Goal: Task Accomplishment & Management: Use online tool/utility

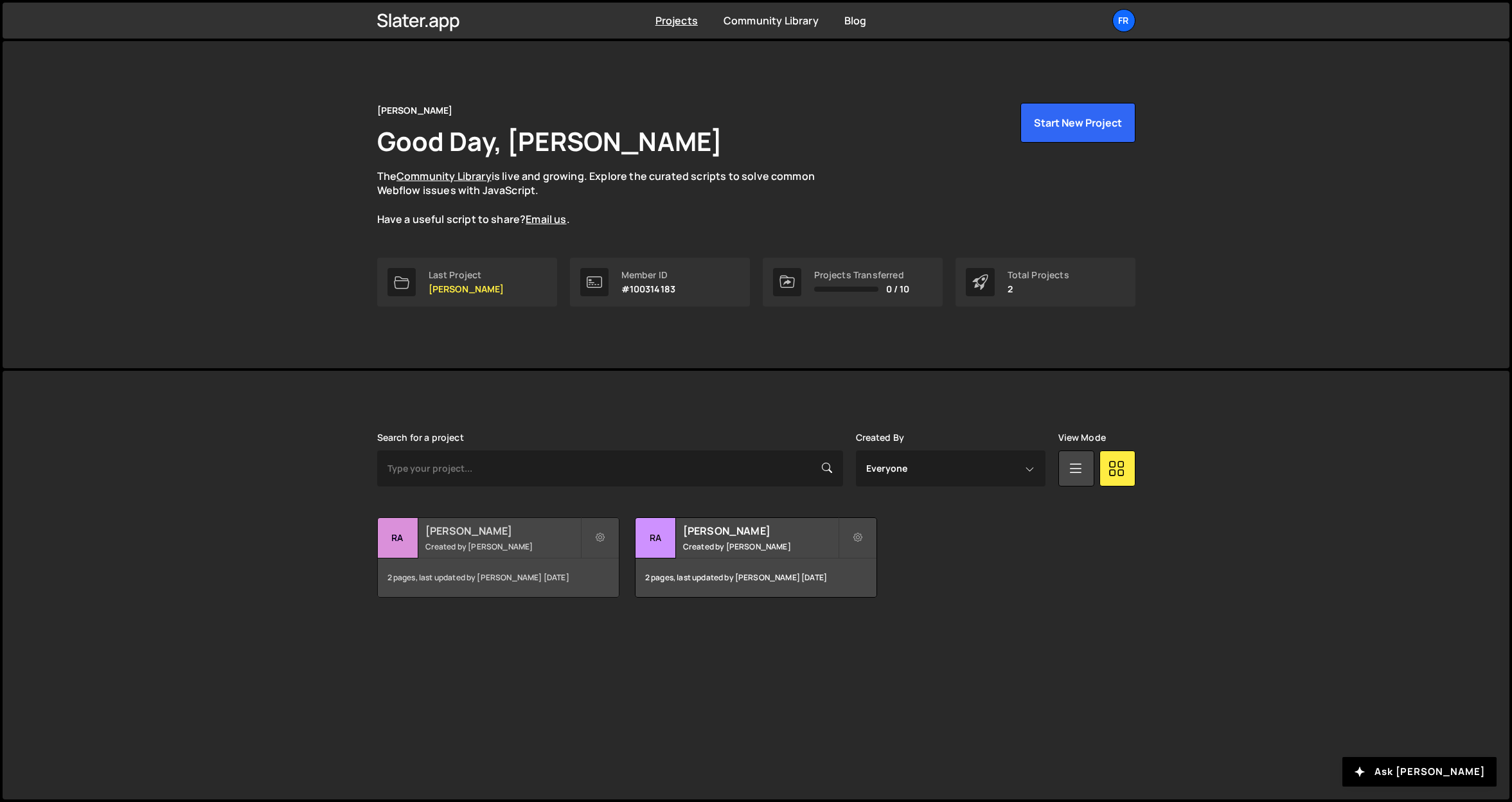
click at [488, 535] on h2 "[PERSON_NAME]" at bounding box center [502, 530] width 155 height 14
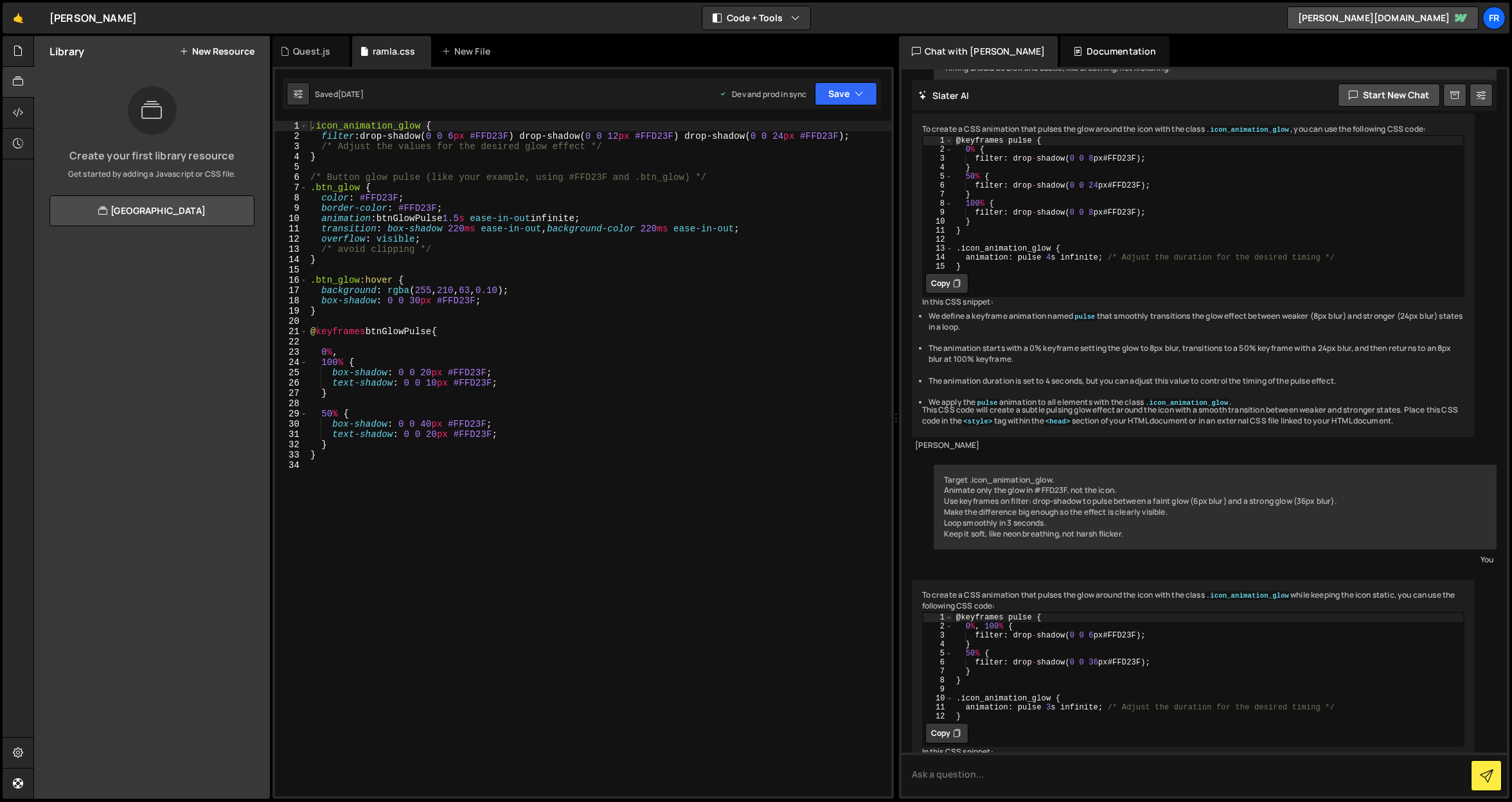
scroll to position [2424, 0]
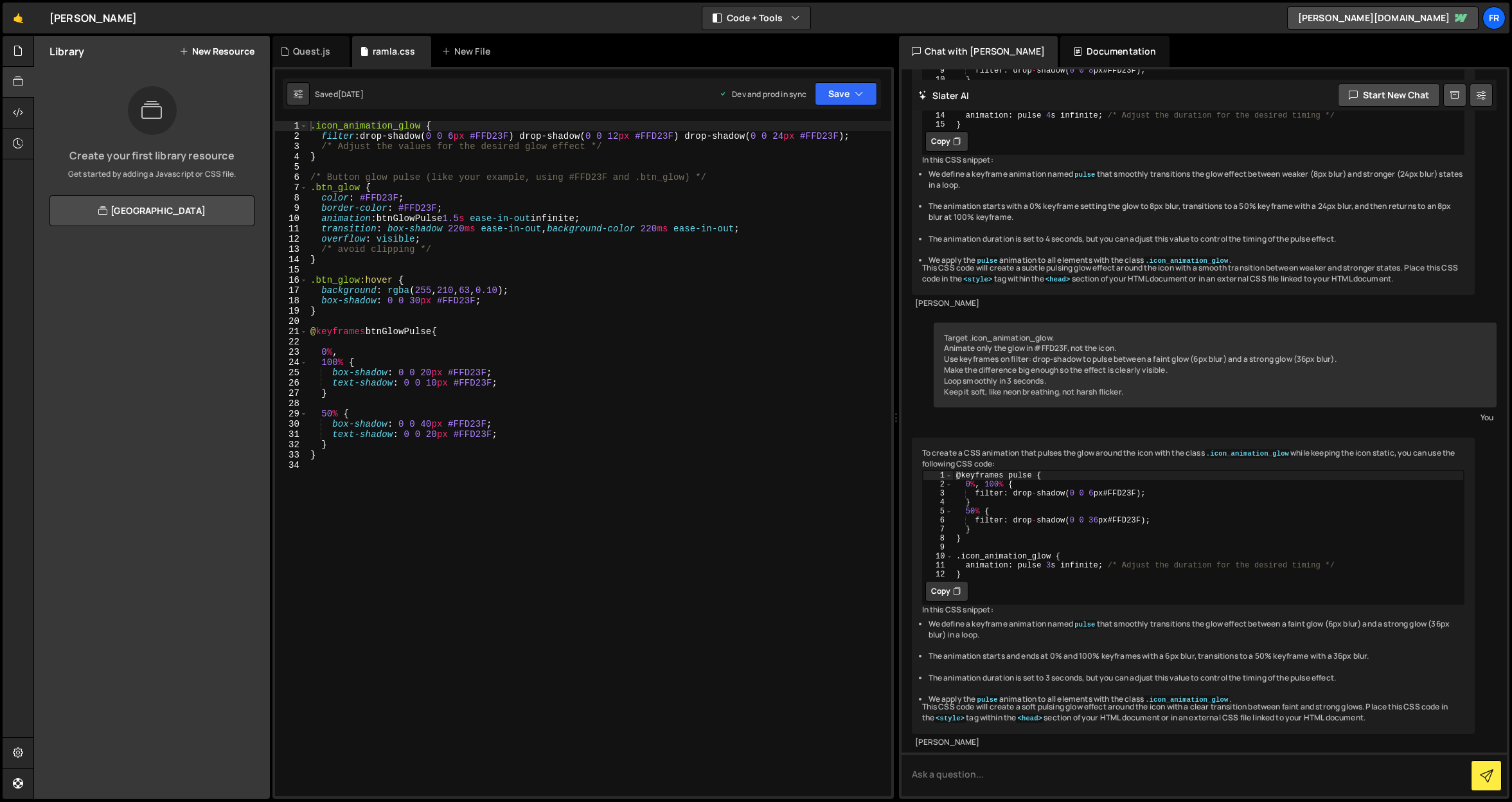
click at [481, 530] on div ".icon_animation_glow { filter : drop-shadow( 0 0 6 px #FFD23F ) drop-shadow( 0 …" at bounding box center [599, 469] width 583 height 696
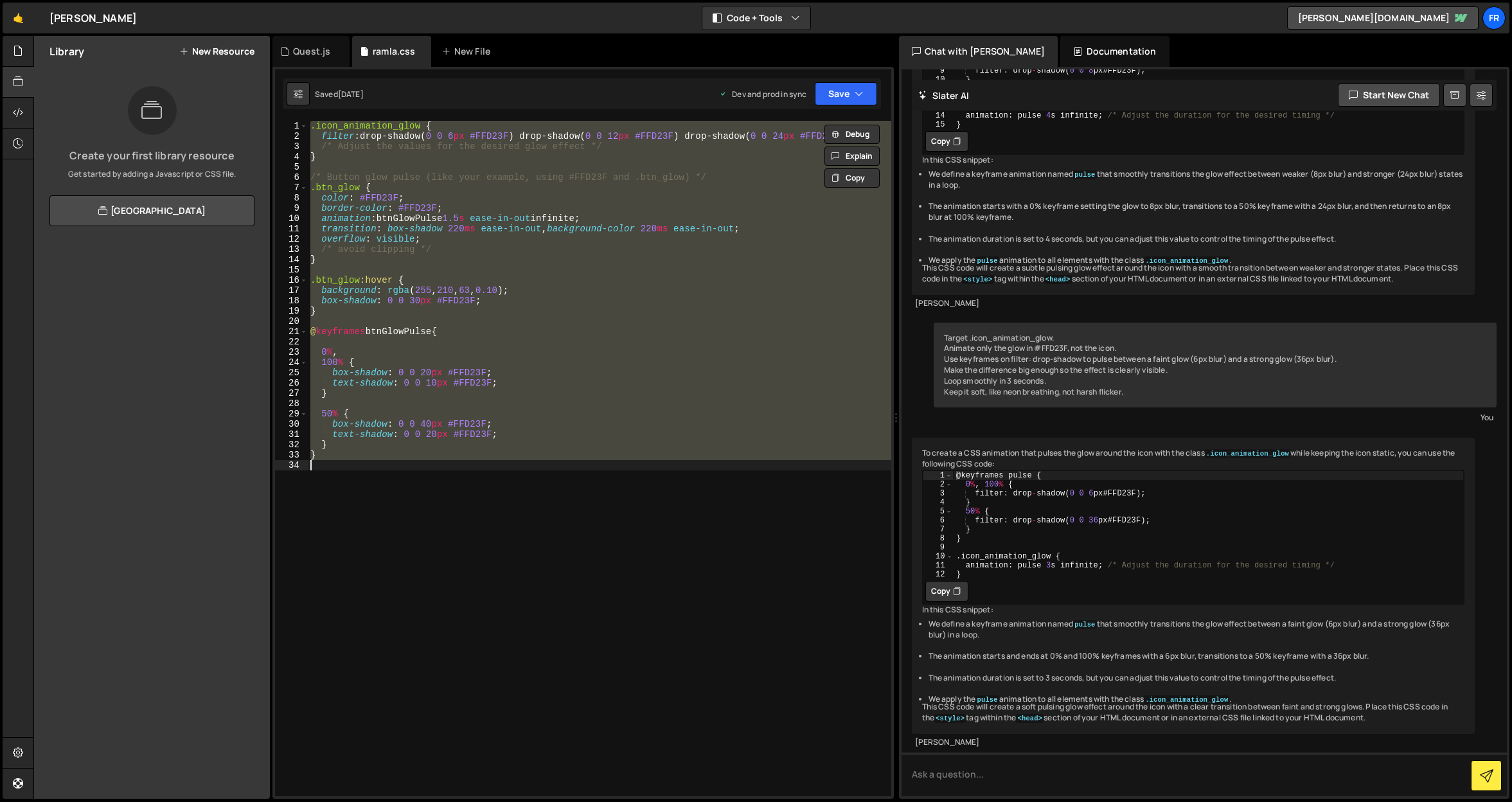
paste textarea ".service_card_1.is-inview{ animation:none; }"
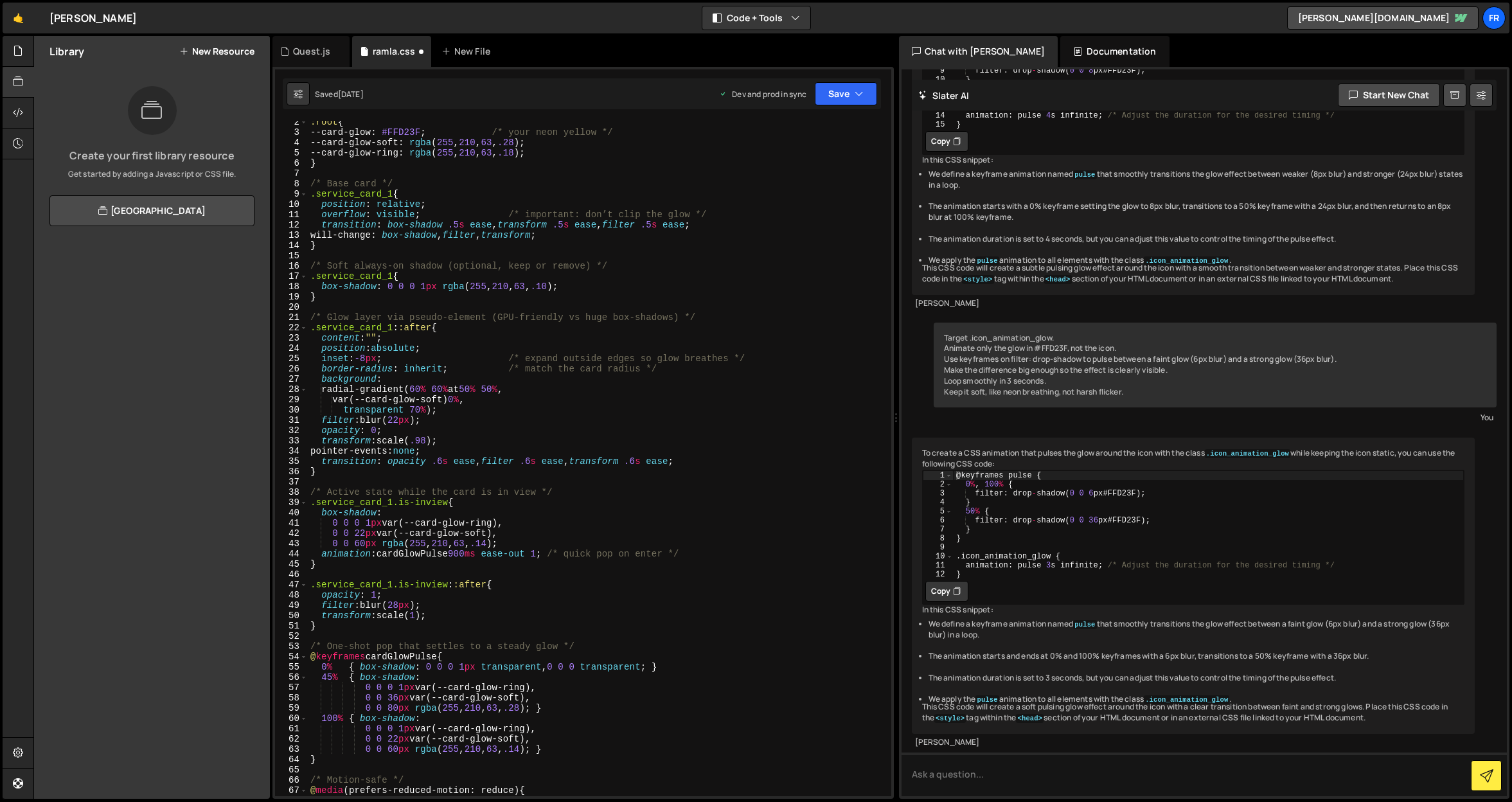
scroll to position [0, 0]
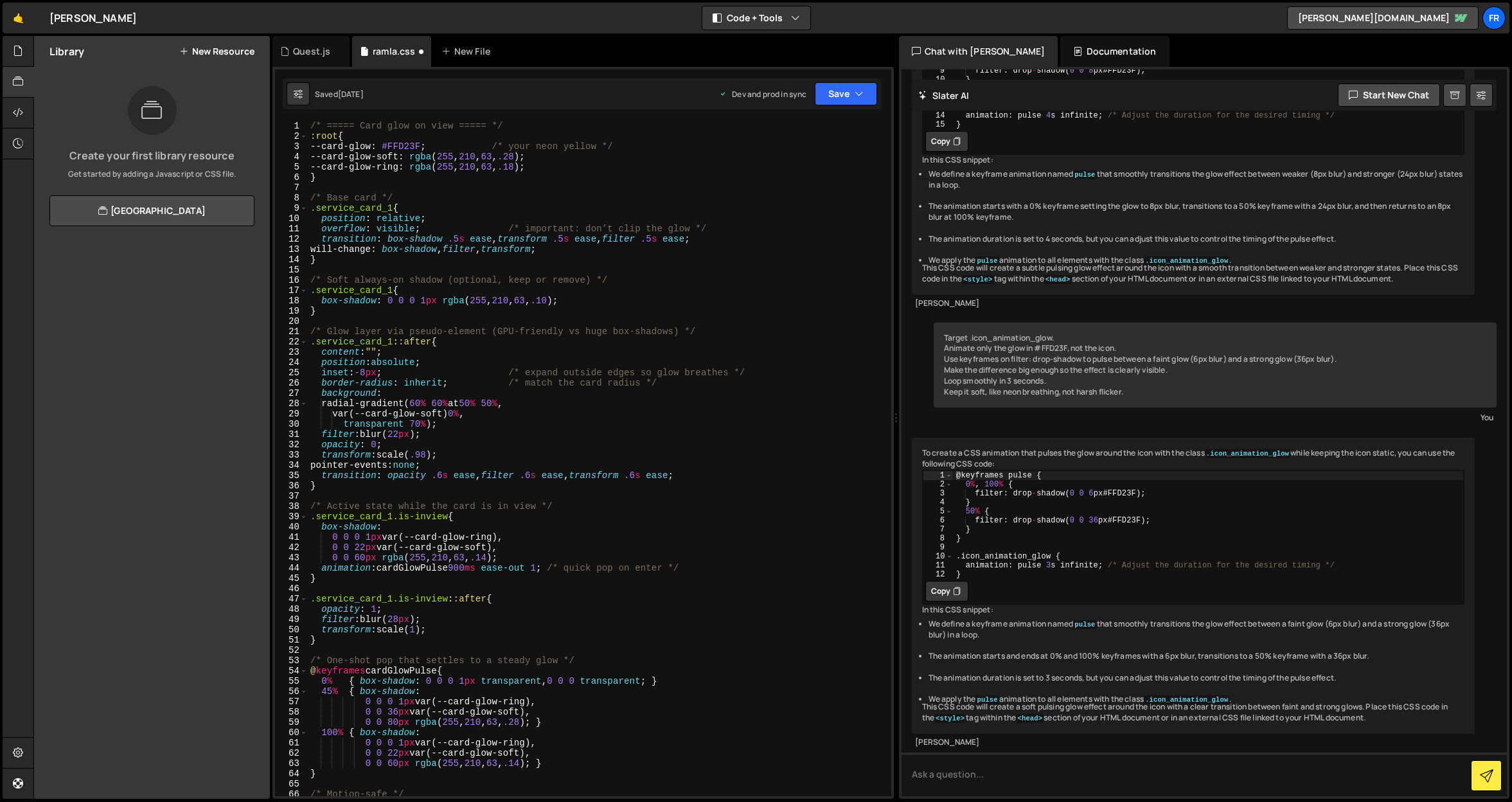
type textarea "}"
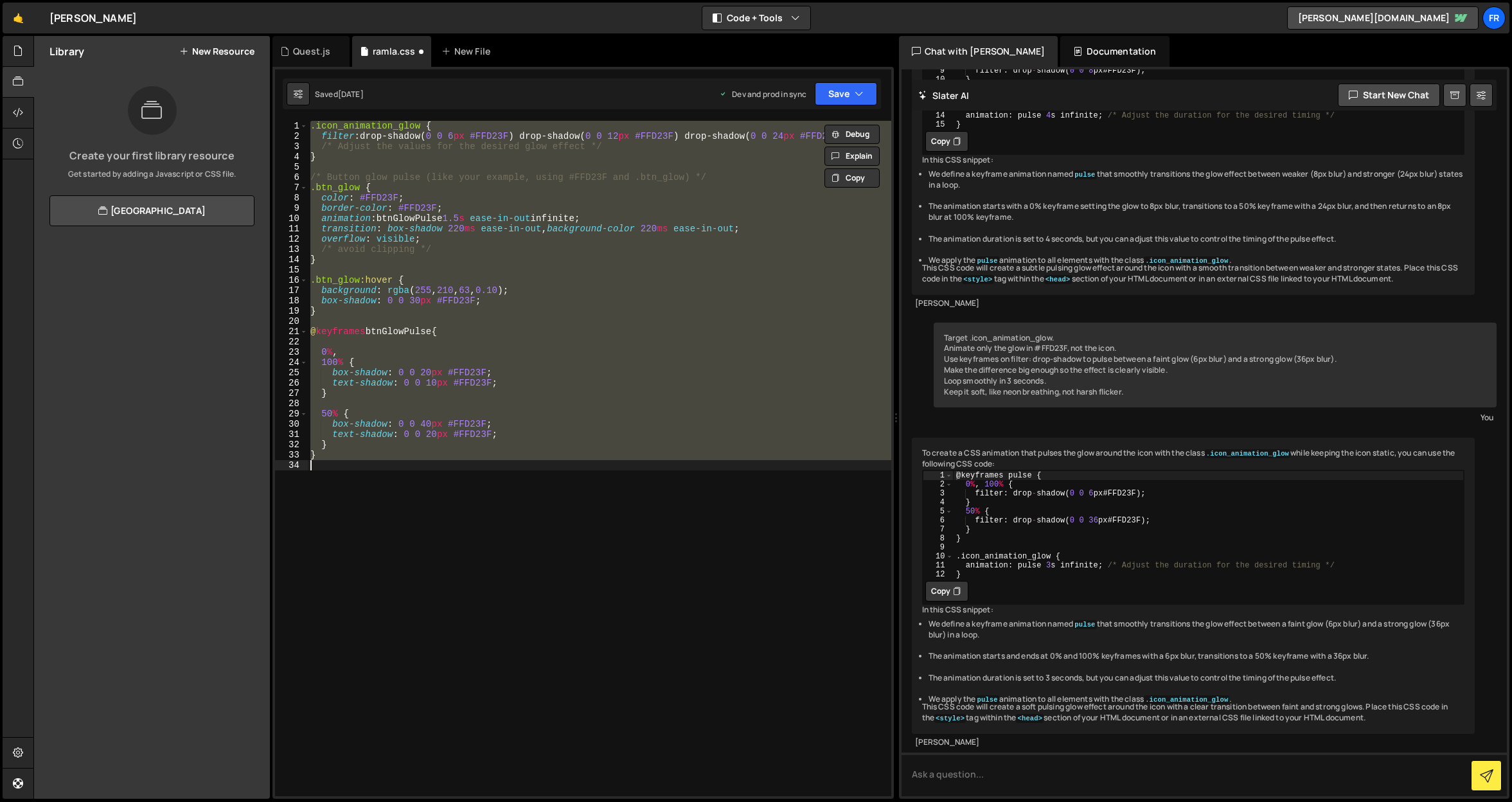
click at [343, 489] on div ".icon_animation_glow { filter : drop-shadow( 0 0 6 px #FFD23F ) drop-shadow( 0 …" at bounding box center [599, 459] width 583 height 675
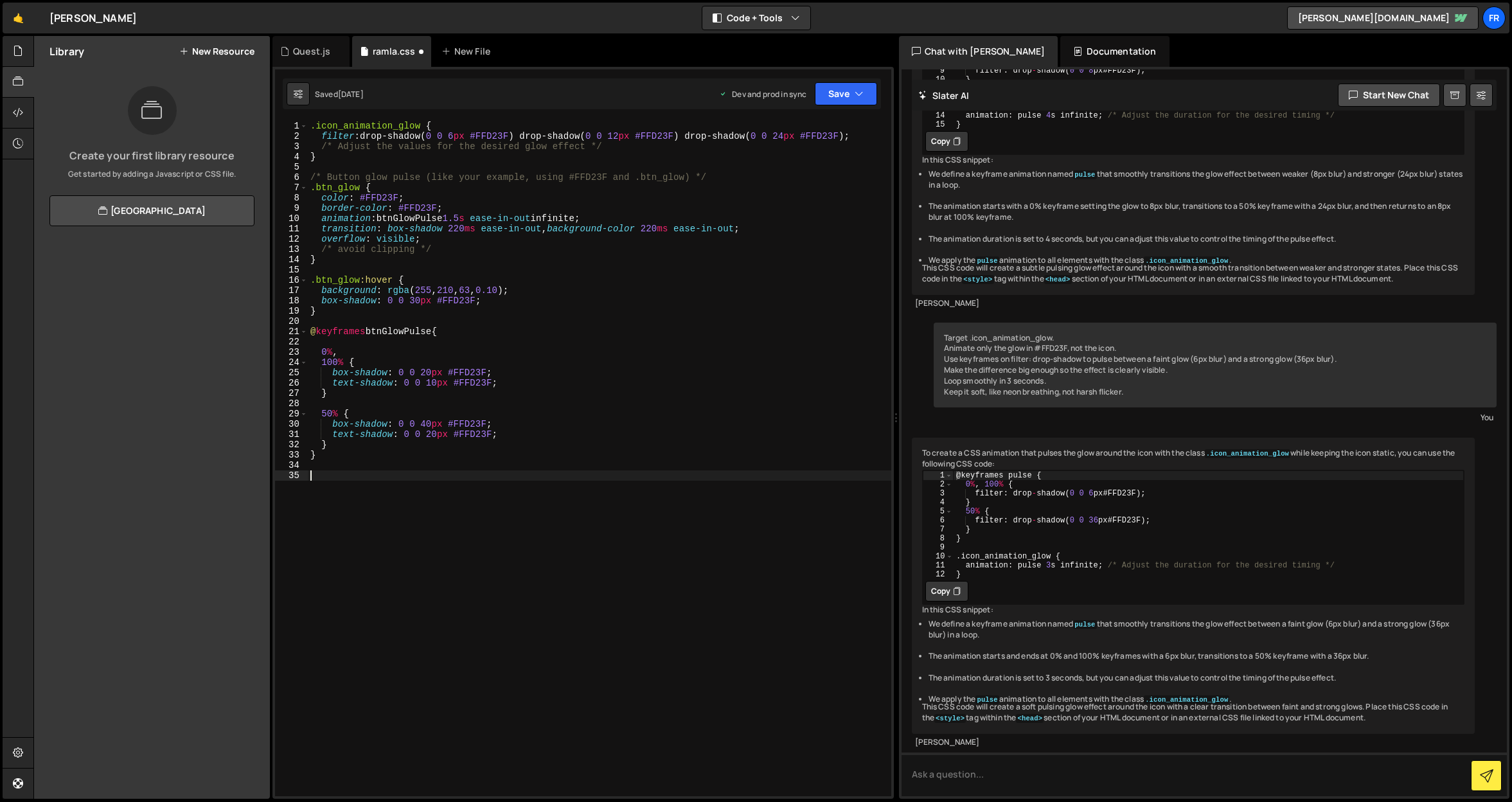
paste textarea ".service_card_1.is-inview{ animation:none; }"
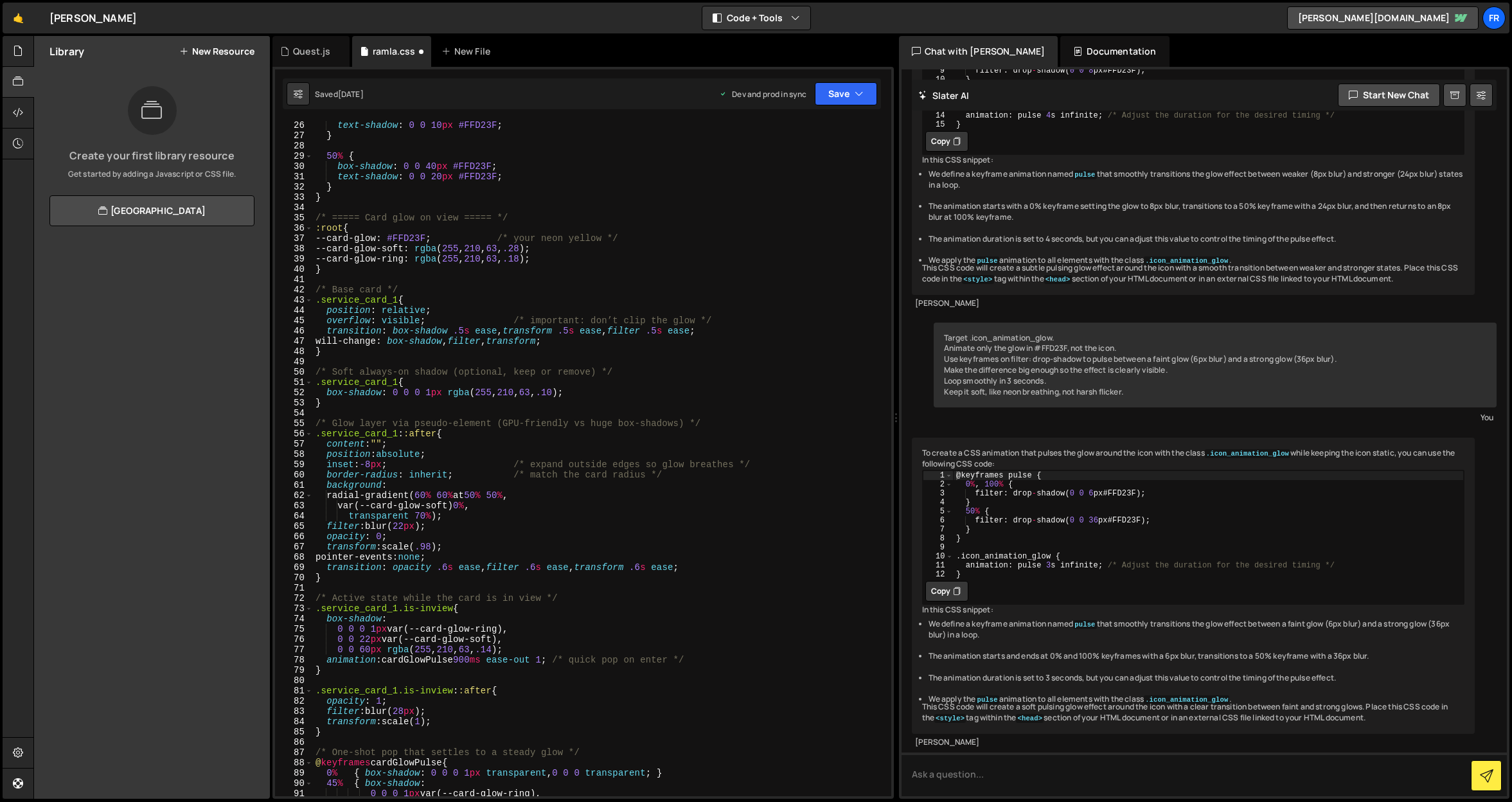
scroll to position [208, 0]
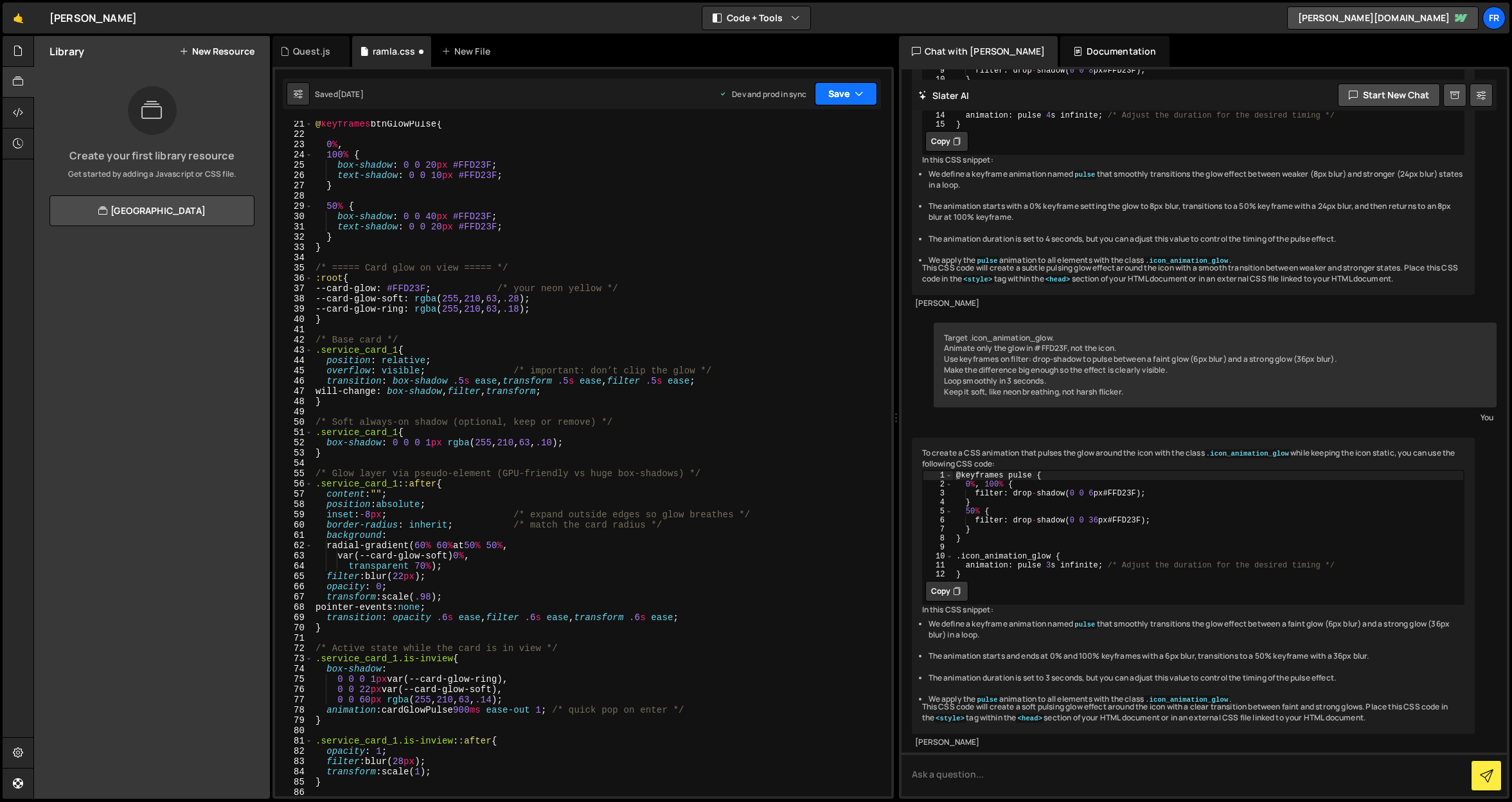
type textarea ".service_card_1.is-inview{ animation:none; }"
click at [827, 95] on button "Save" at bounding box center [846, 94] width 63 height 23
click at [787, 167] on div "Save to Production S" at bounding box center [803, 167] width 134 height 13
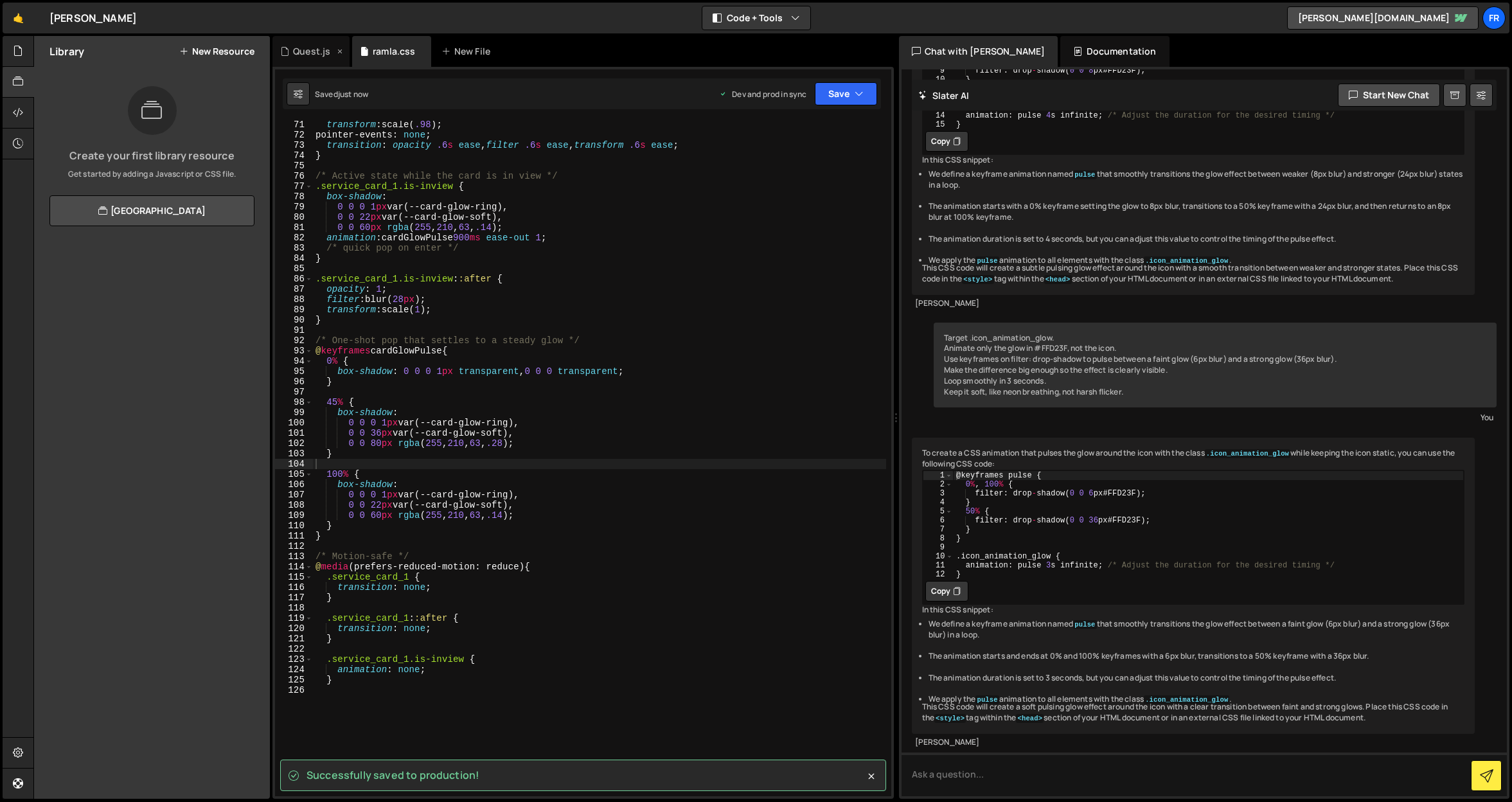
click at [292, 48] on div "Quest.js" at bounding box center [307, 51] width 54 height 13
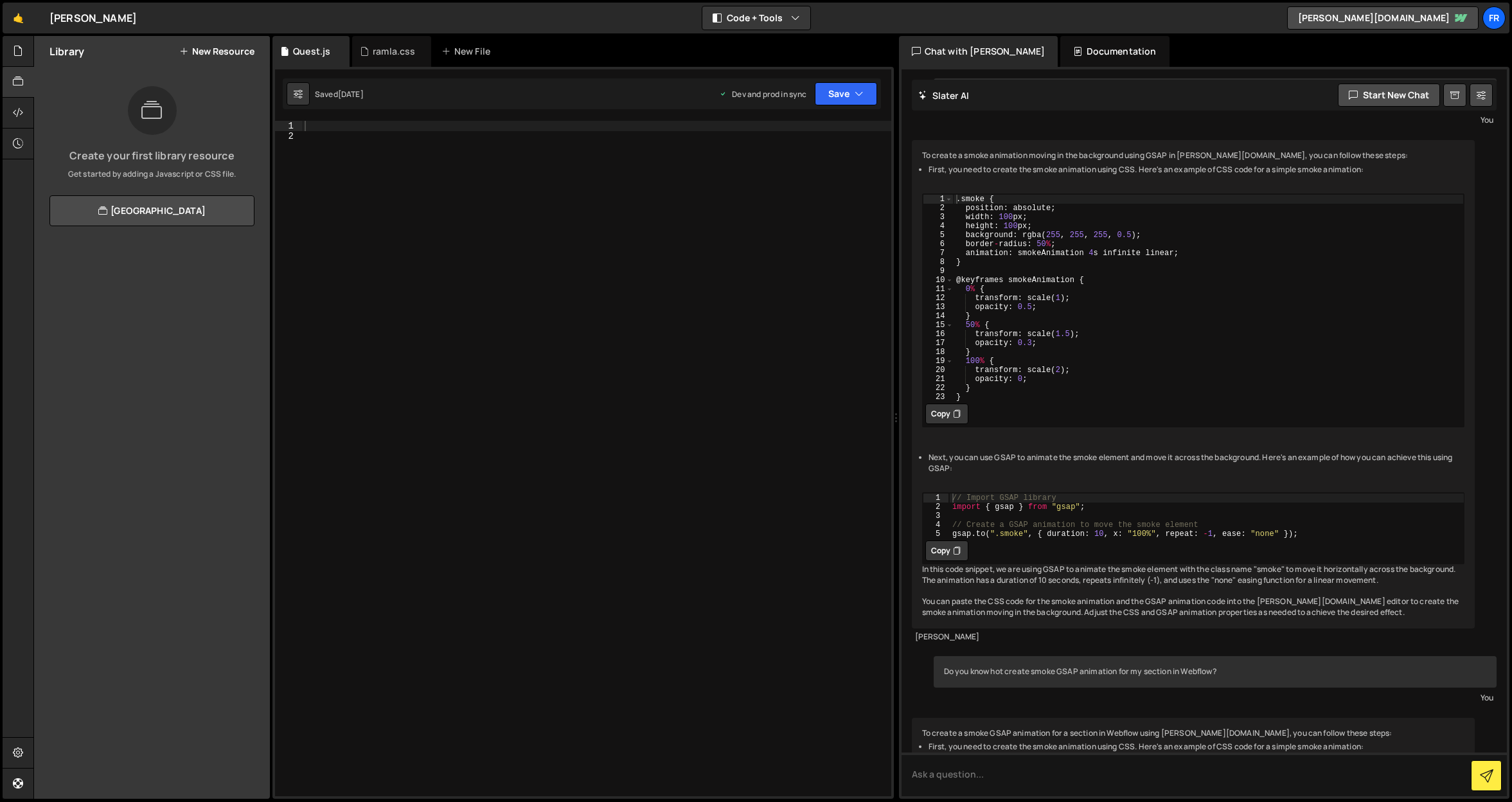
scroll to position [3190, 0]
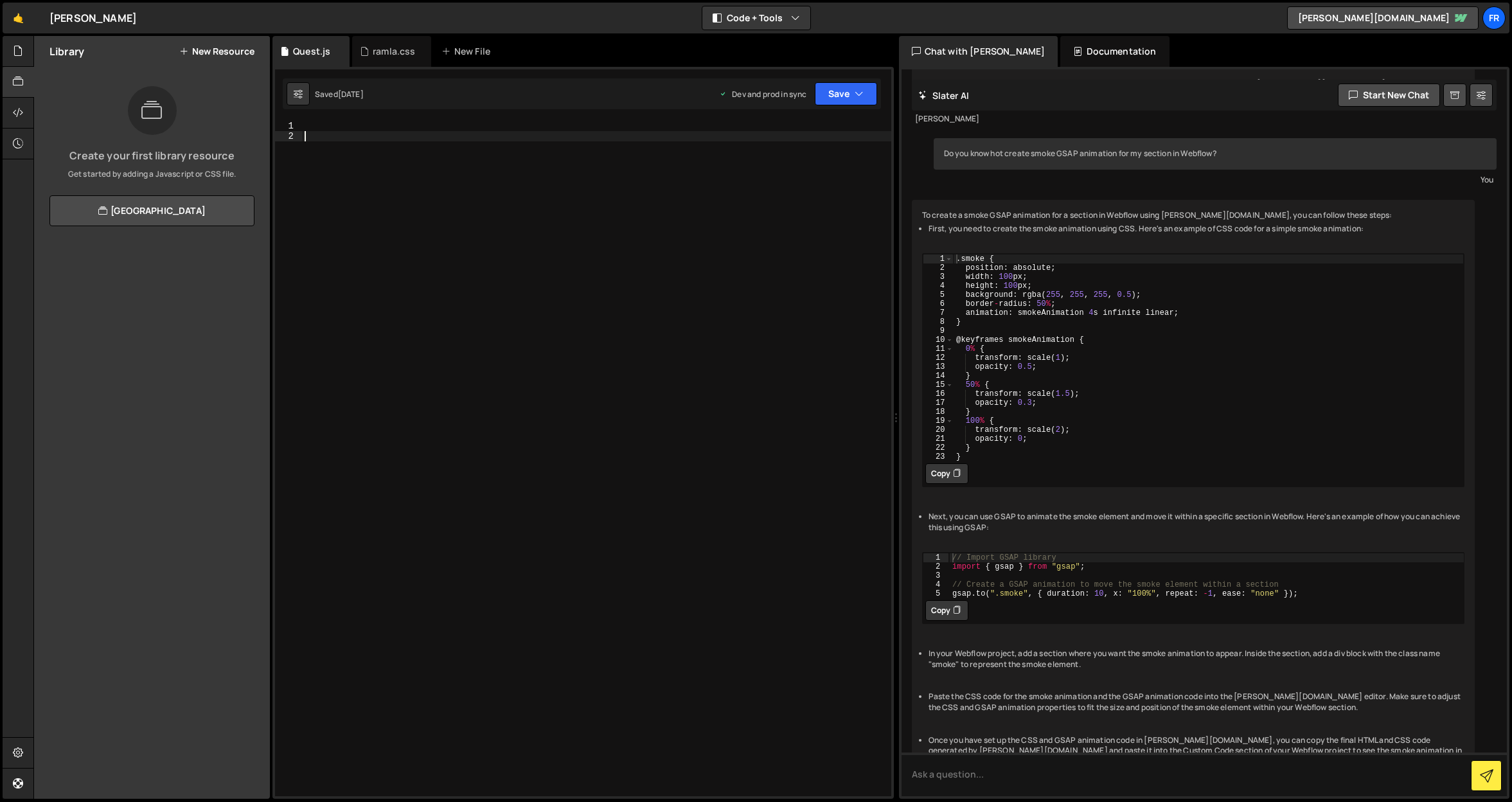
click at [490, 206] on div at bounding box center [596, 469] width 589 height 696
click at [355, 121] on div at bounding box center [596, 469] width 589 height 696
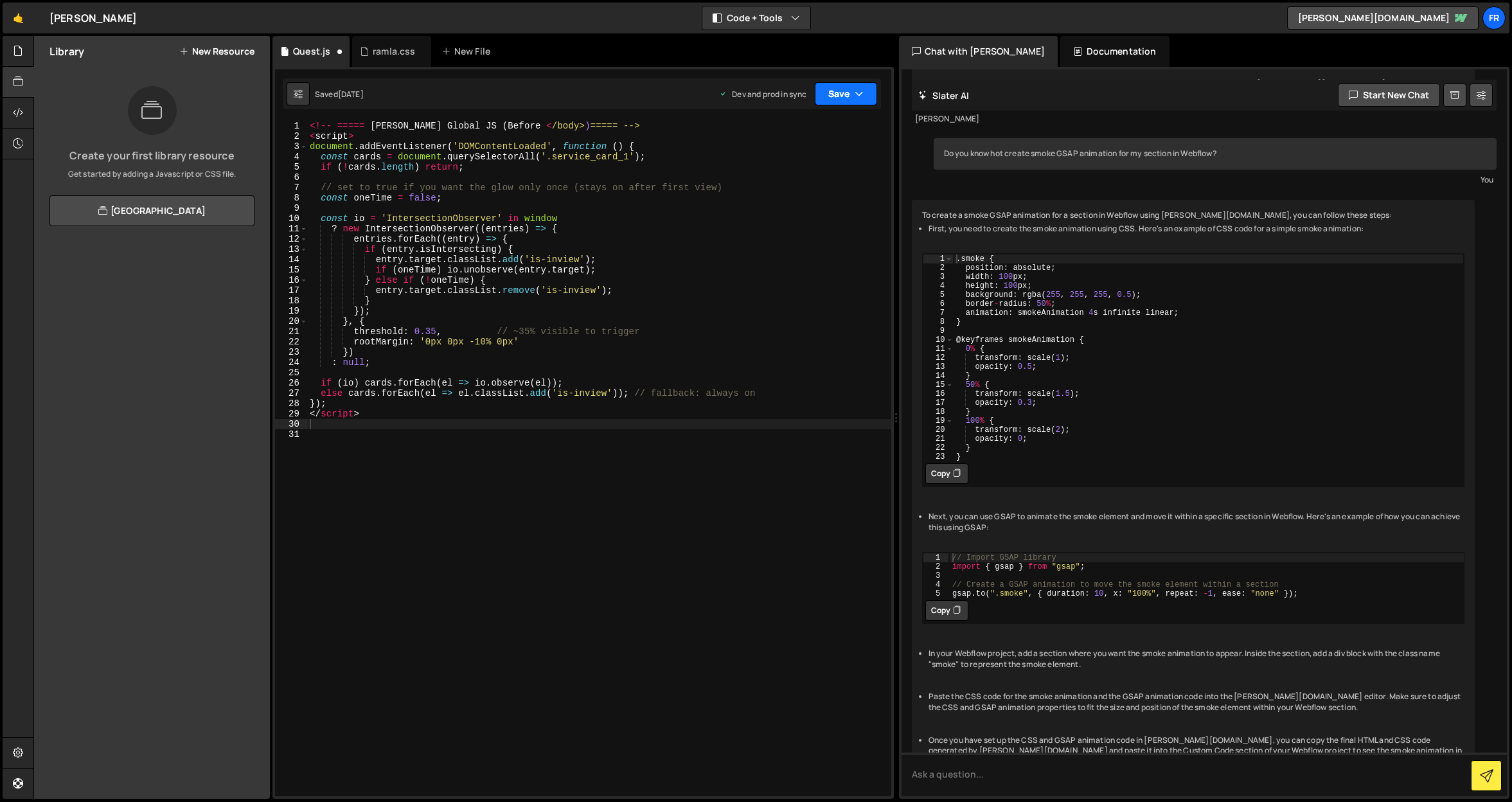
click at [828, 95] on button "Save" at bounding box center [846, 94] width 63 height 23
click at [787, 167] on div "Save to Production S" at bounding box center [803, 167] width 134 height 13
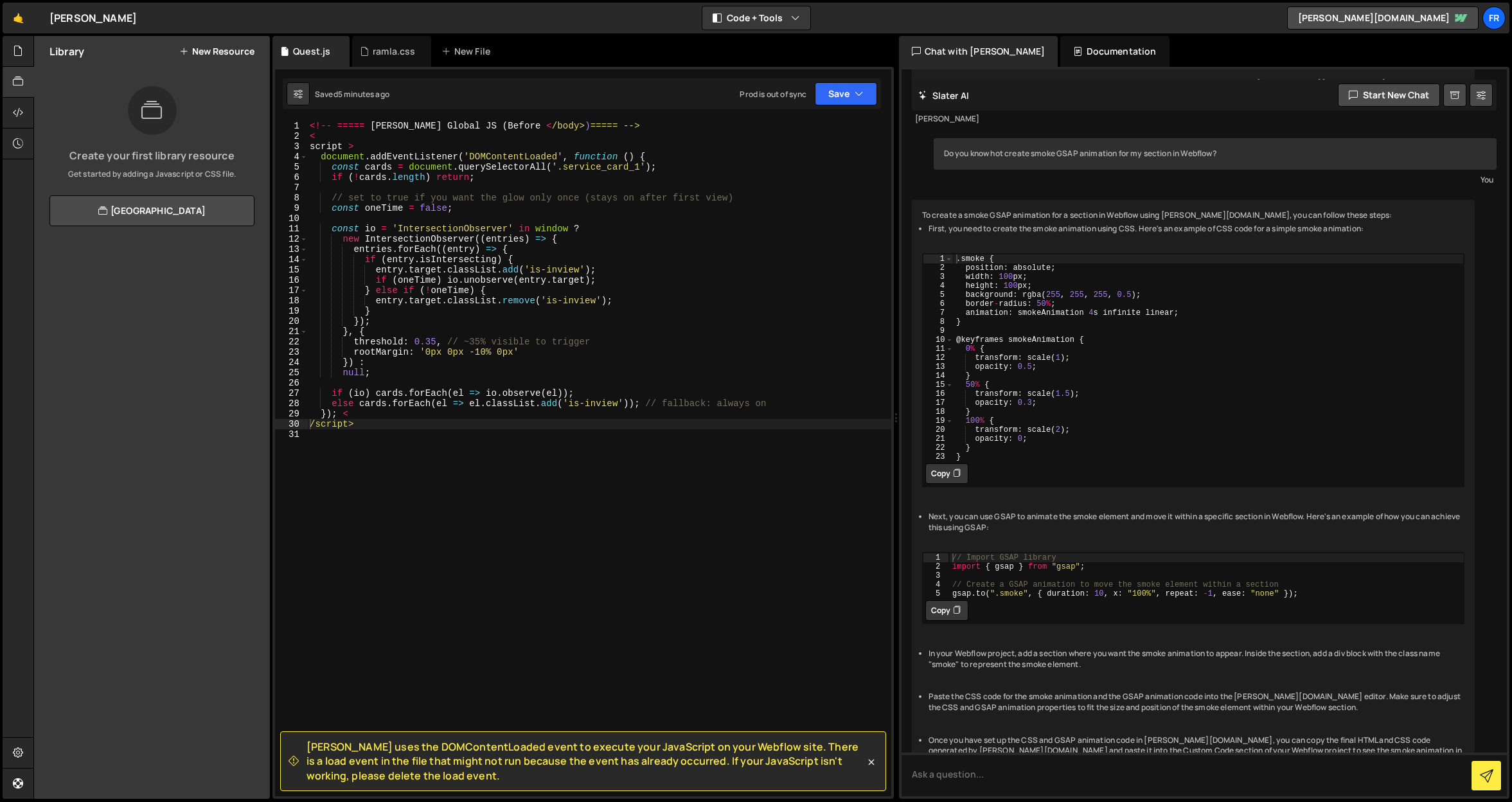
click at [474, 207] on div "<!-- ===== Slater Global JS ( Before < /body> ) ===== --> < script > document .…" at bounding box center [599, 469] width 584 height 696
type textarea "/script>"
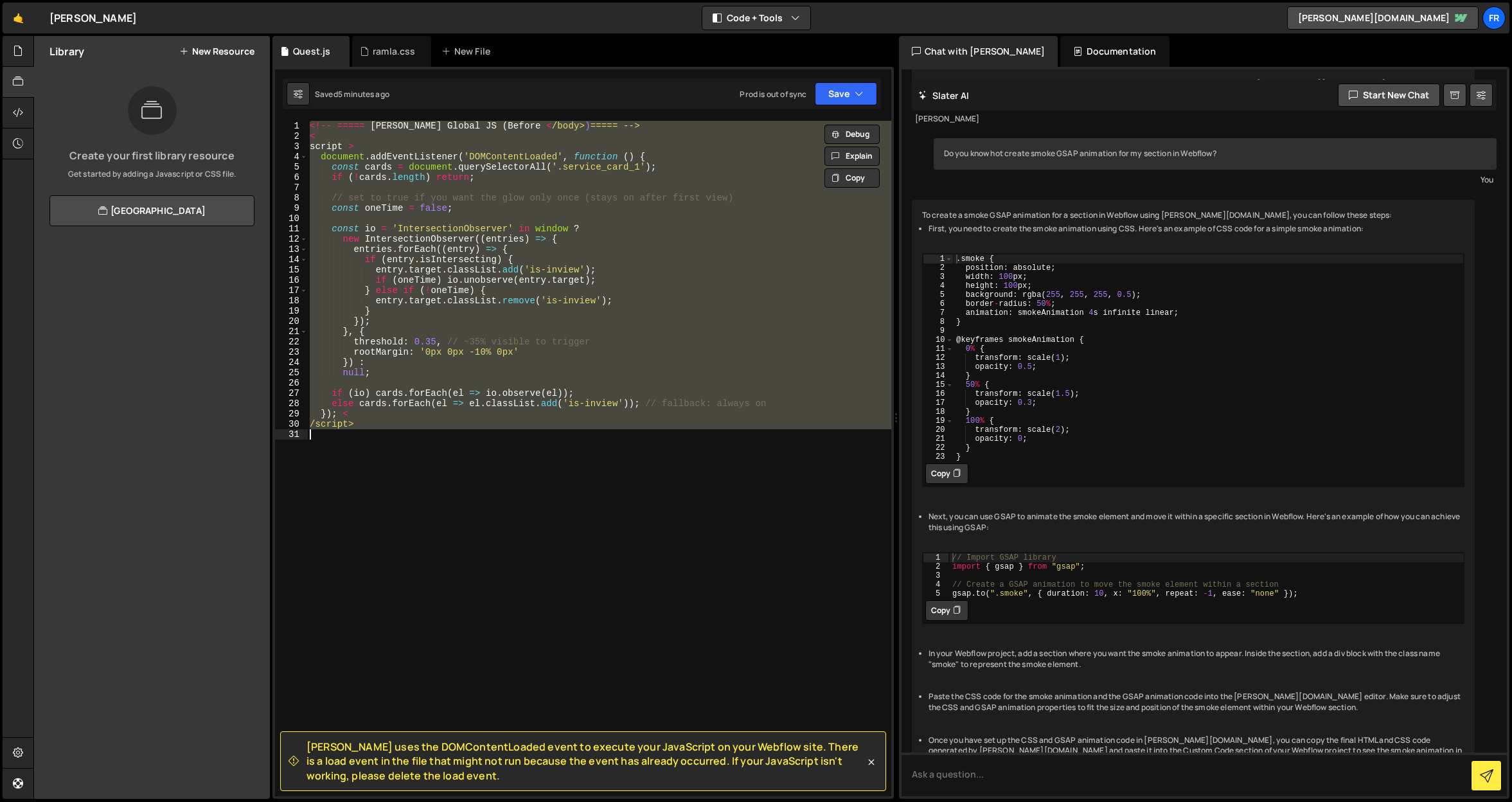
paste textarea
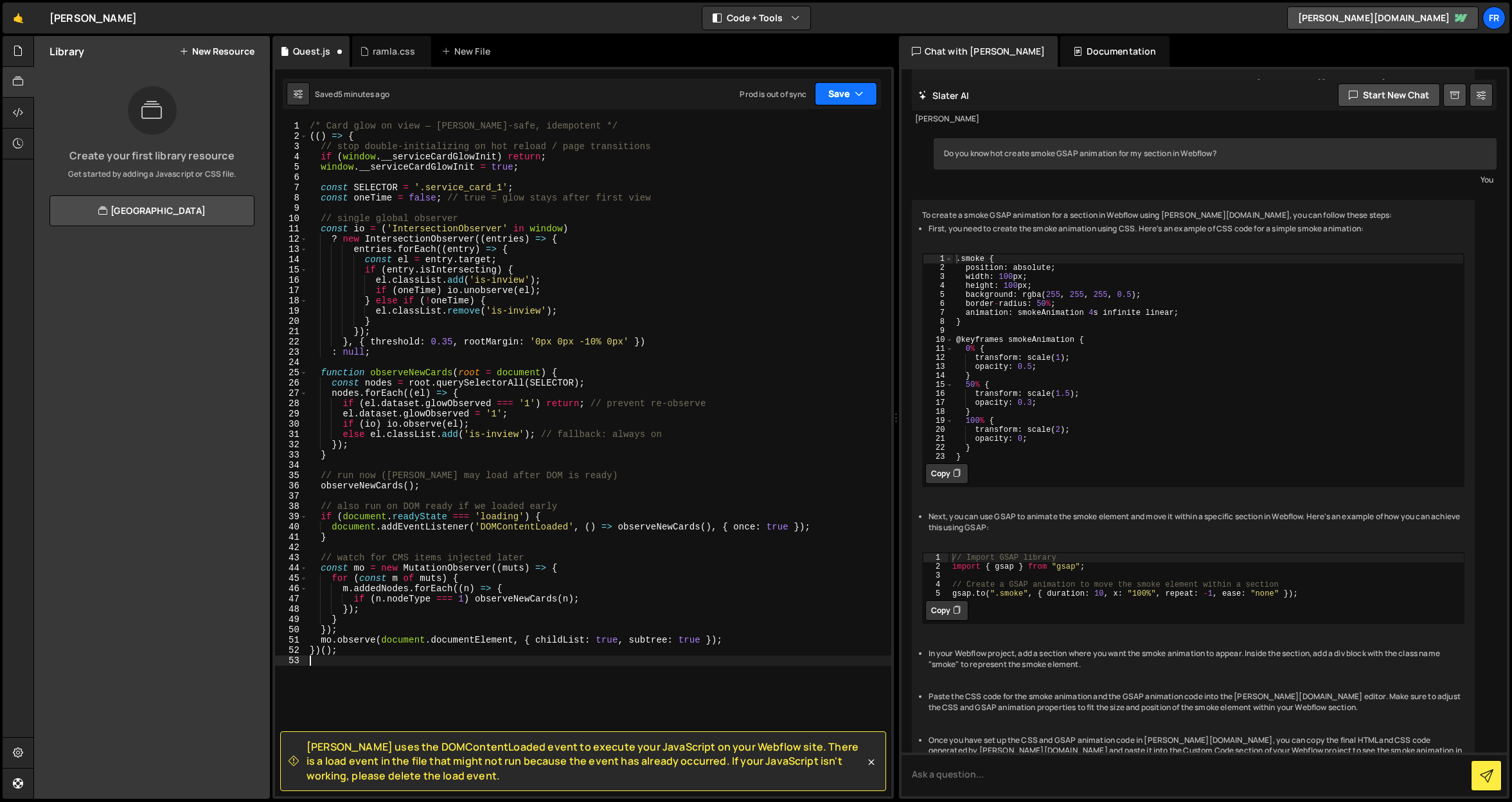
click at [850, 95] on button "Save" at bounding box center [846, 94] width 63 height 23
click at [815, 172] on div "Save to Production S" at bounding box center [803, 167] width 134 height 13
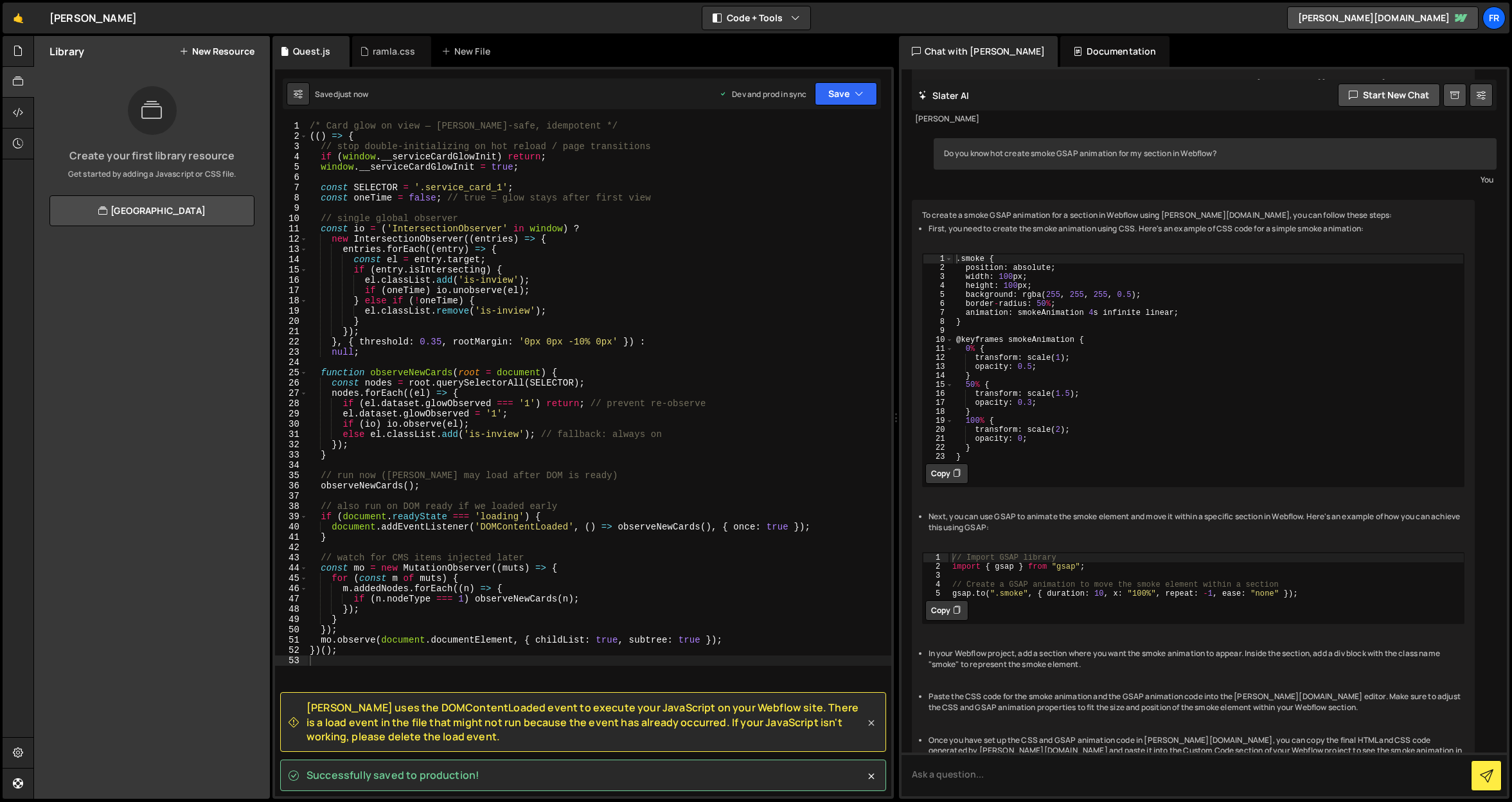
click at [869, 725] on icon at bounding box center [871, 723] width 6 height 6
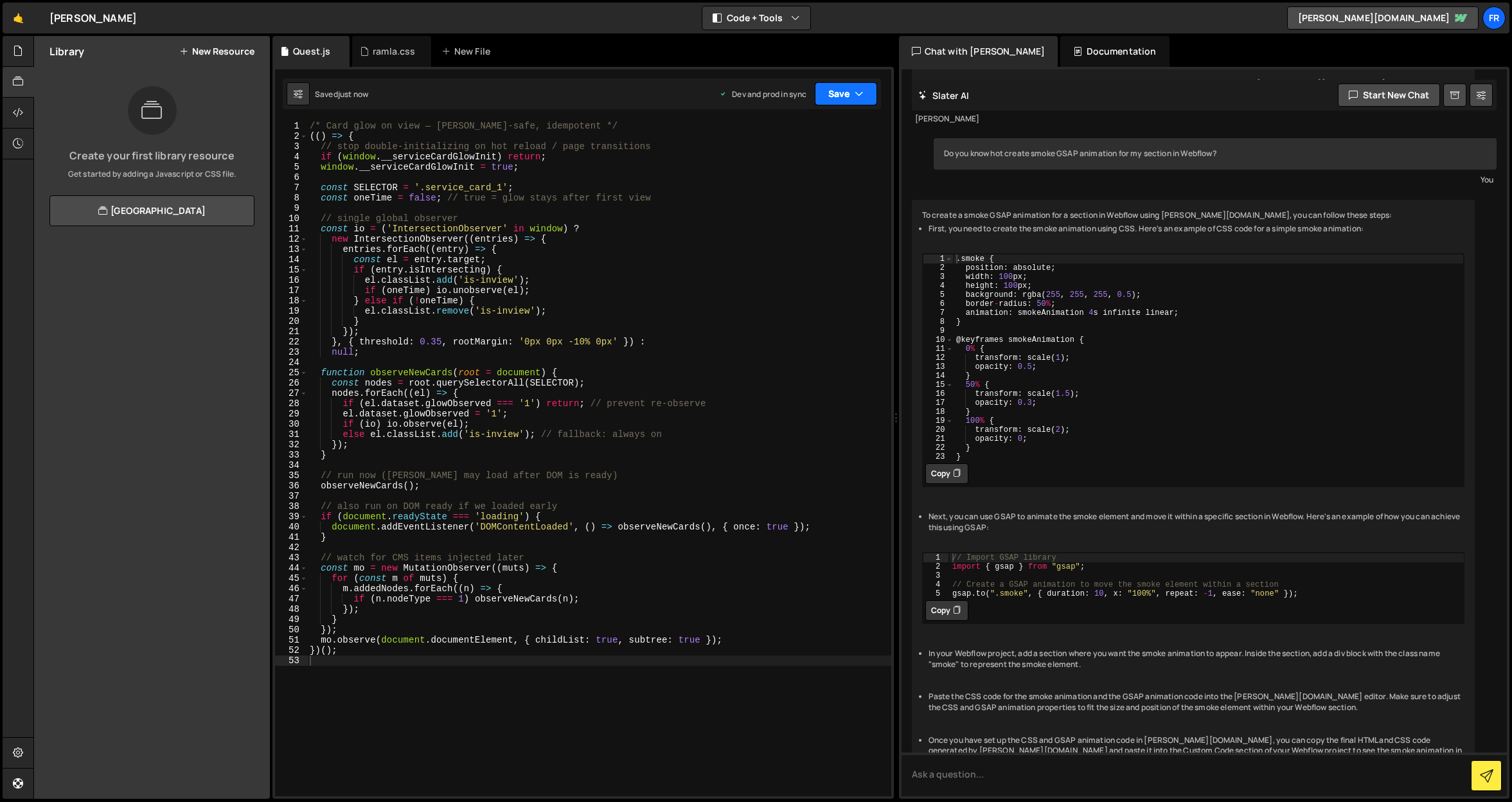
click at [842, 92] on button "Save" at bounding box center [846, 94] width 63 height 23
click at [811, 167] on div "Save to Production S" at bounding box center [803, 167] width 134 height 13
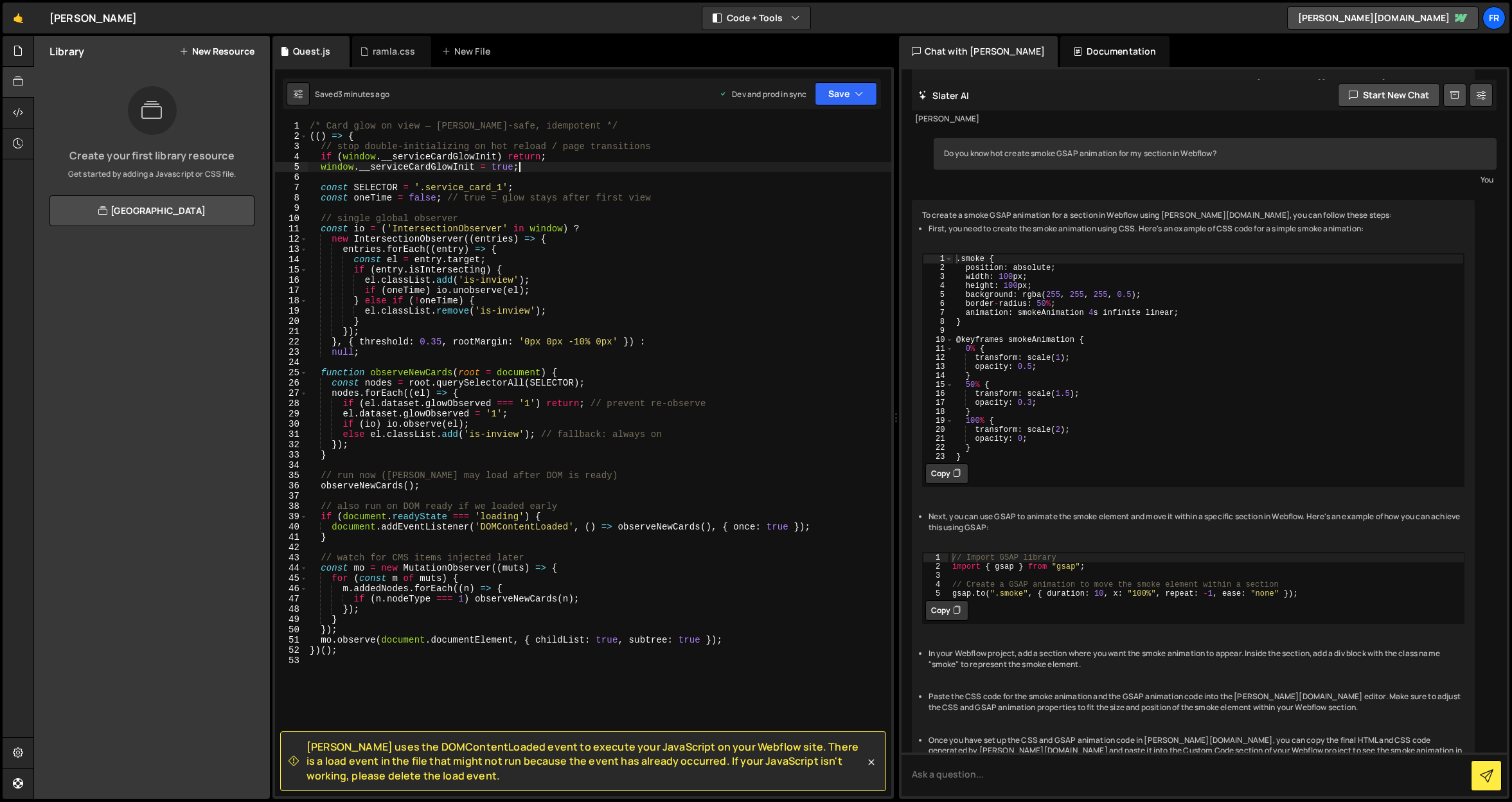
click at [531, 167] on div "/* Card glow on view — Slater-safe, idempotent */ (( ) => { // stop double-init…" at bounding box center [599, 469] width 584 height 696
type textarea "})();"
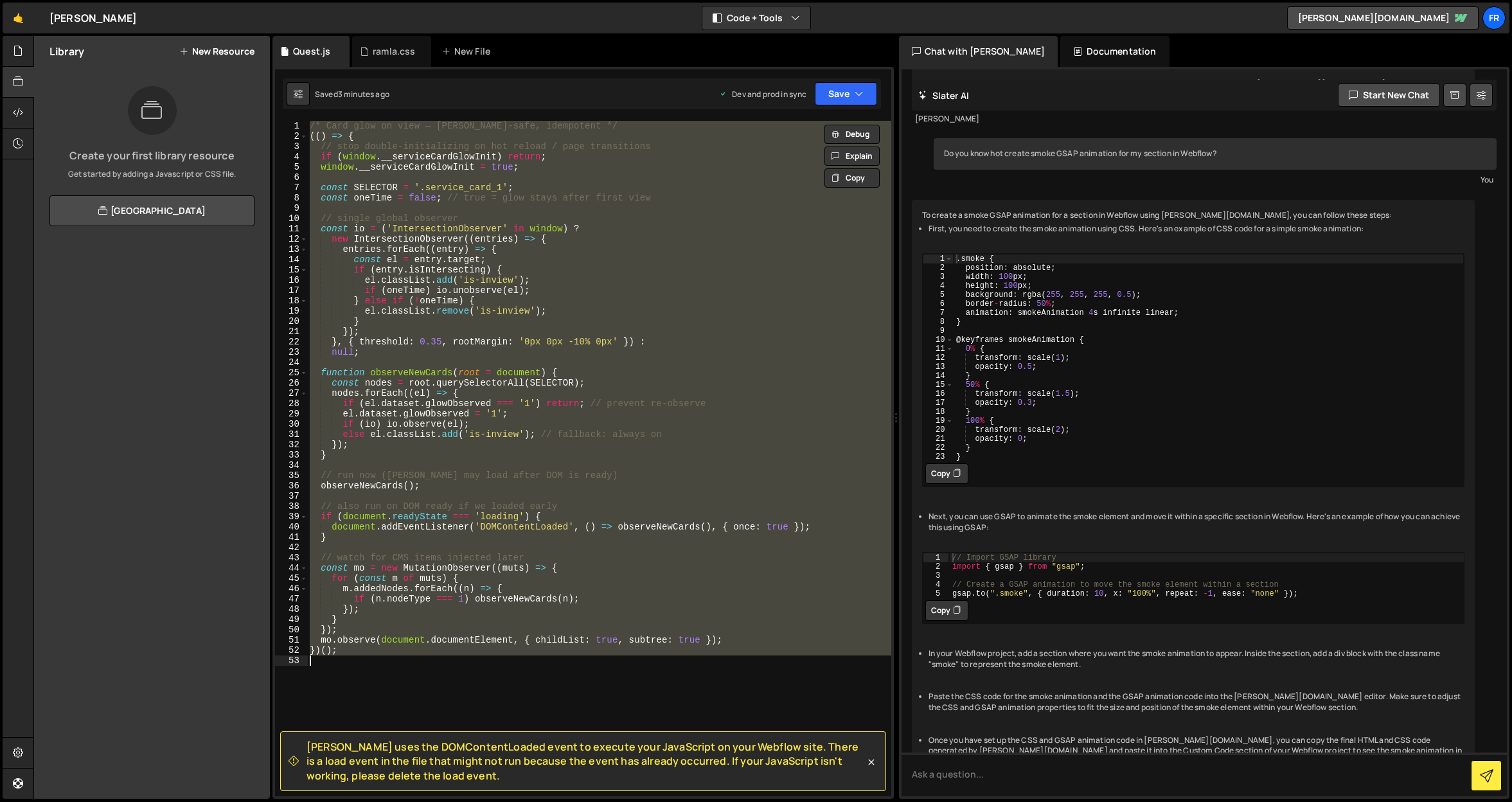
paste textarea
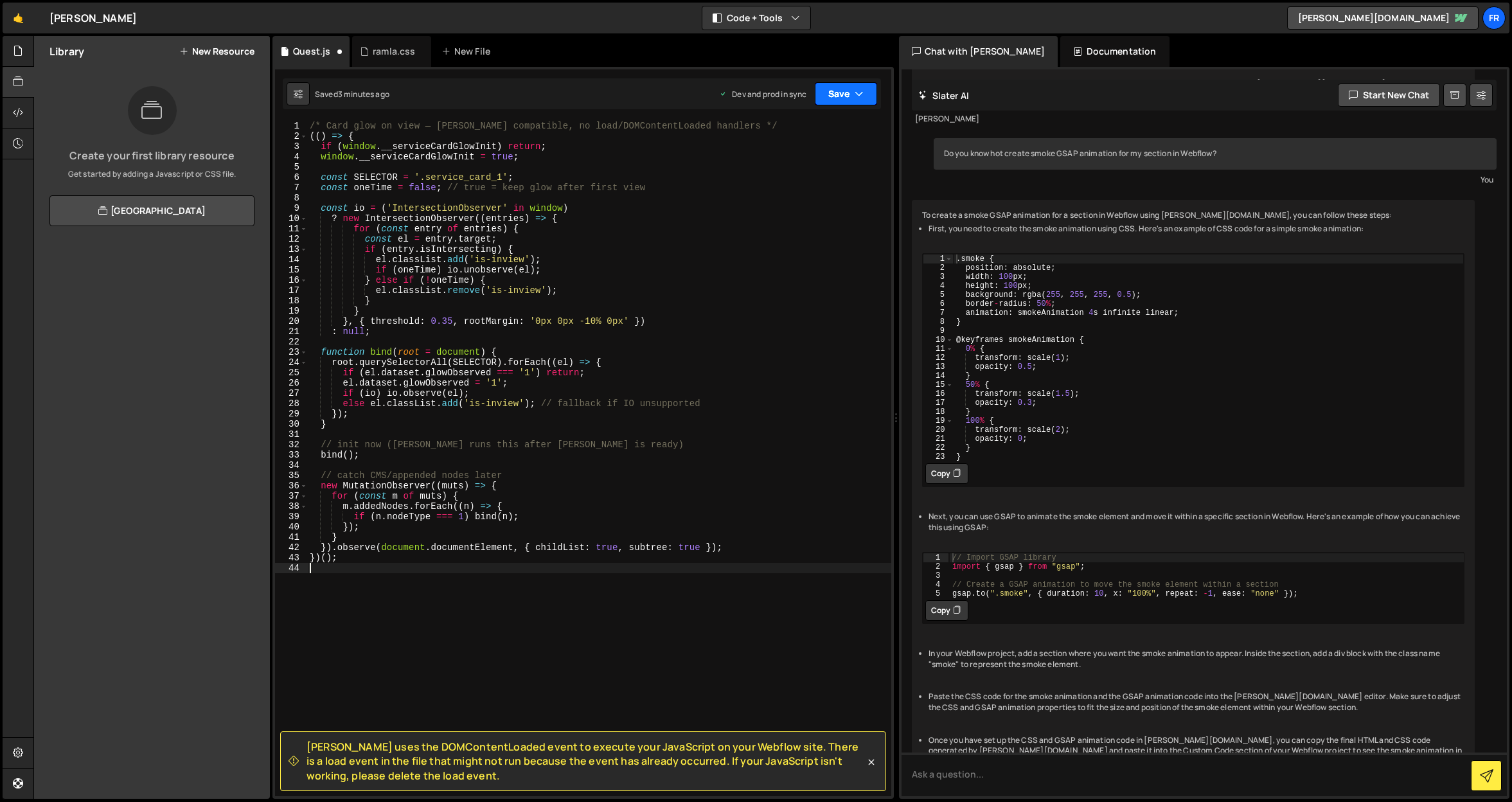
click at [830, 87] on button "Save" at bounding box center [846, 94] width 63 height 23
click at [808, 171] on div "Save to Production S" at bounding box center [803, 167] width 134 height 13
click at [870, 761] on icon at bounding box center [871, 762] width 13 height 13
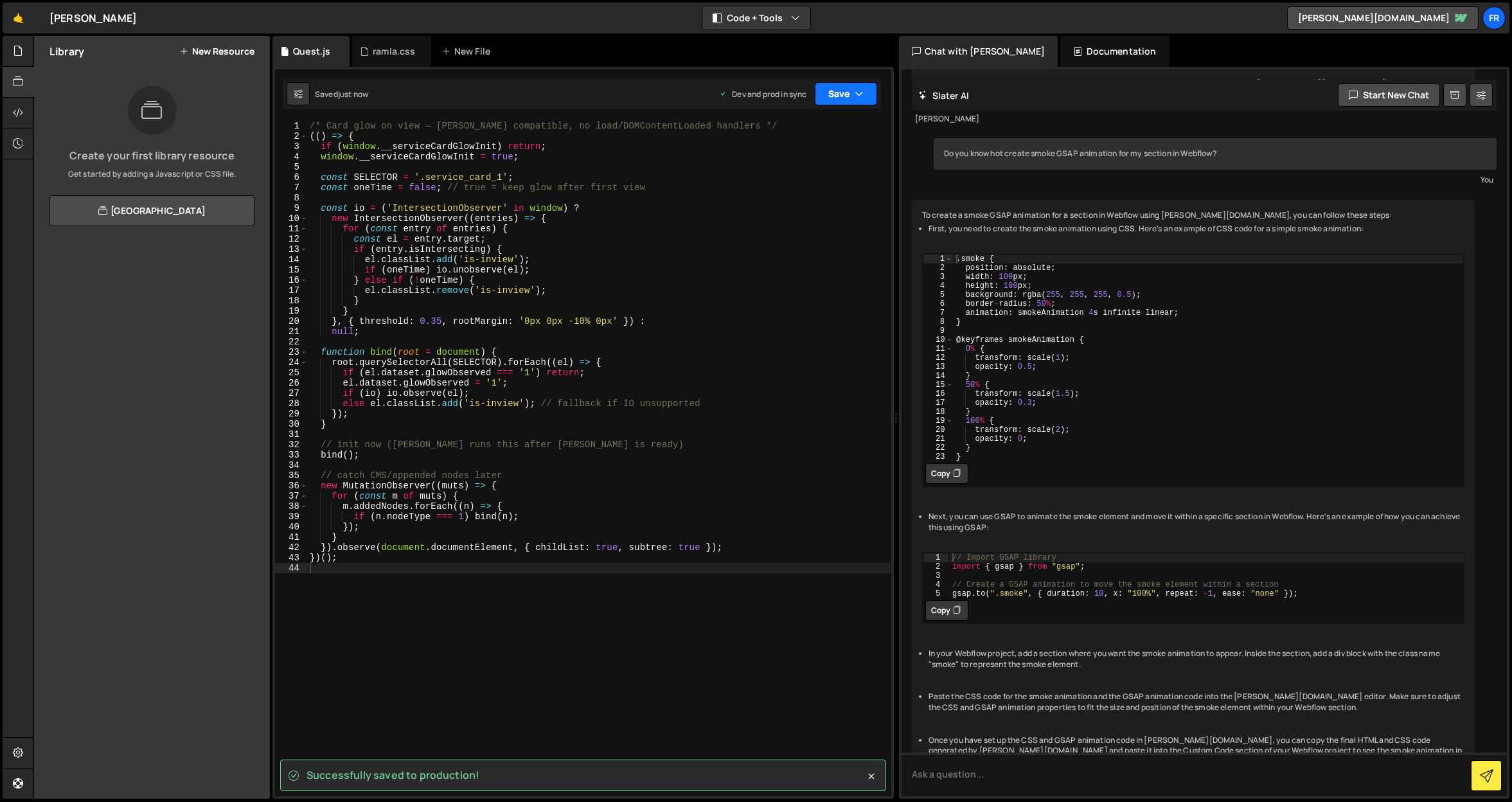
click at [825, 91] on button "Save" at bounding box center [846, 94] width 63 height 23
click at [794, 164] on div "Save to Production S" at bounding box center [803, 167] width 134 height 13
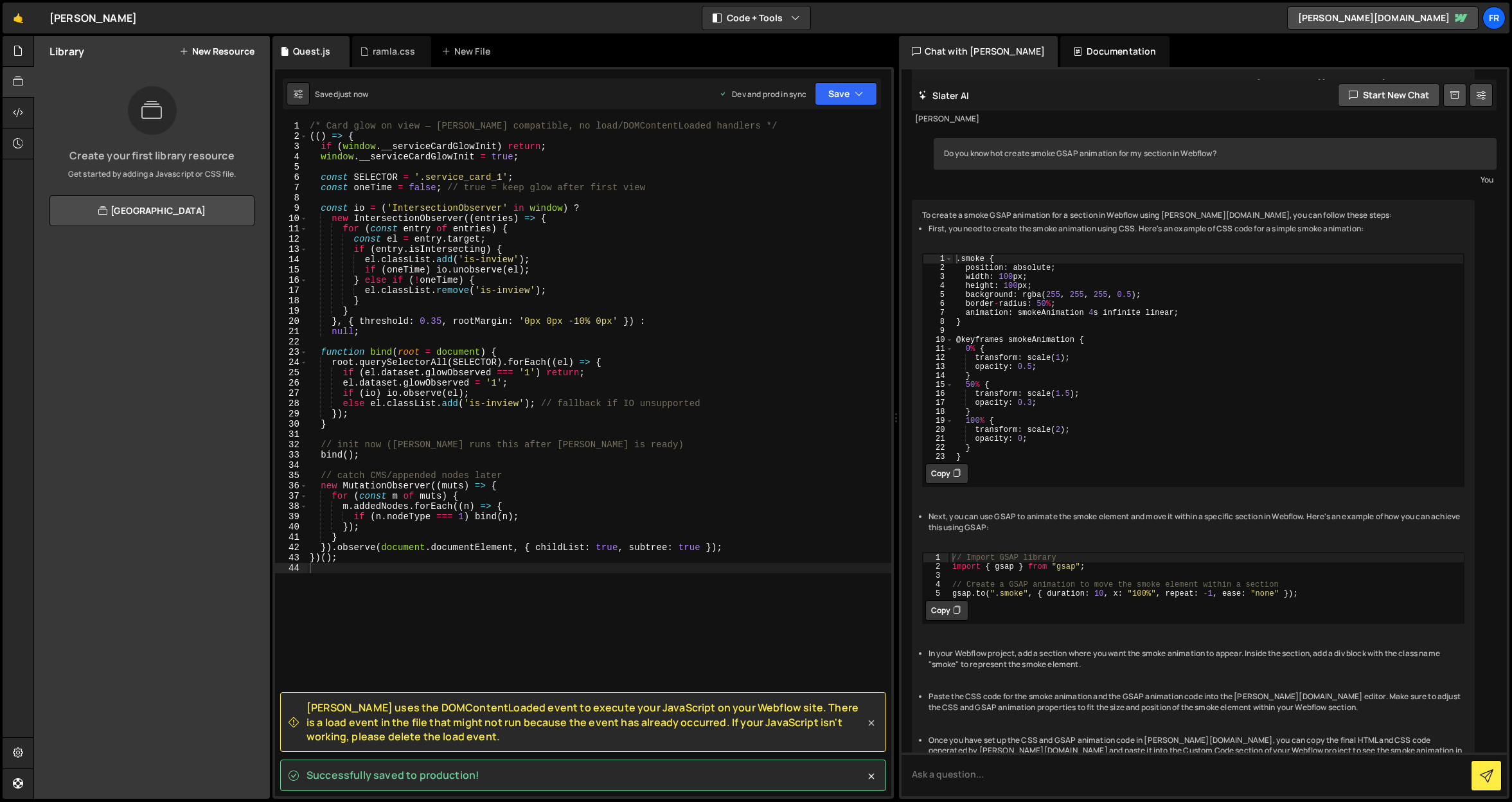
click at [868, 758] on div "Slater uses the DOMContentLoaded event to execute your JavaScript on your Webfl…" at bounding box center [583, 741] width 606 height 99
click at [873, 727] on icon at bounding box center [871, 723] width 13 height 13
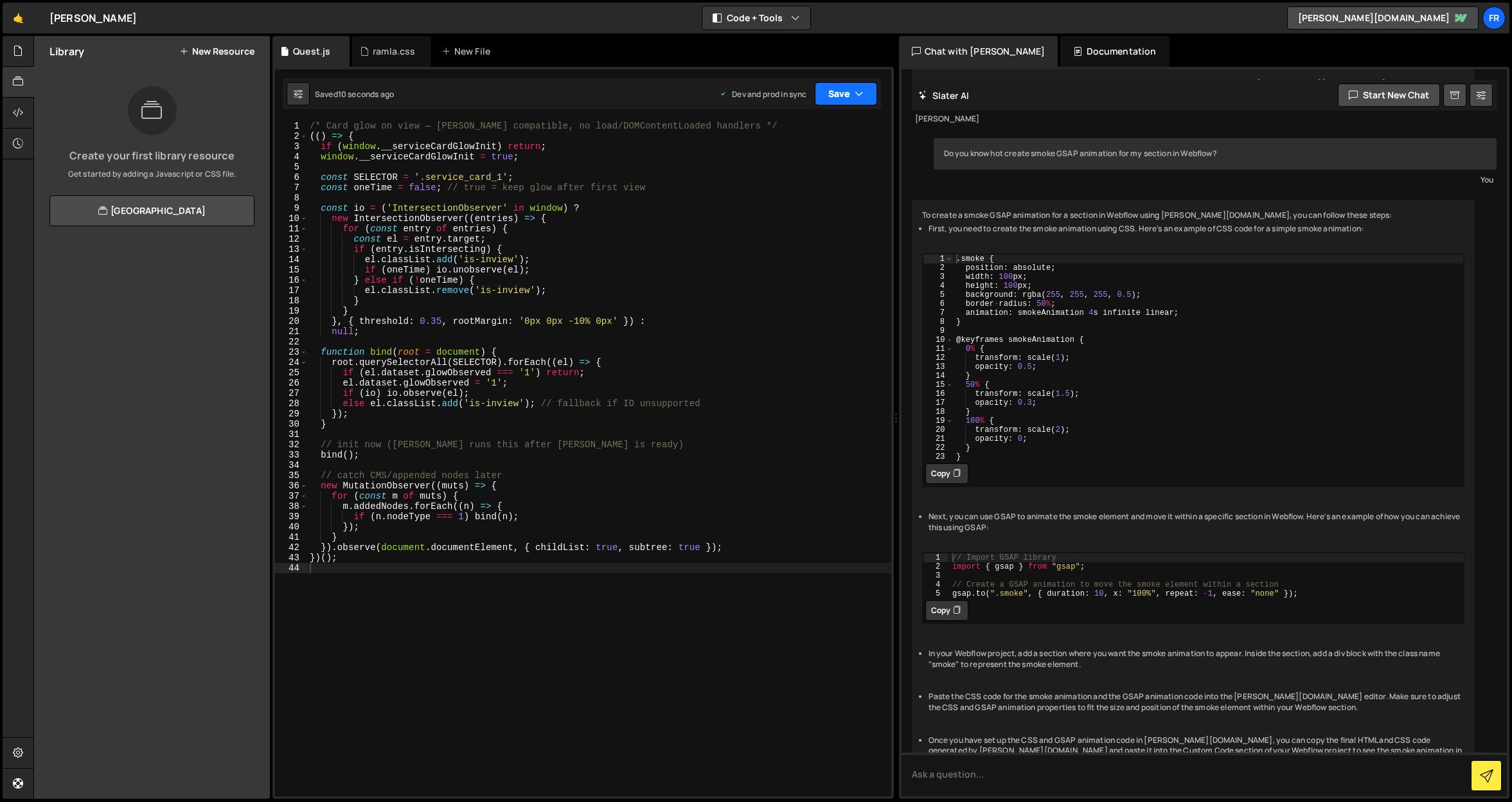
click at [852, 95] on button "Save" at bounding box center [846, 94] width 63 height 23
click at [796, 160] on div "Save to Production S" at bounding box center [803, 167] width 134 height 13
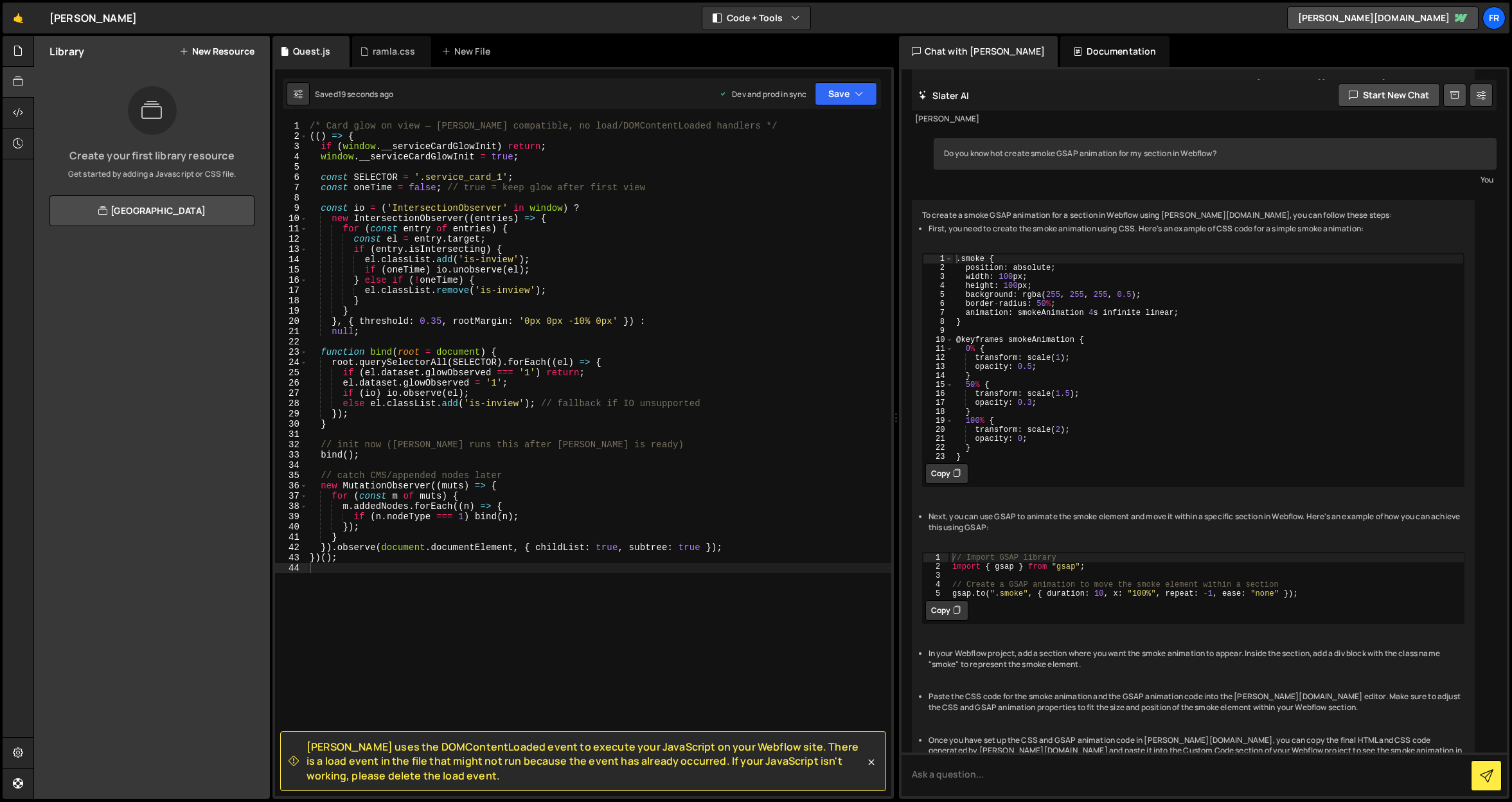
click at [869, 756] on icon at bounding box center [871, 762] width 13 height 13
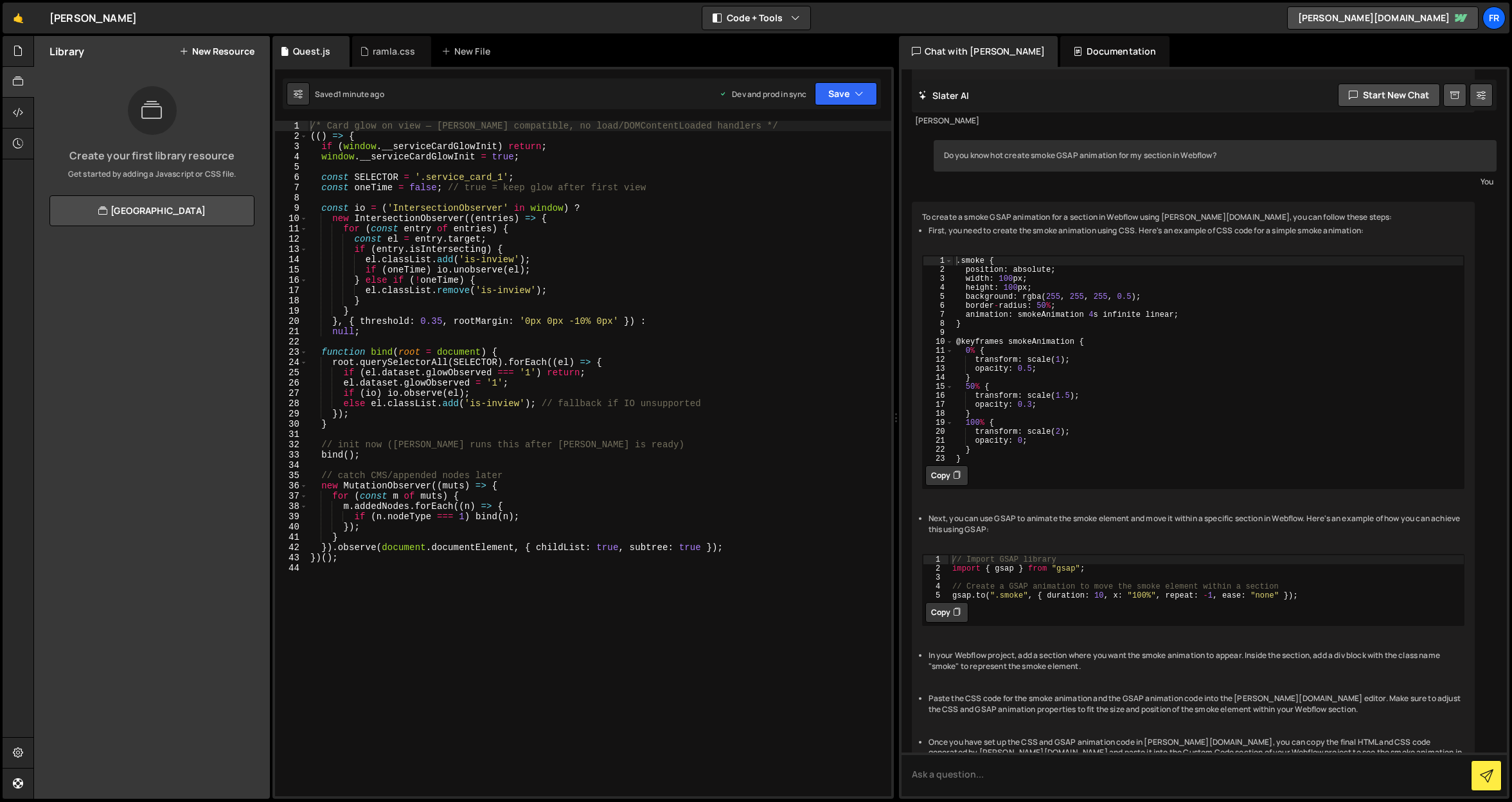
scroll to position [3190, 0]
click at [846, 97] on button "Save" at bounding box center [846, 94] width 63 height 23
click at [802, 165] on div "Save to Production S" at bounding box center [803, 167] width 134 height 13
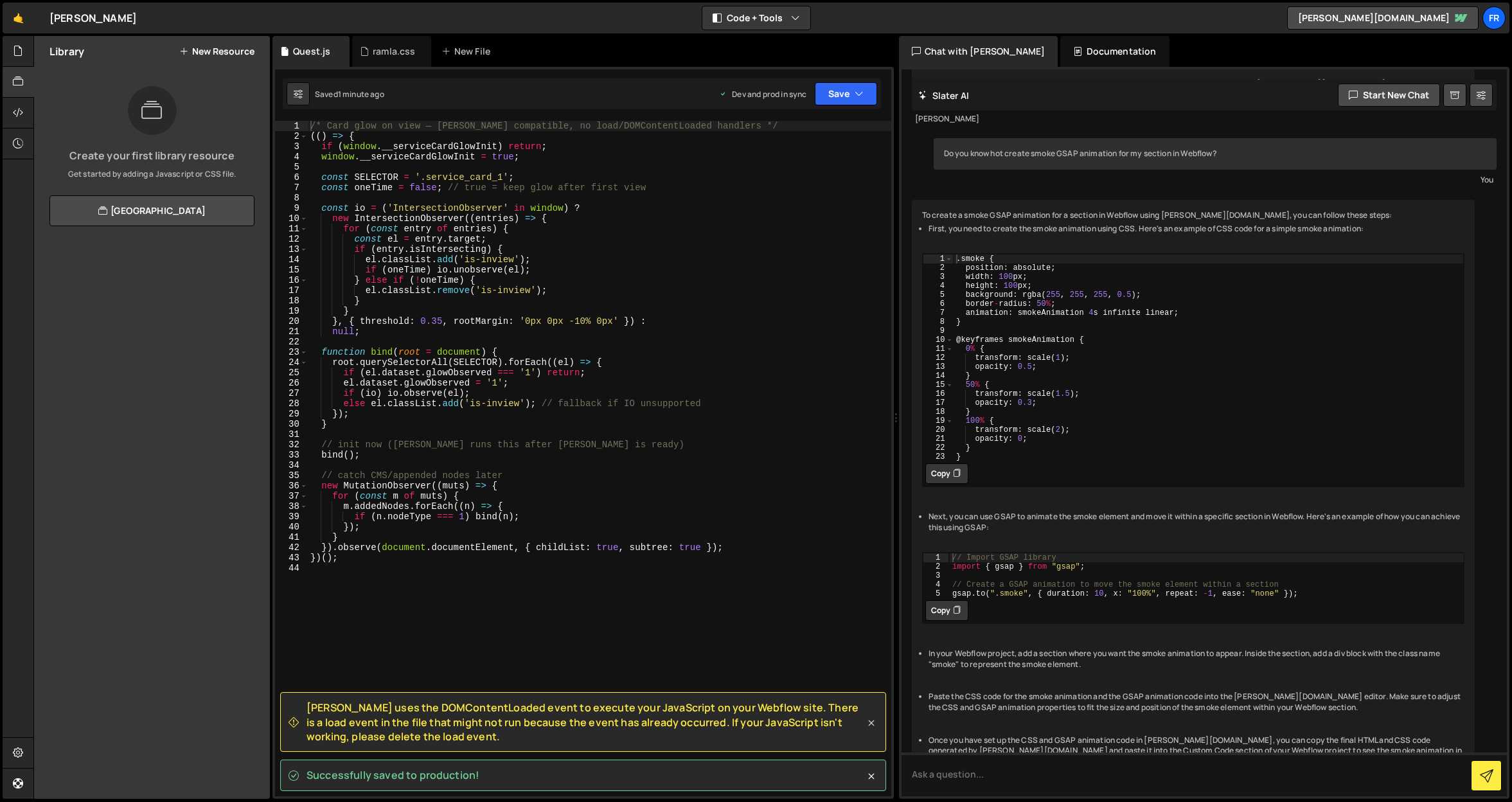
click at [868, 721] on icon at bounding box center [871, 723] width 13 height 13
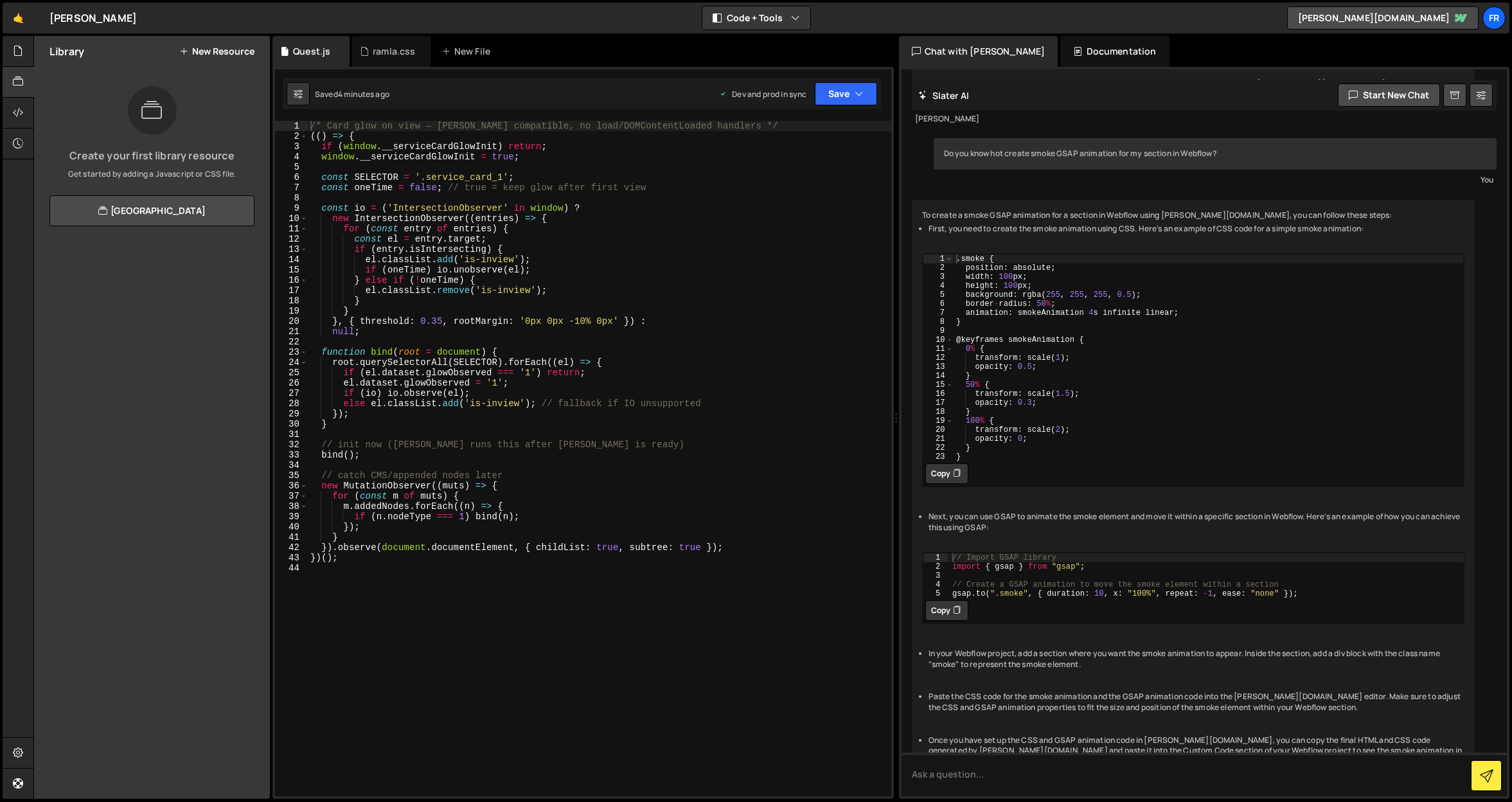
type textarea "const io = ('IntersectionObserver' in window) ?"
click at [463, 212] on div "/* Card glow on view — Slater compatible, no load/DOMContentLoaded handlers */ …" at bounding box center [599, 469] width 583 height 696
click at [394, 53] on div "ramla.css" at bounding box center [394, 51] width 42 height 13
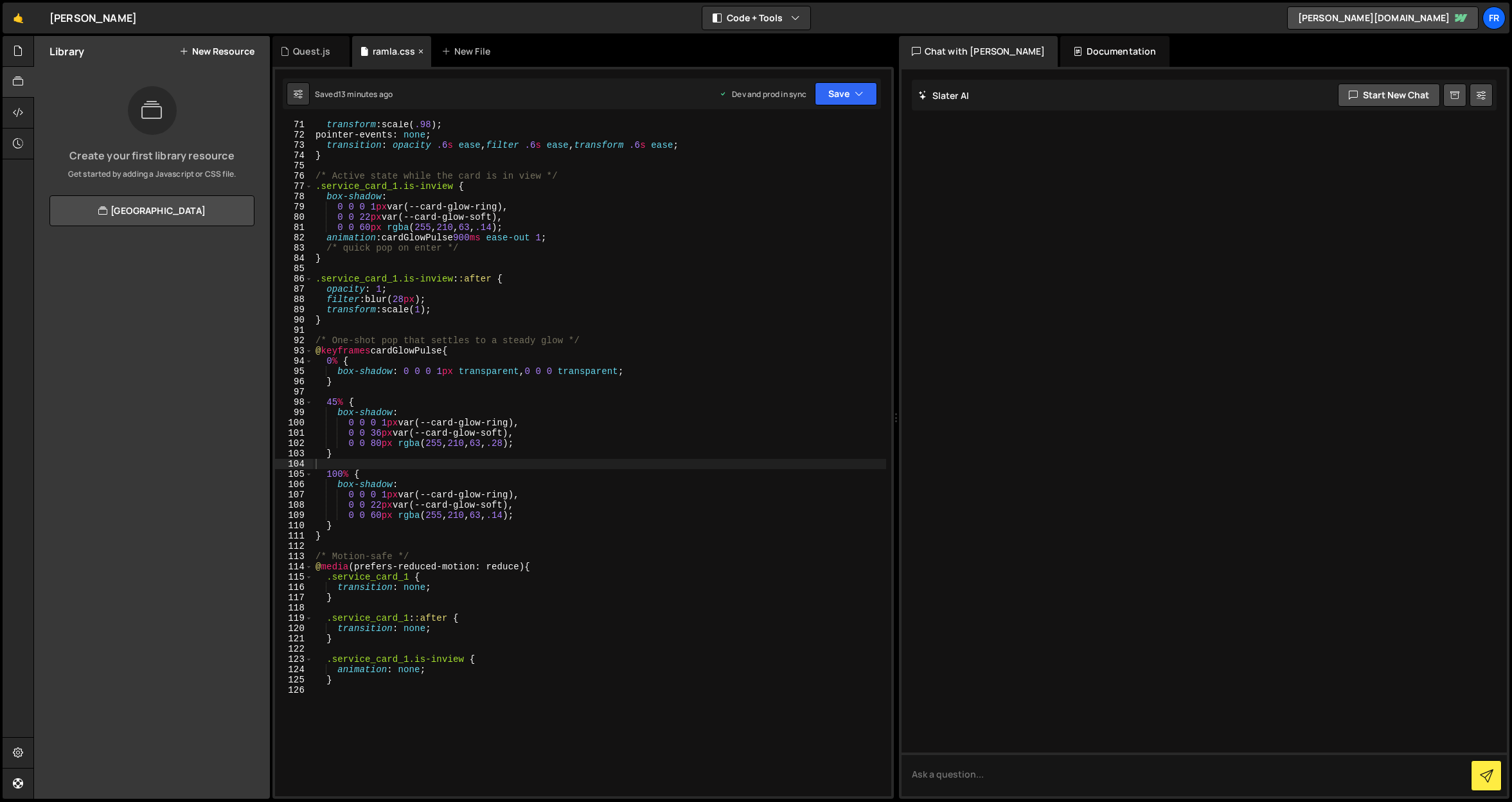
scroll to position [721, 0]
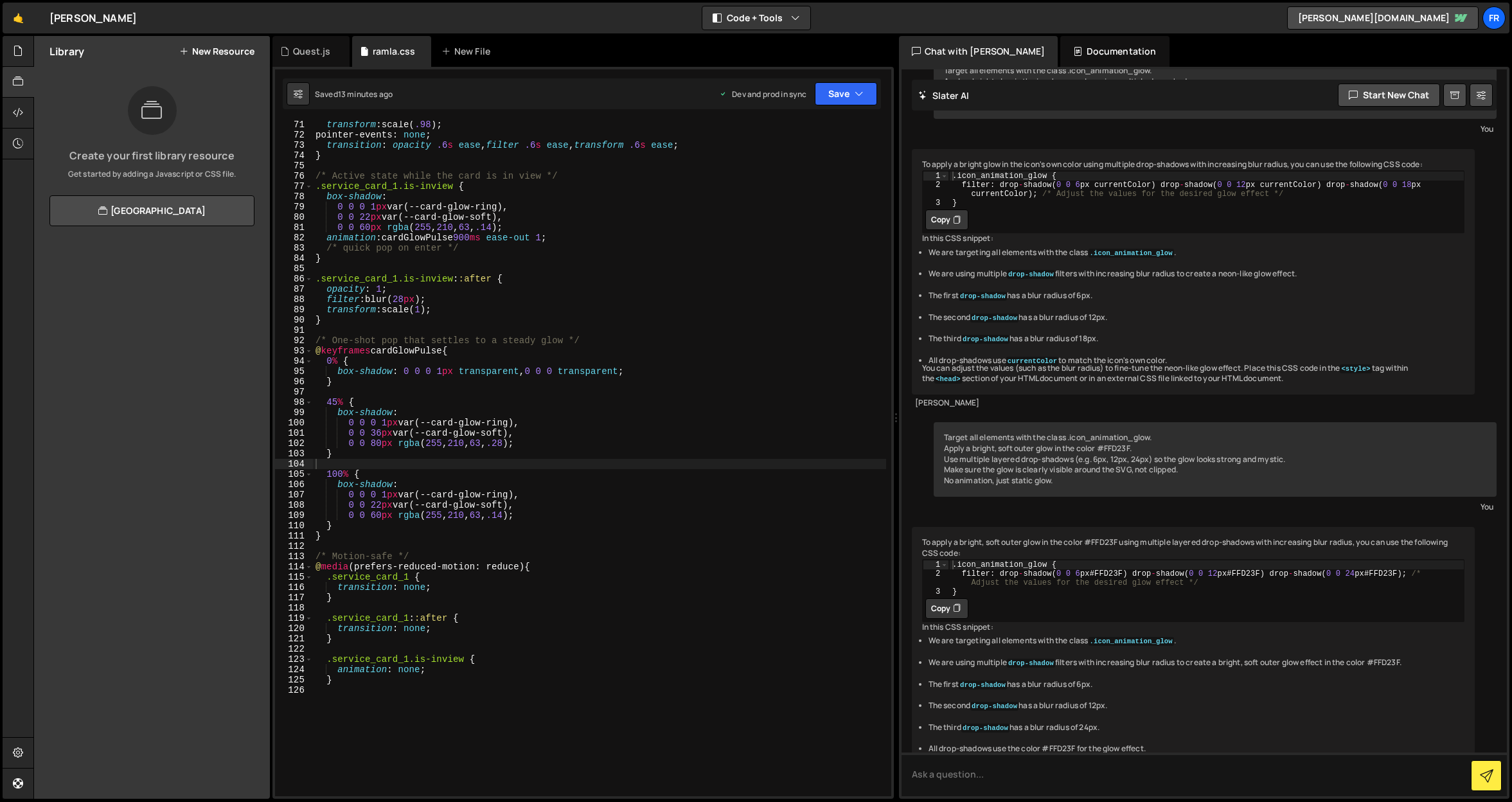
type textarea "0 0 0 1px var(--card-glow-ring),"
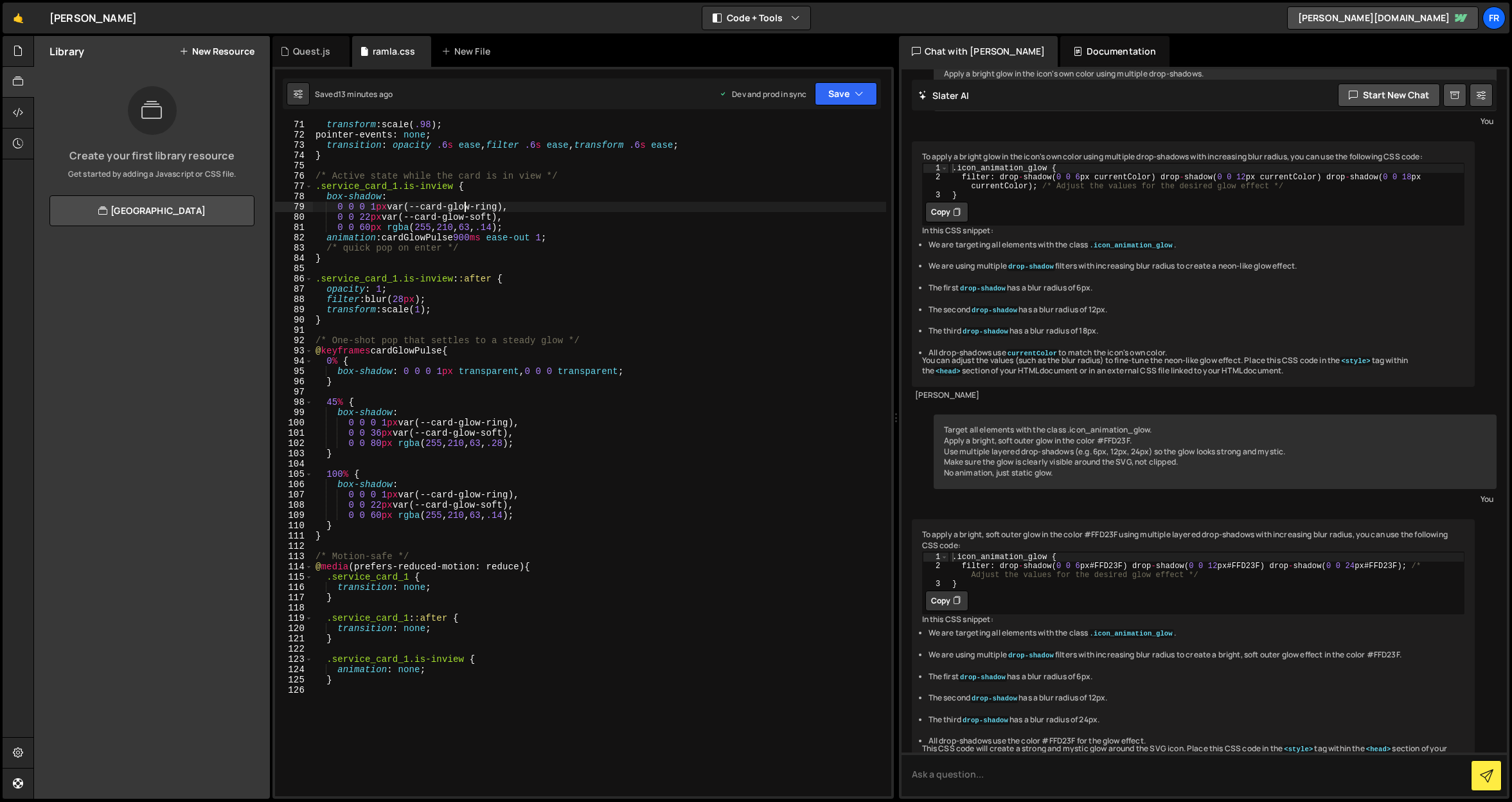
click at [464, 208] on div "transform : scale( .98 ) ; pointer-events : none ; transition : opacity .6 s ea…" at bounding box center [599, 467] width 573 height 696
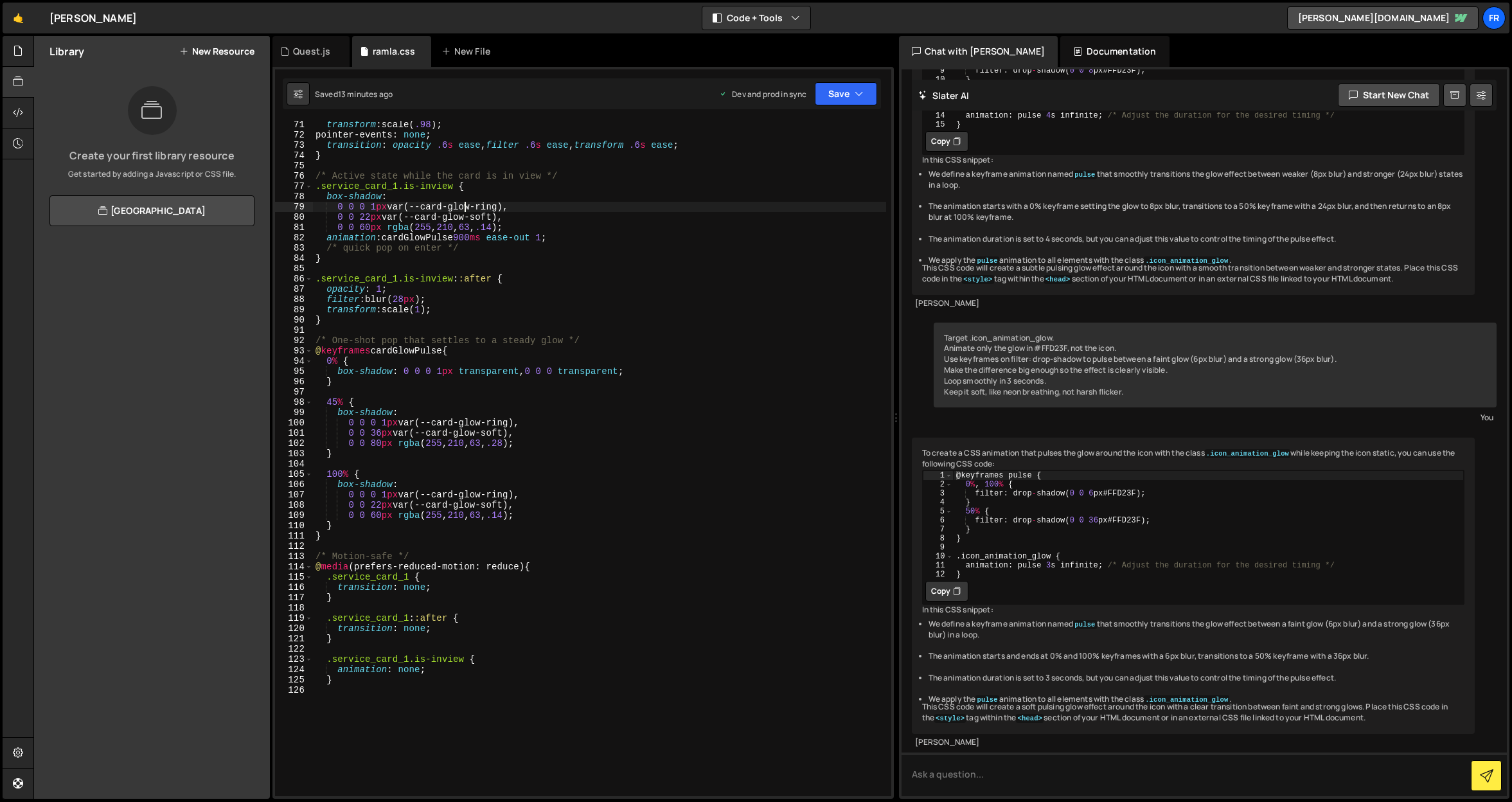
click at [351, 329] on div "transform : scale( .98 ) ; pointer-events : none ; transition : opacity .6 s ea…" at bounding box center [599, 467] width 573 height 696
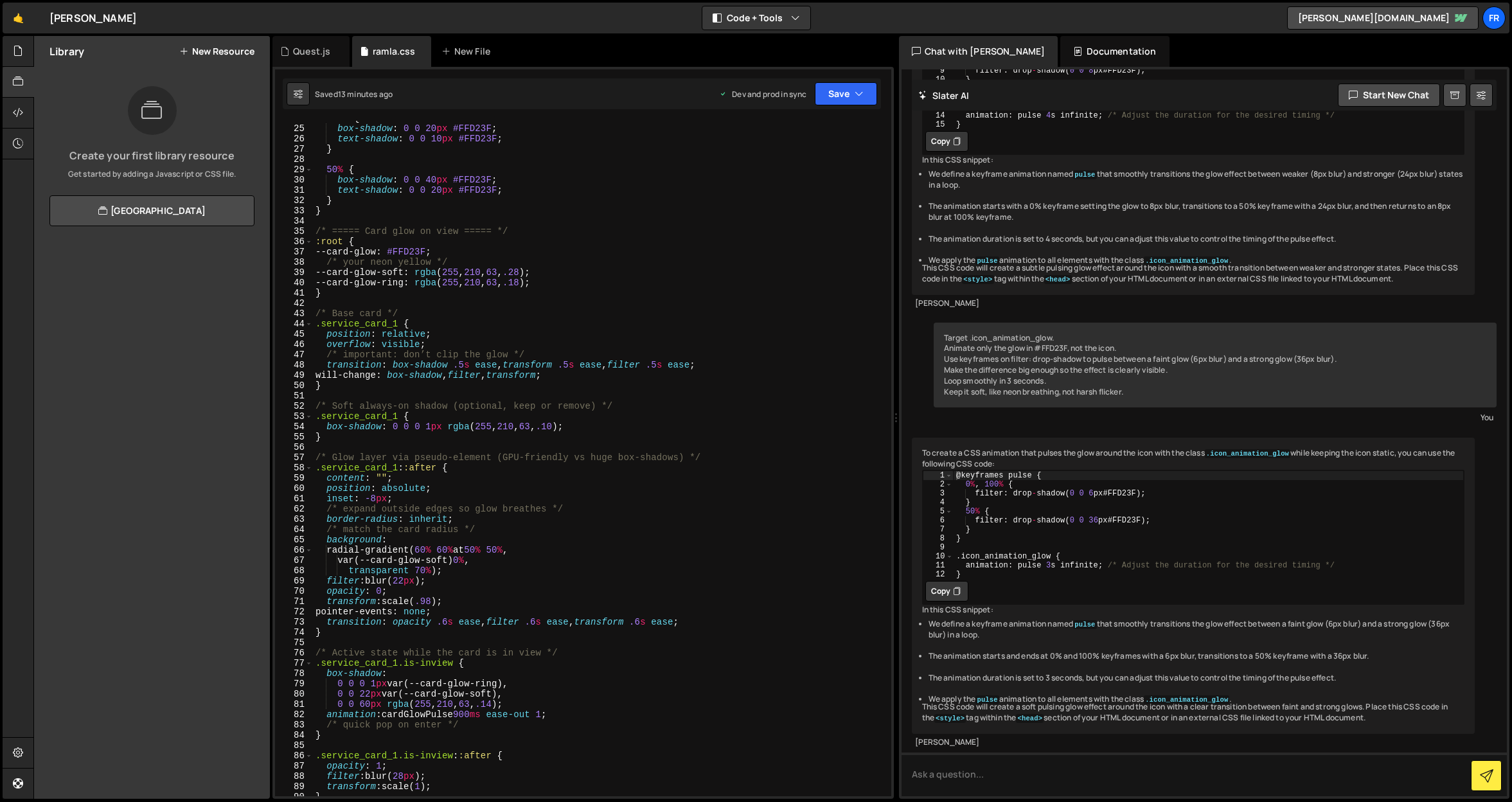
scroll to position [233, 0]
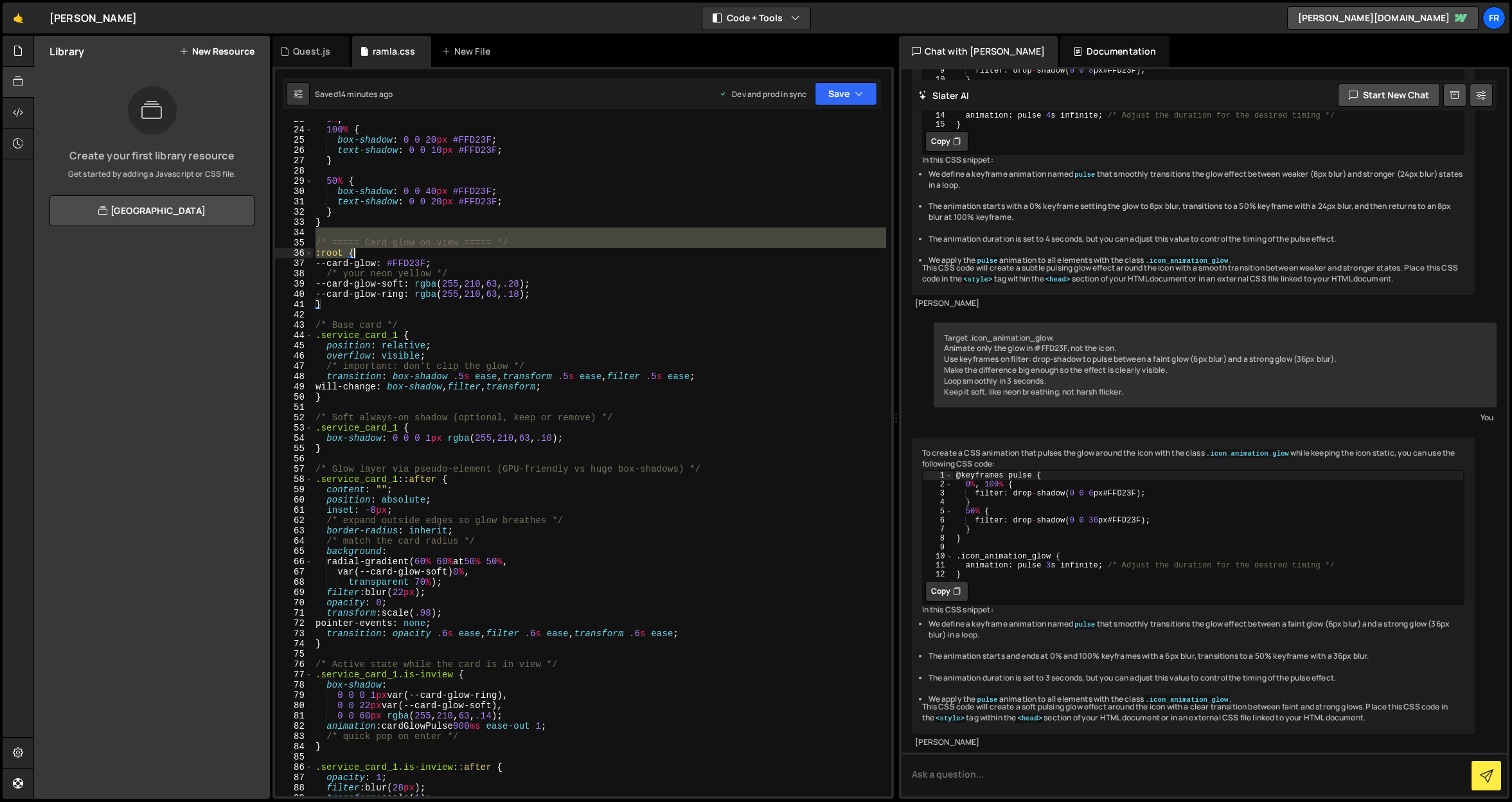
drag, startPoint x: 315, startPoint y: 238, endPoint x: 355, endPoint y: 251, distance: 42.1
click at [355, 251] on div "0 % , 100 % { box-shadow : 0 0 20 px #FFD23F ; text-shadow : 0 0 10 px #FFD23F …" at bounding box center [599, 462] width 573 height 696
click at [338, 243] on div "0 % , 100 % { box-shadow : 0 0 20 px #FFD23F ; text-shadow : 0 0 10 px #FFD23F …" at bounding box center [599, 459] width 573 height 675
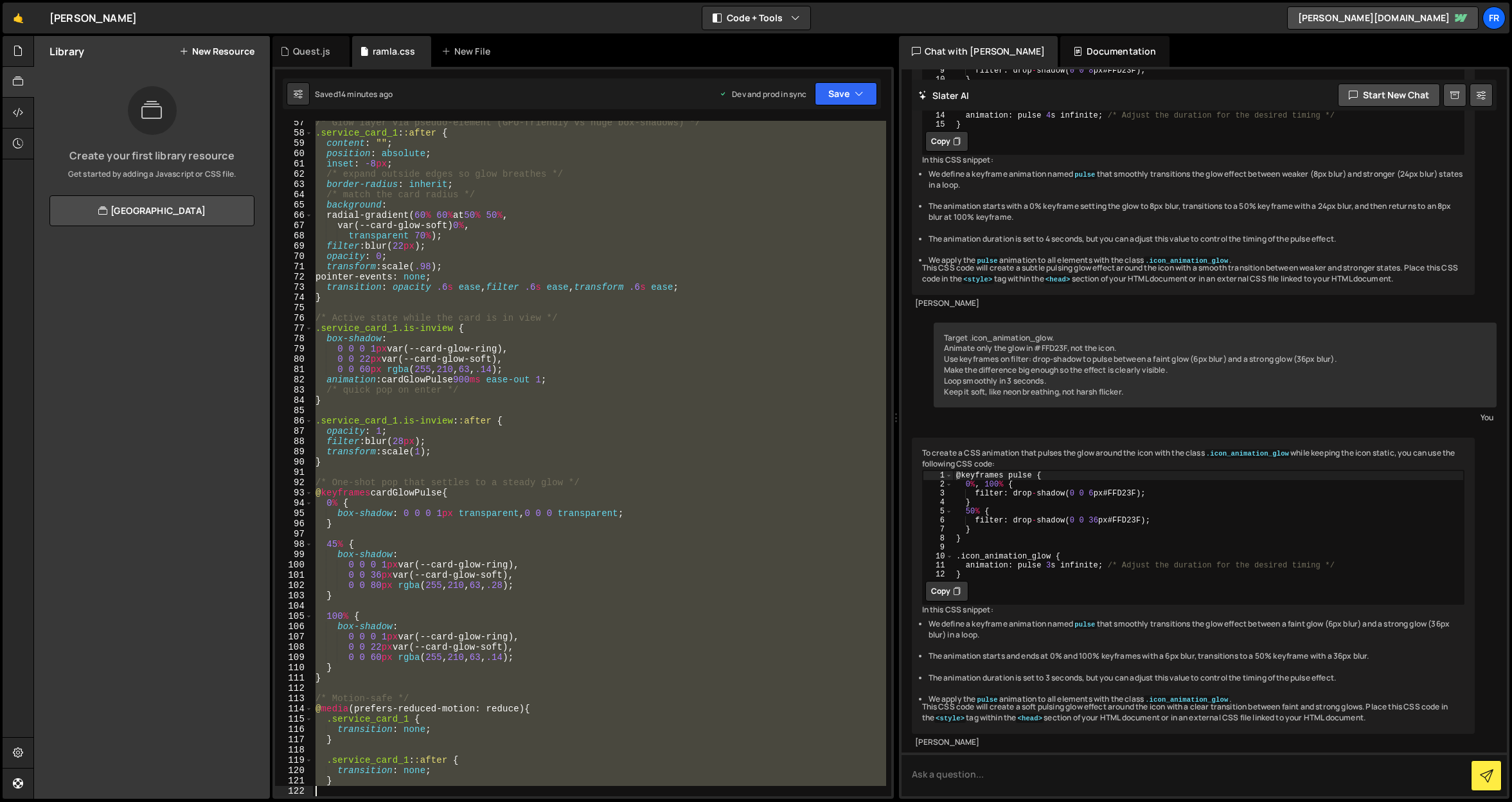
scroll to position [620, 0]
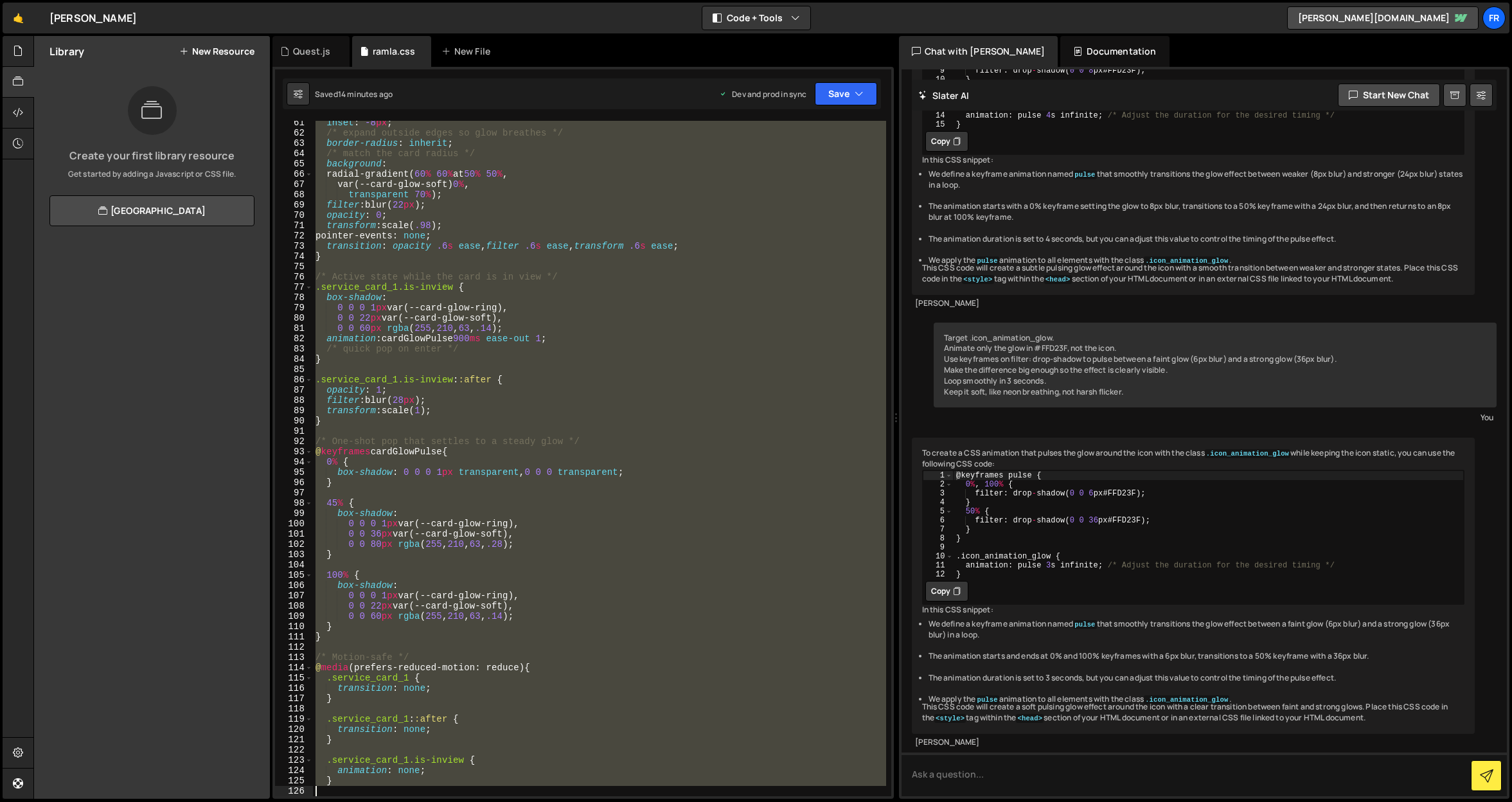
drag, startPoint x: 316, startPoint y: 243, endPoint x: 770, endPoint y: 808, distance: 724.8
click at [770, 801] on html "Projects Community Library Blog Fr Projects Your Teams Invite team member Accou…" at bounding box center [756, 401] width 1512 height 802
type textarea "}"
paste textarea
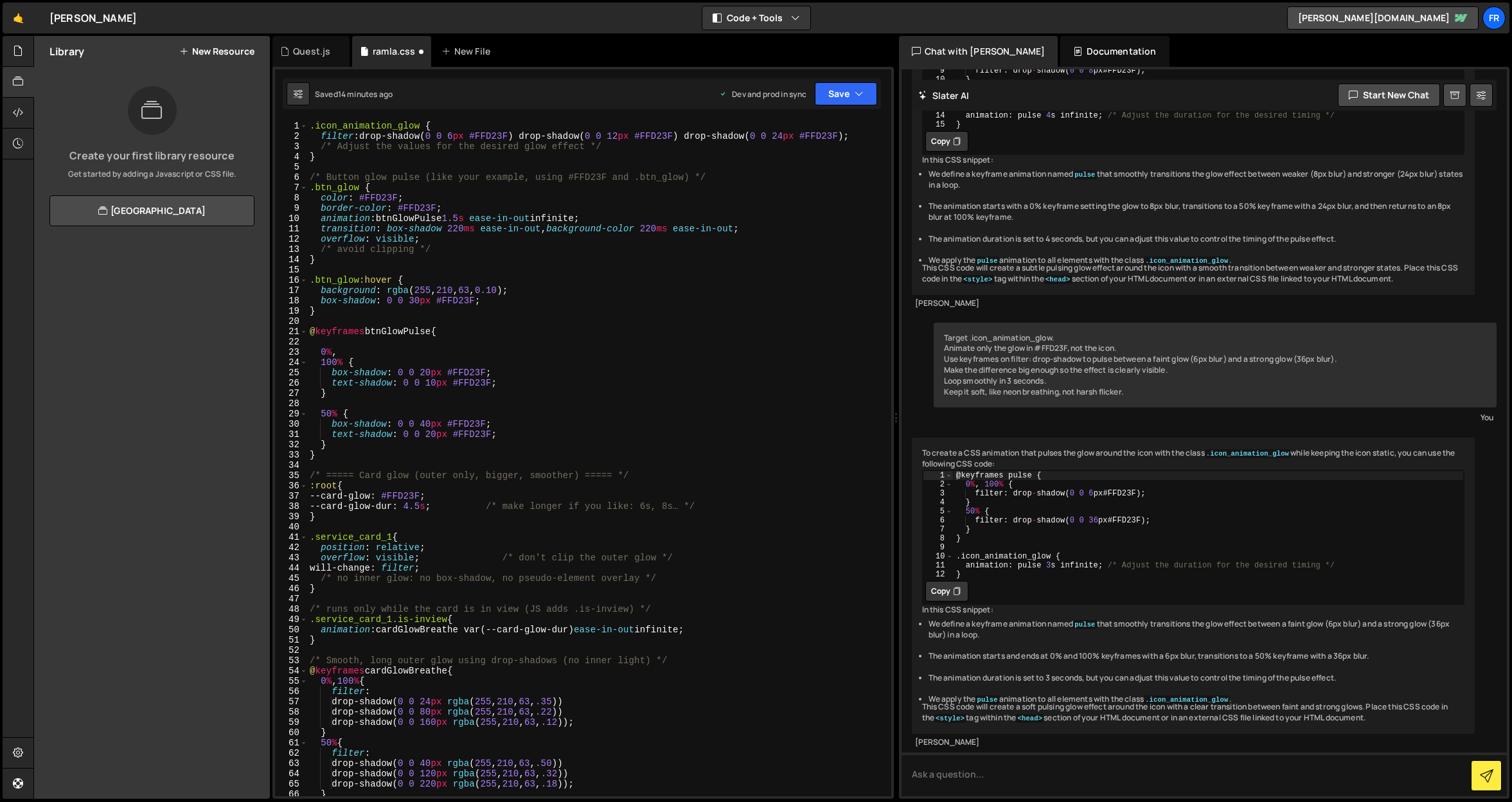
scroll to position [0, 0]
click at [839, 100] on button "Save" at bounding box center [846, 94] width 63 height 23
click at [825, 177] on div "Saved 14 minutes ago" at bounding box center [803, 182] width 134 height 15
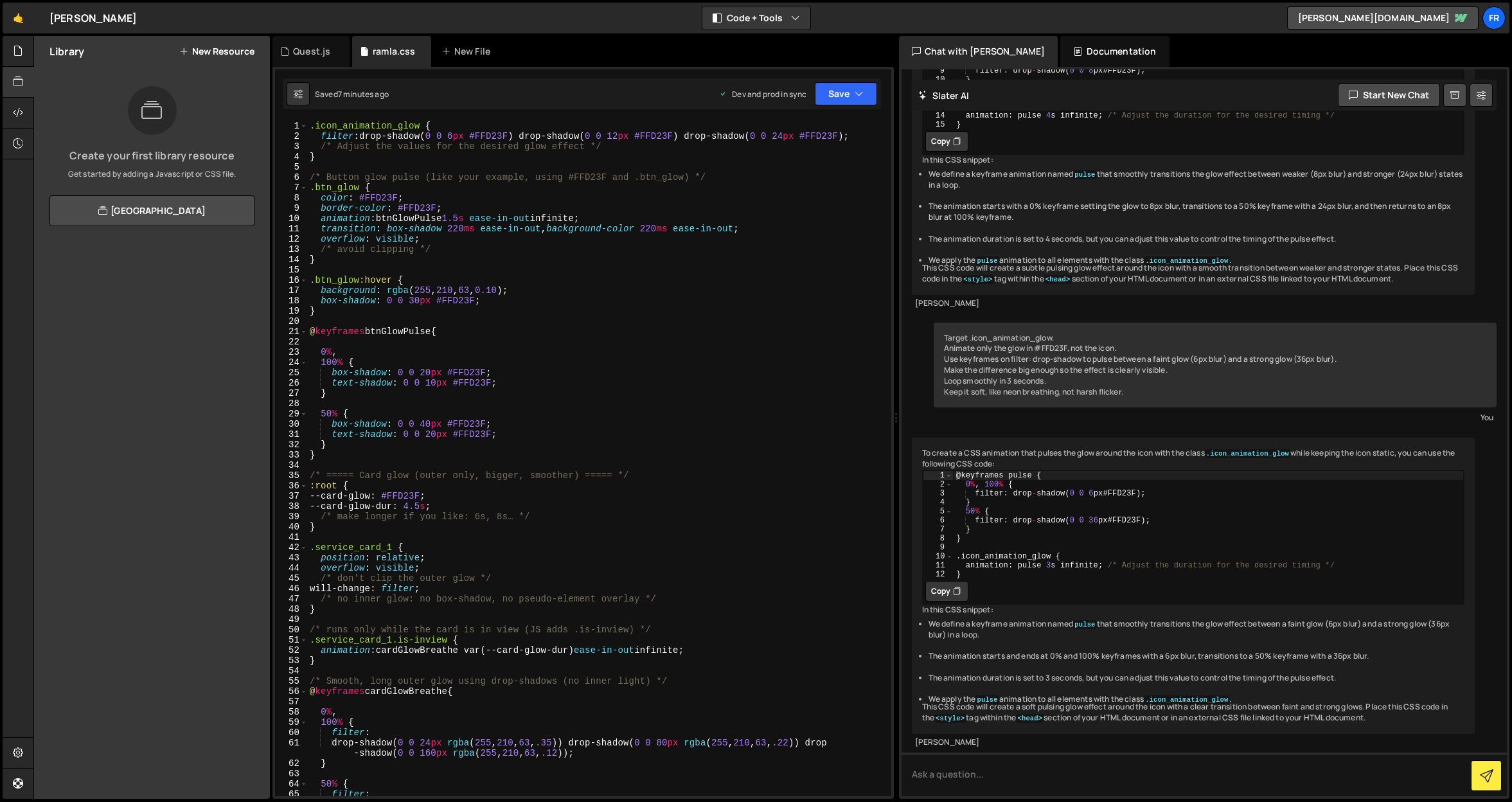
click at [398, 273] on div ".icon_animation_glow { filter : drop-shadow( 0 0 6 px #FFD23F ) drop-shadow( 0 …" at bounding box center [596, 474] width 579 height 706
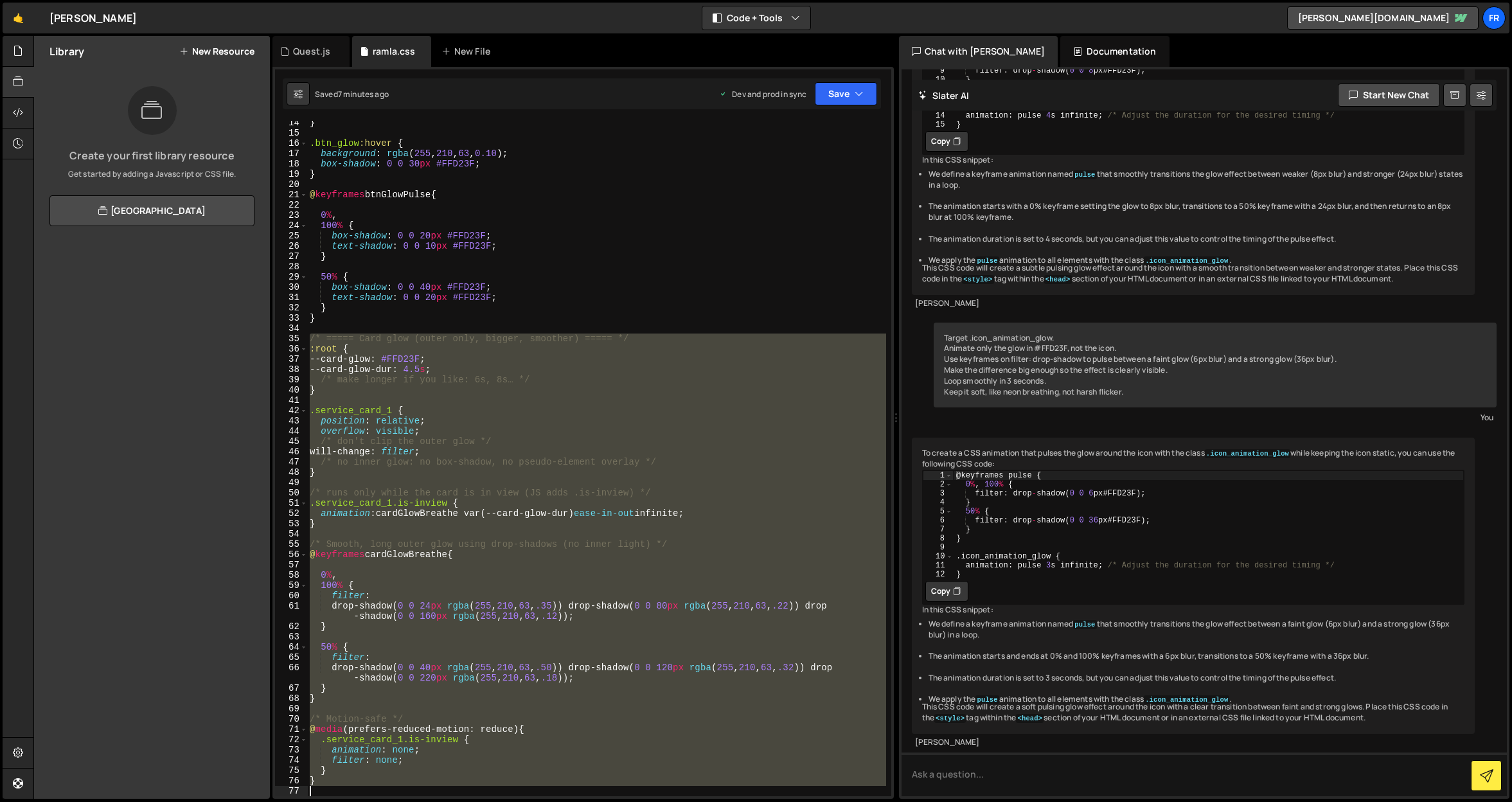
scroll to position [136, 0]
drag, startPoint x: 307, startPoint y: 365, endPoint x: 611, endPoint y: 808, distance: 537.3
click at [611, 801] on html "Projects Community Library Blog Fr Projects Your Teams Invite team member Accou…" at bounding box center [756, 401] width 1512 height 802
type textarea "}"
paste textarea
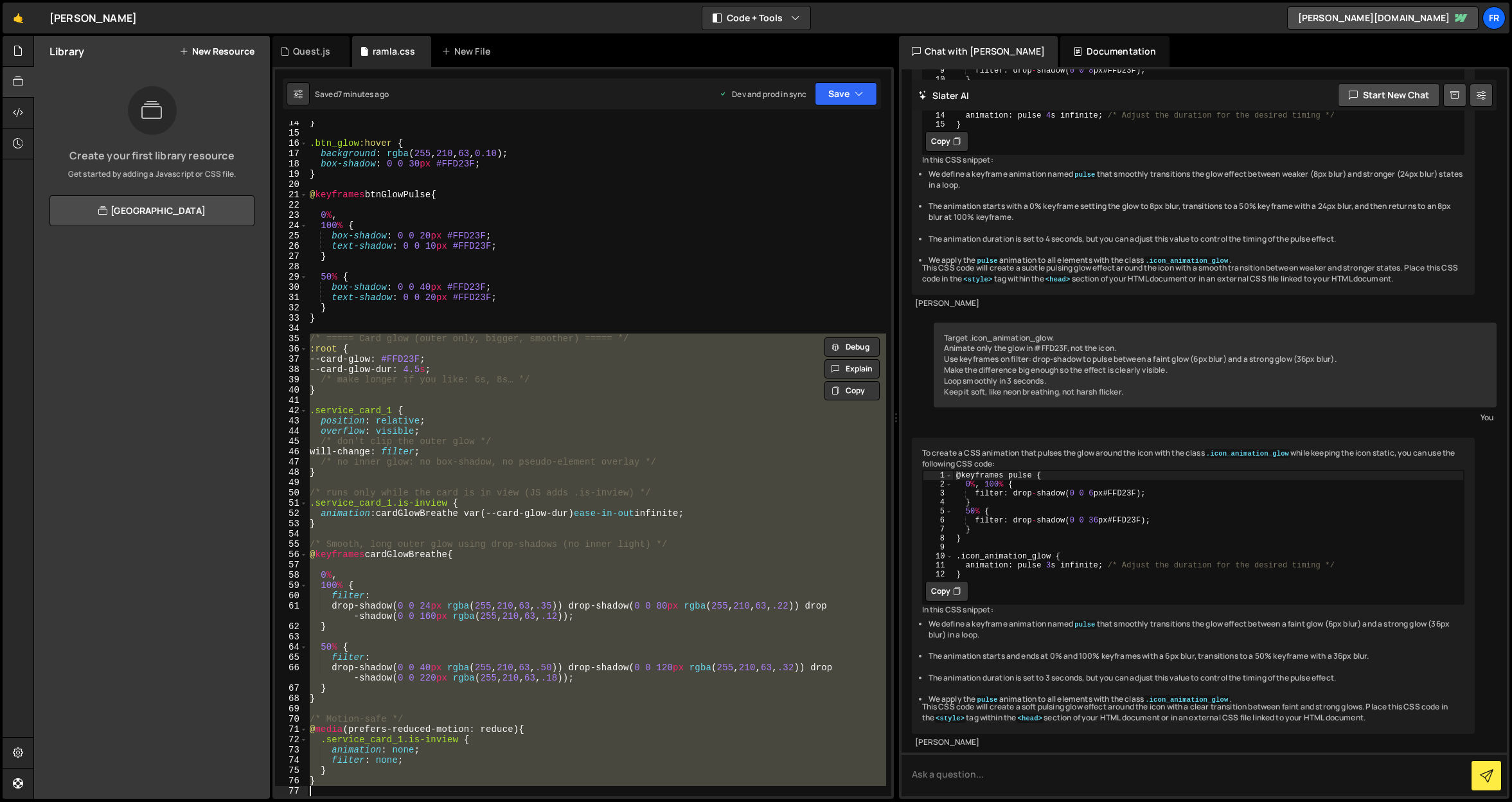
scroll to position [630, 0]
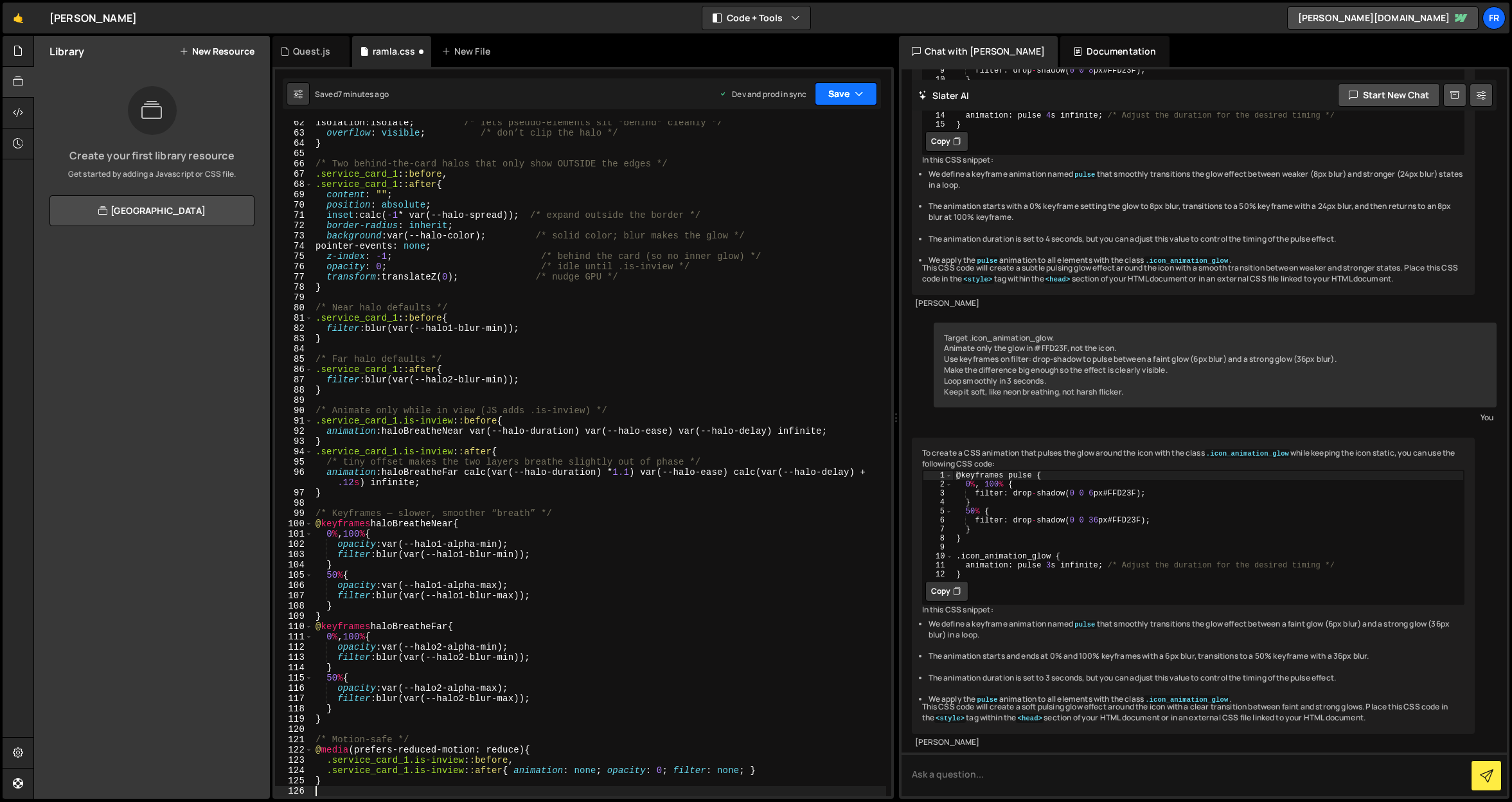
click at [832, 93] on button "Save" at bounding box center [846, 94] width 63 height 23
click at [808, 167] on div "Save to Production S" at bounding box center [803, 167] width 134 height 13
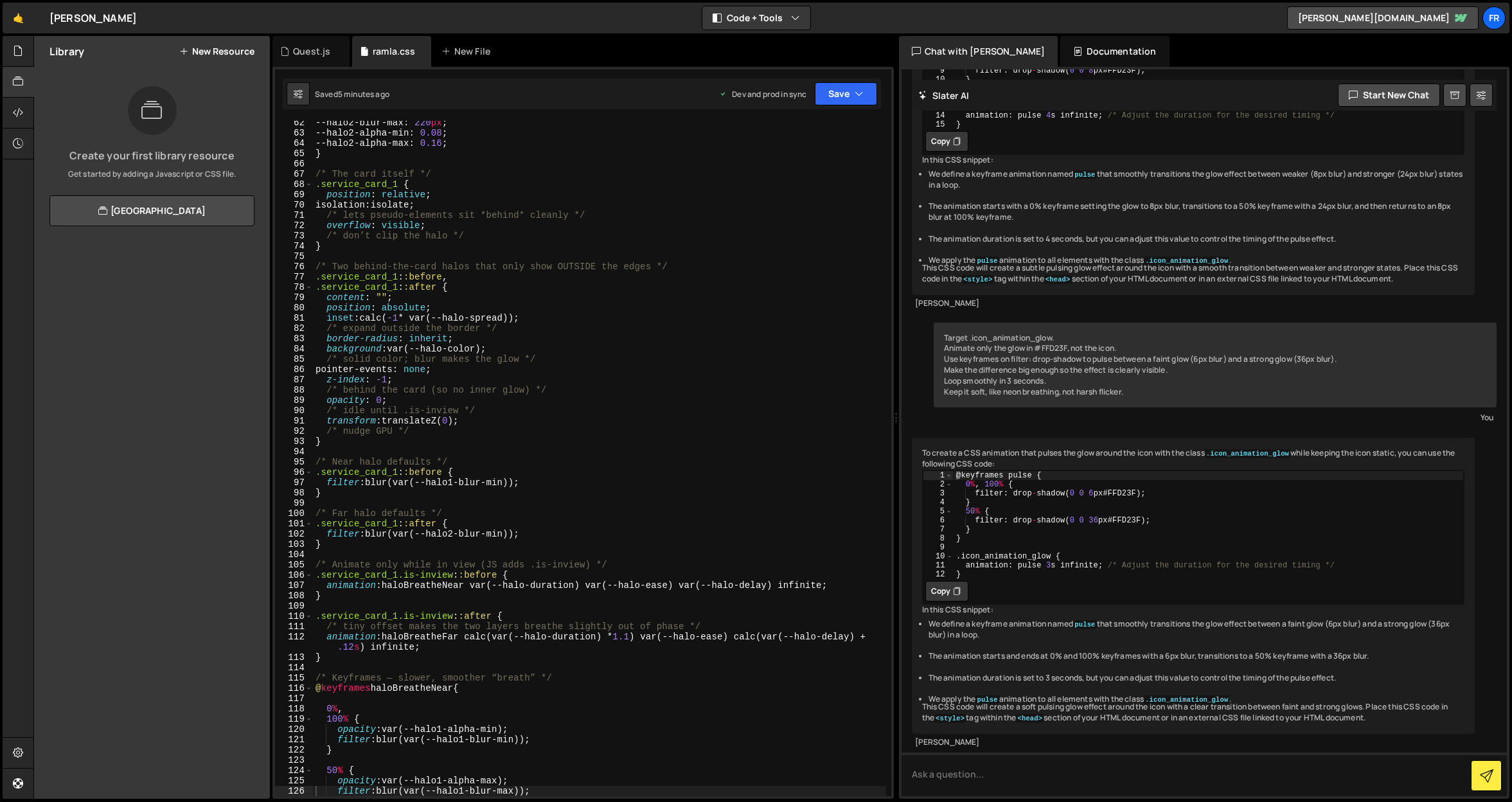
click at [387, 237] on div "--halo2-blur-max : 220 px ; --halo2-alpha-min : 0.08 ; --halo2-alpha-max : 0.16…" at bounding box center [599, 465] width 573 height 696
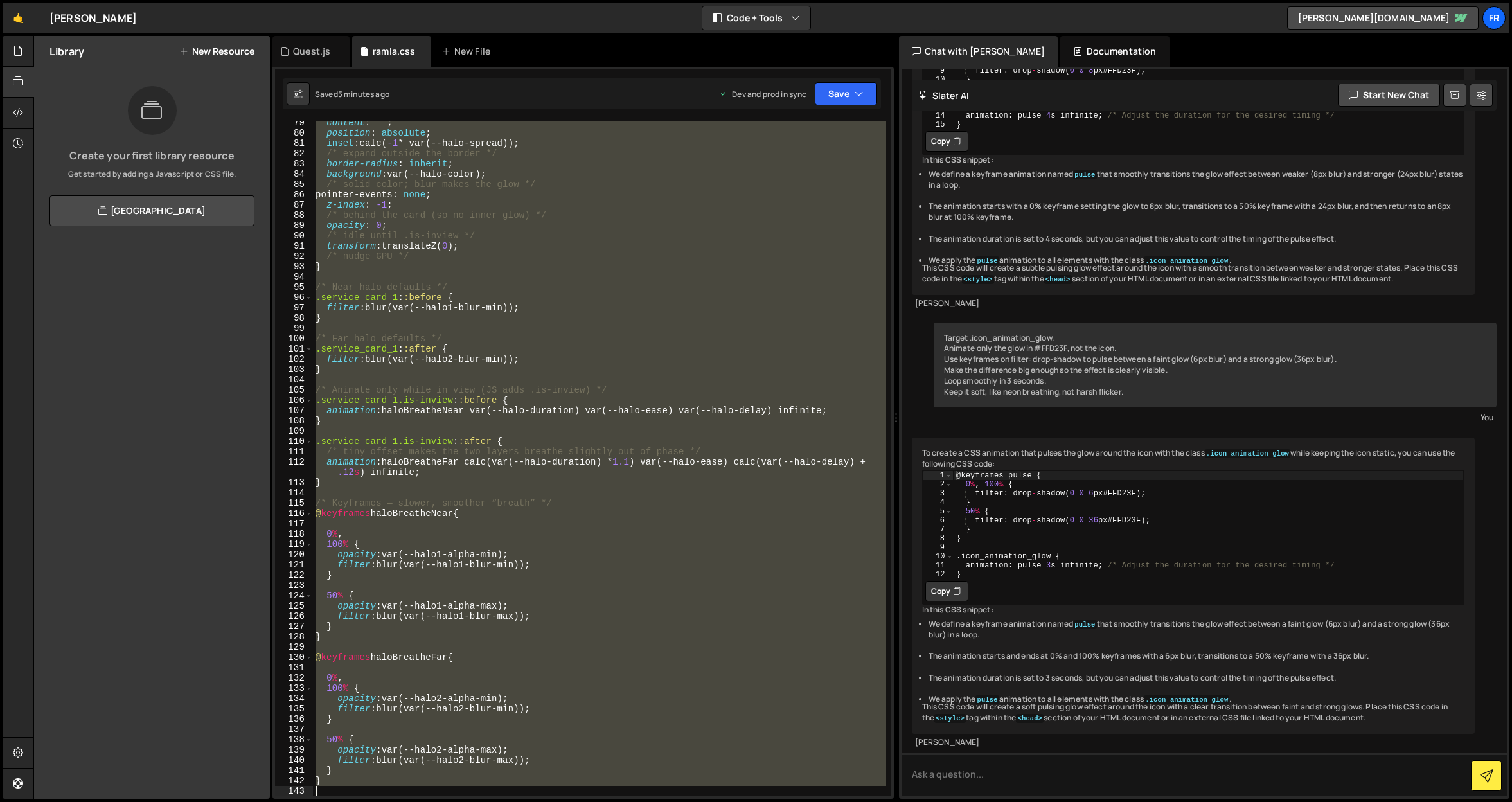
scroll to position [918, 0]
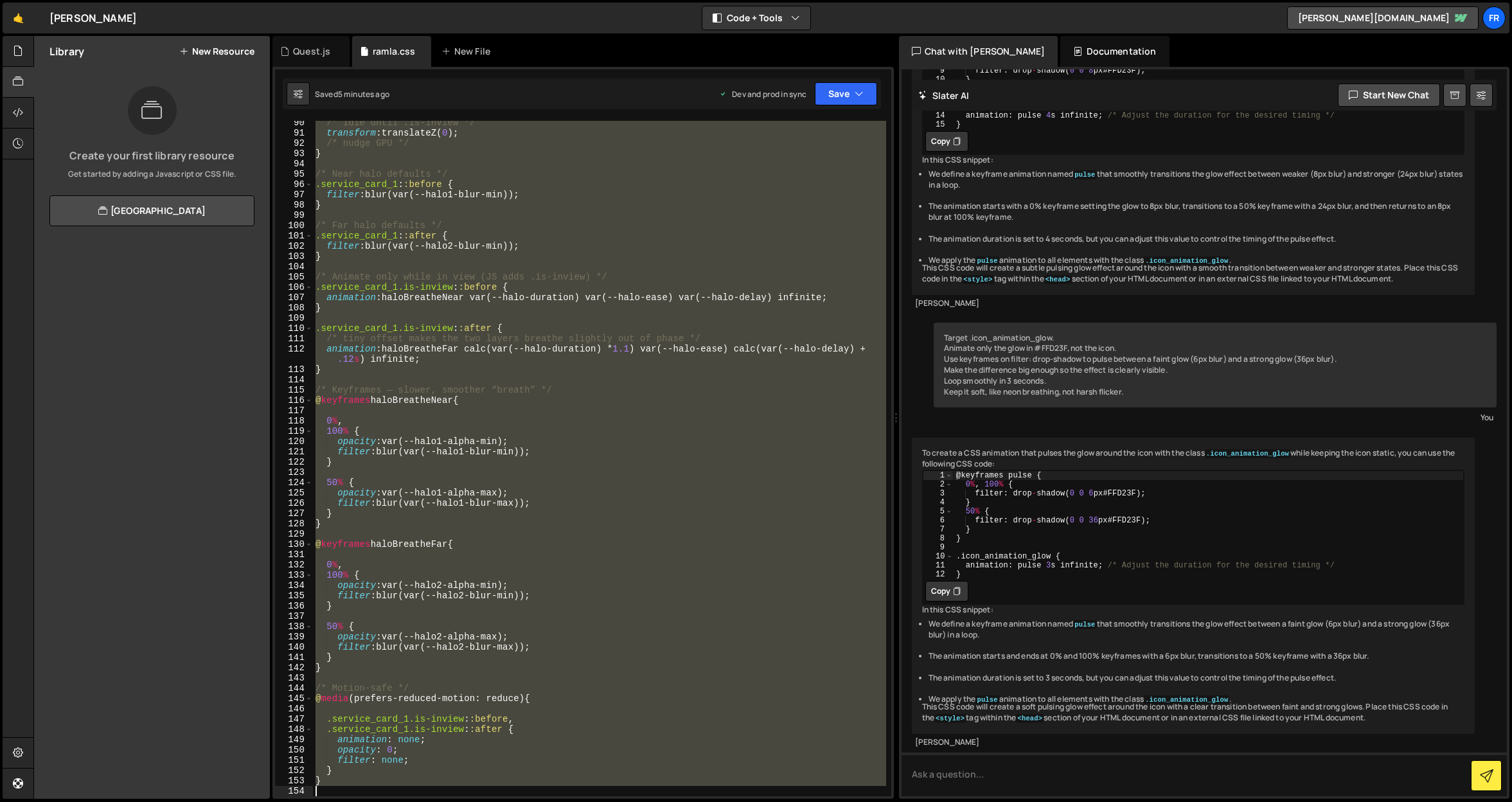
drag, startPoint x: 317, startPoint y: 382, endPoint x: 602, endPoint y: 808, distance: 512.5
click at [602, 801] on html "Projects Community Library Blog Fr Projects Your Teams Invite team member Accou…" at bounding box center [756, 401] width 1512 height 802
type textarea "}"
paste textarea
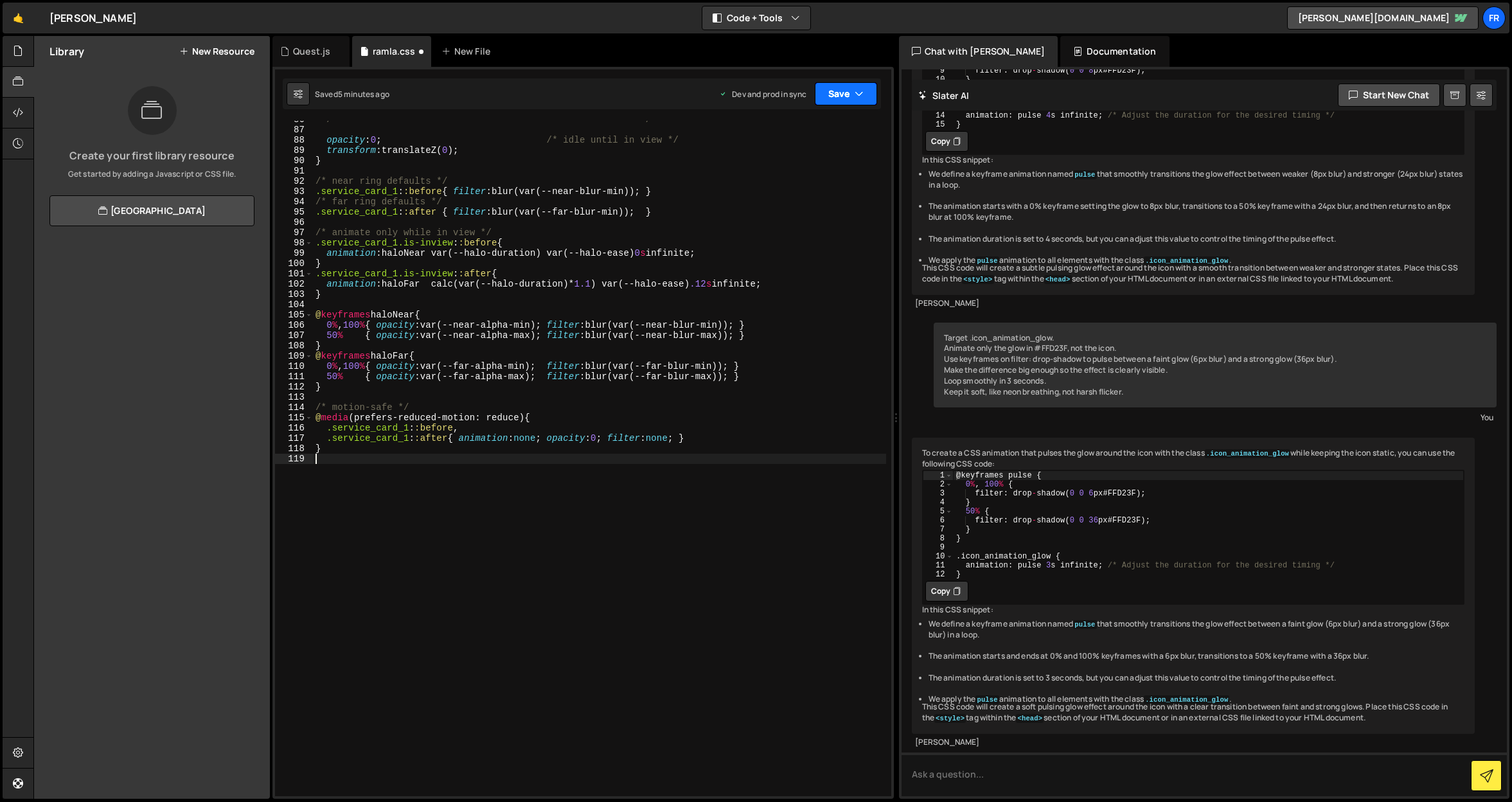
click at [830, 94] on button "Save" at bounding box center [846, 94] width 63 height 23
click at [796, 174] on div "Saved 5 minutes ago" at bounding box center [803, 182] width 134 height 15
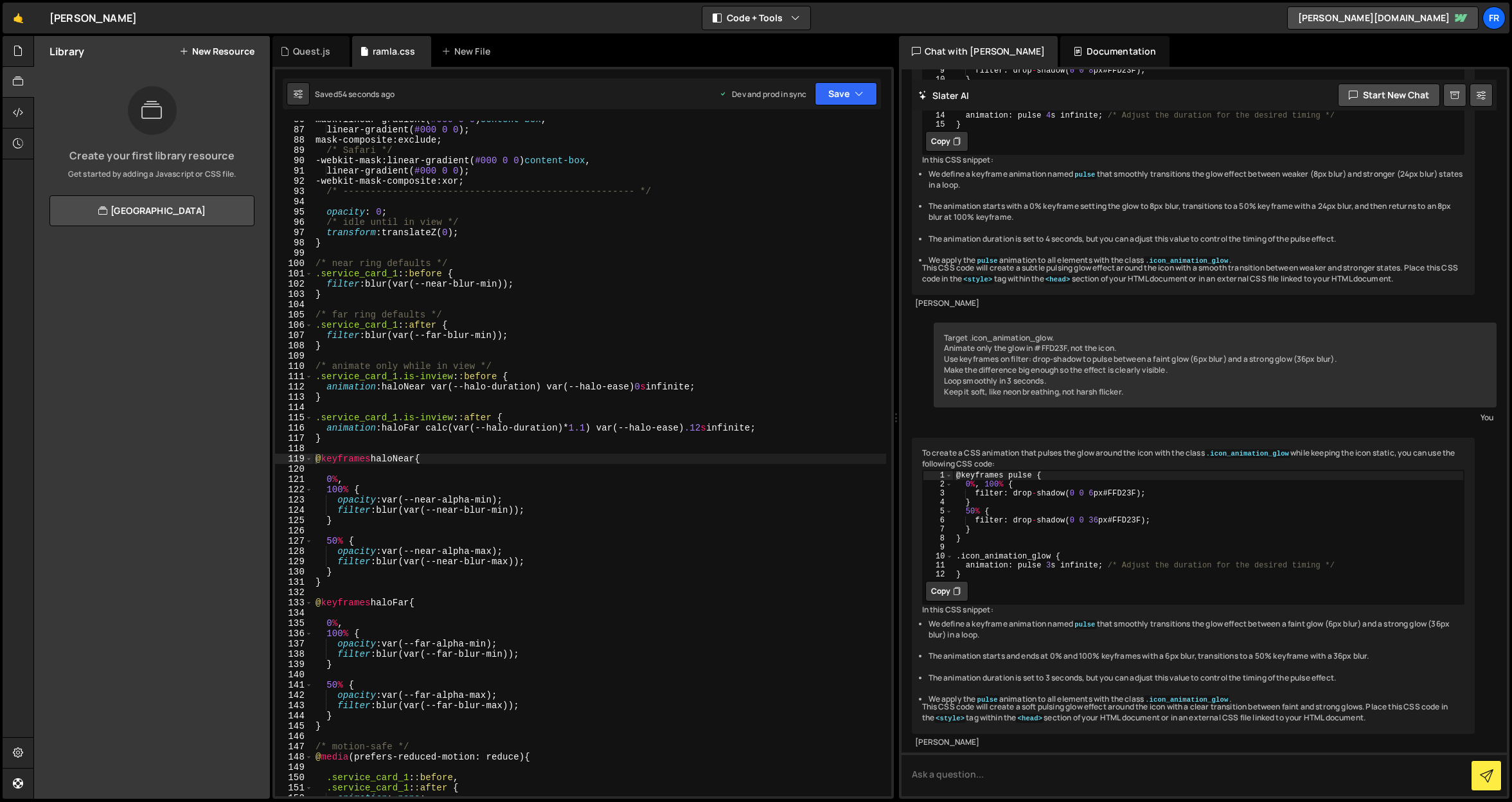
click at [385, 310] on div "mask : linear-gradient( #000 0 0 ) content-box , linear-gradient( #000 0 0 ) ; …" at bounding box center [599, 462] width 573 height 696
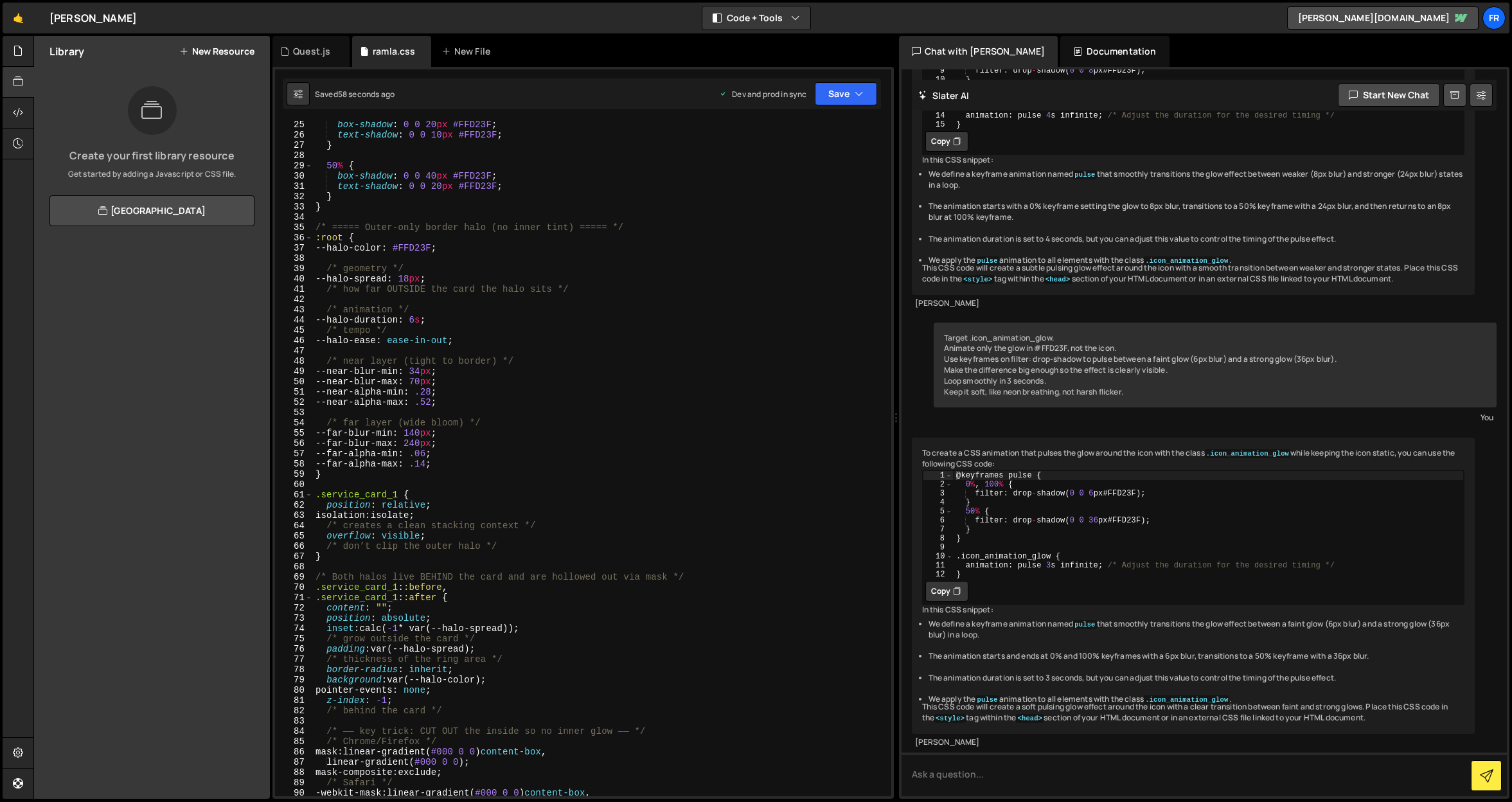
scroll to position [191, 0]
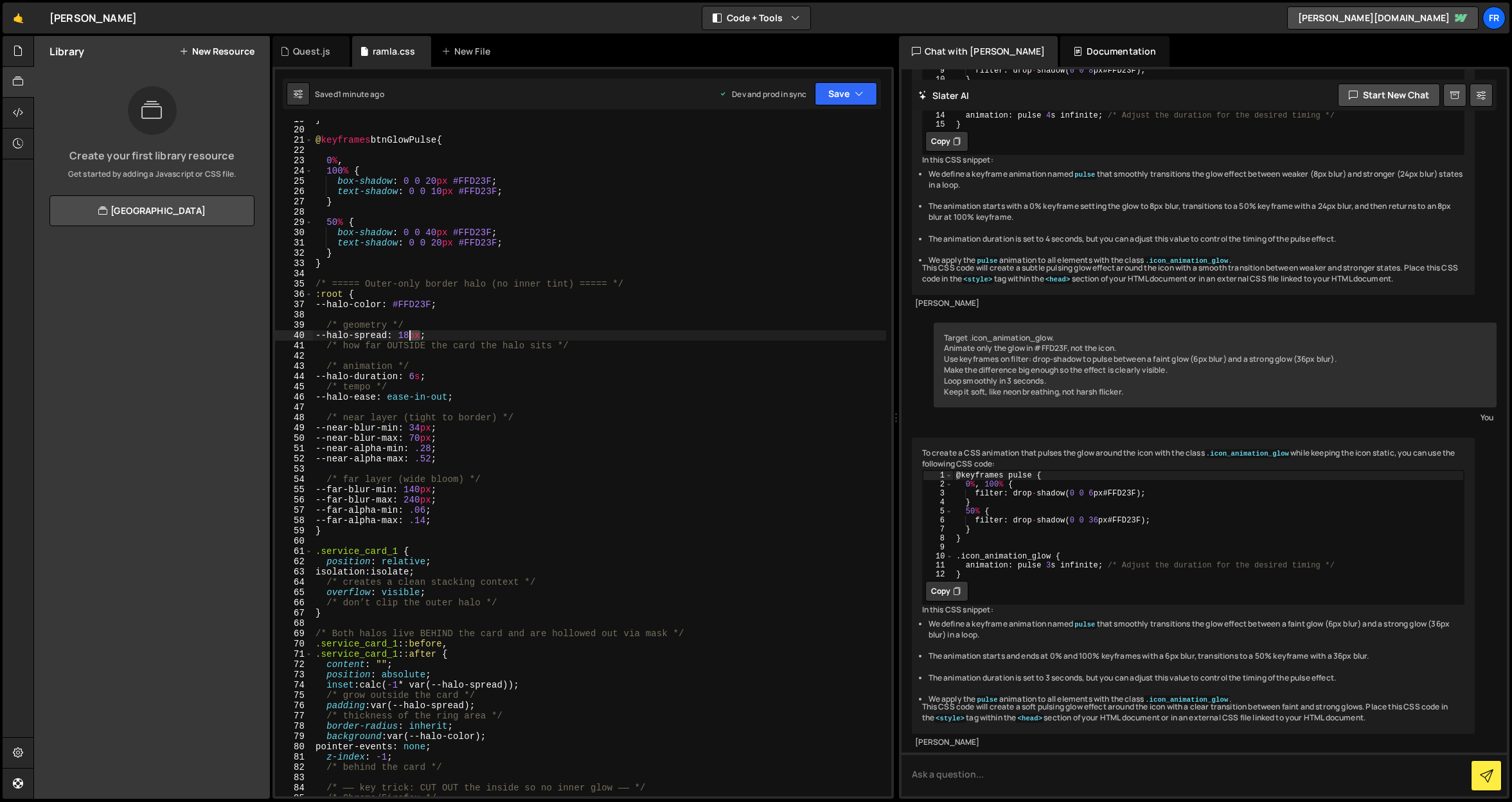
drag, startPoint x: 419, startPoint y: 331, endPoint x: 408, endPoint y: 333, distance: 11.2
click at [408, 333] on div "} @ keyframes btnGlowPulse { 0 % , 100 % { box-shadow : 0 0 20 px #FFD23F ; tex…" at bounding box center [599, 462] width 573 height 696
click at [827, 91] on button "Save" at bounding box center [846, 94] width 63 height 23
click at [767, 166] on div "Save to Production S" at bounding box center [803, 167] width 134 height 13
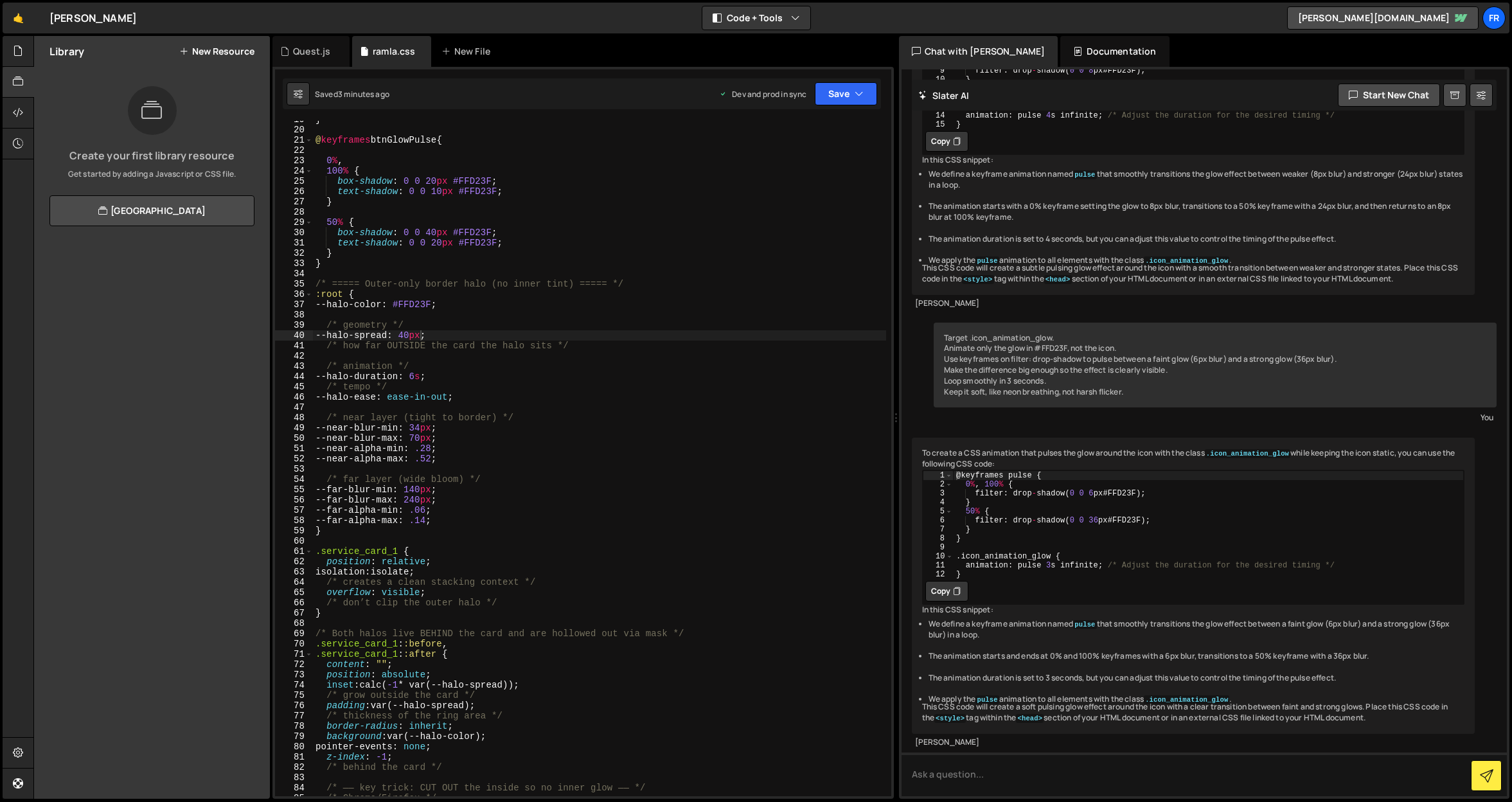
click at [380, 291] on div "} @ keyframes btnGlowPulse { 0 % , 100 % { box-shadow : 0 0 20 px #FFD23F ; tex…" at bounding box center [599, 462] width 573 height 696
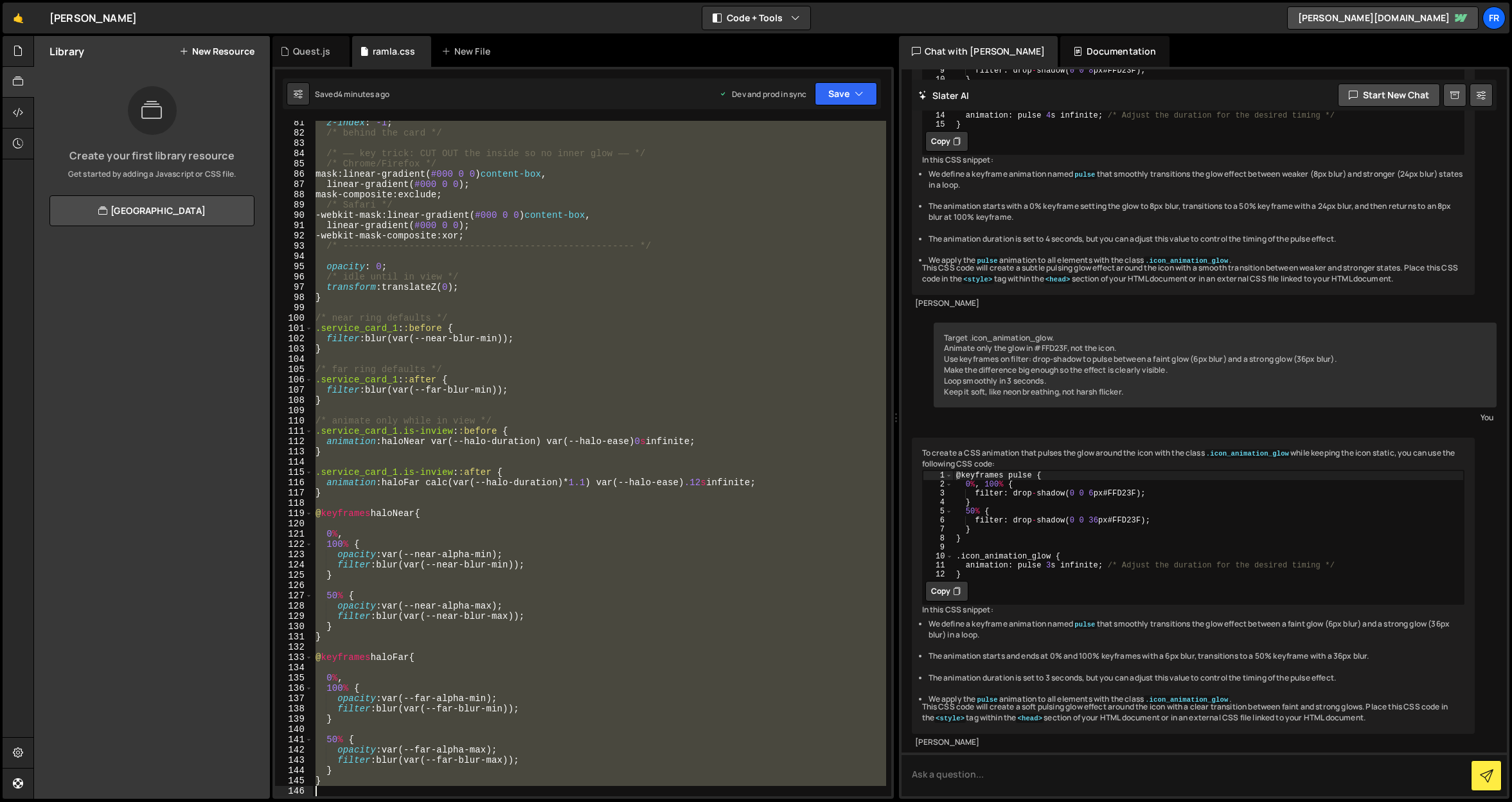
scroll to position [938, 0]
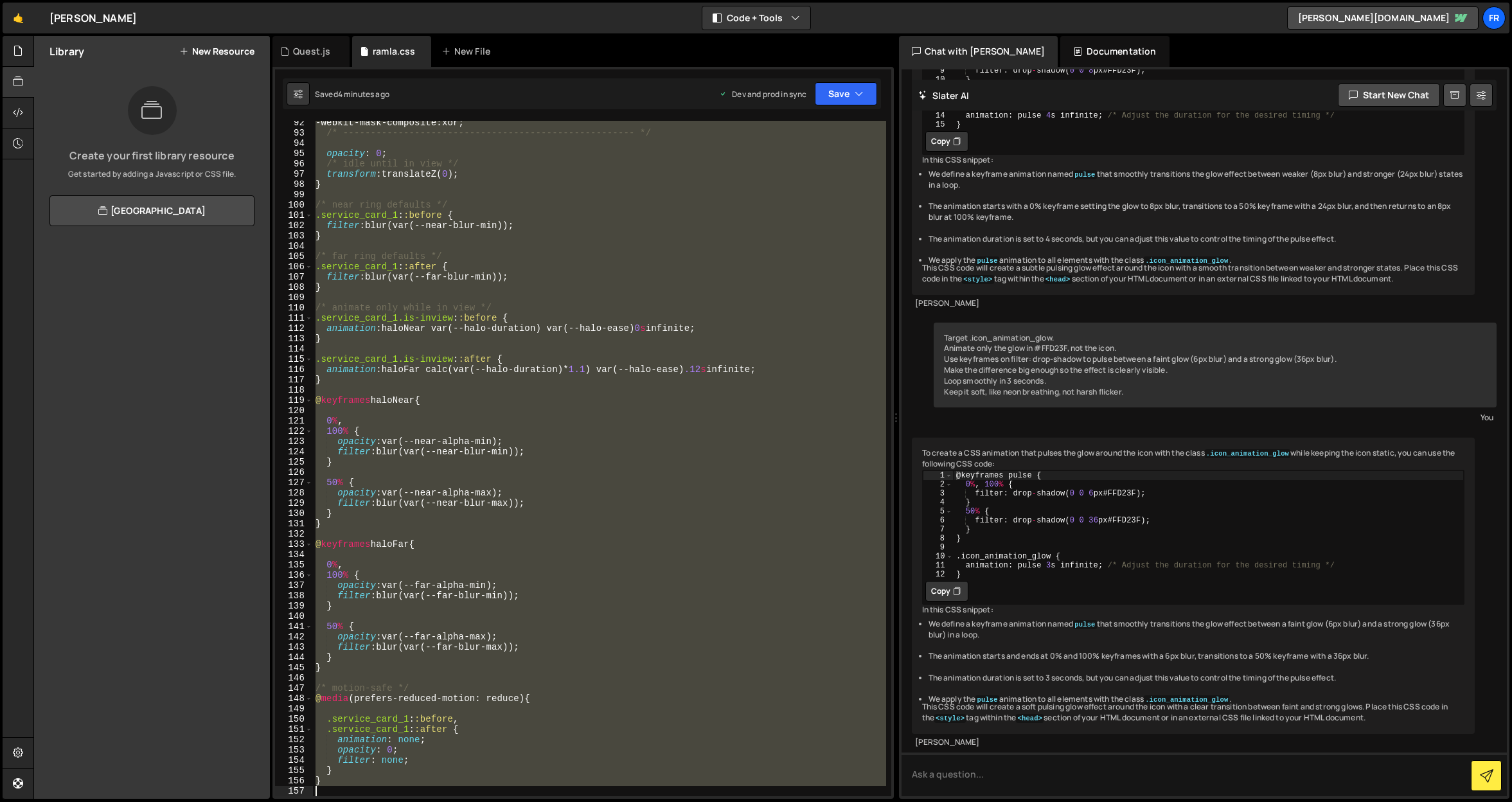
drag, startPoint x: 315, startPoint y: 284, endPoint x: 675, endPoint y: 808, distance: 635.7
click at [675, 801] on html "Projects Community Library Blog Fr Projects Your Teams Invite team member Accou…" at bounding box center [756, 401] width 1512 height 802
type textarea "}"
paste textarea
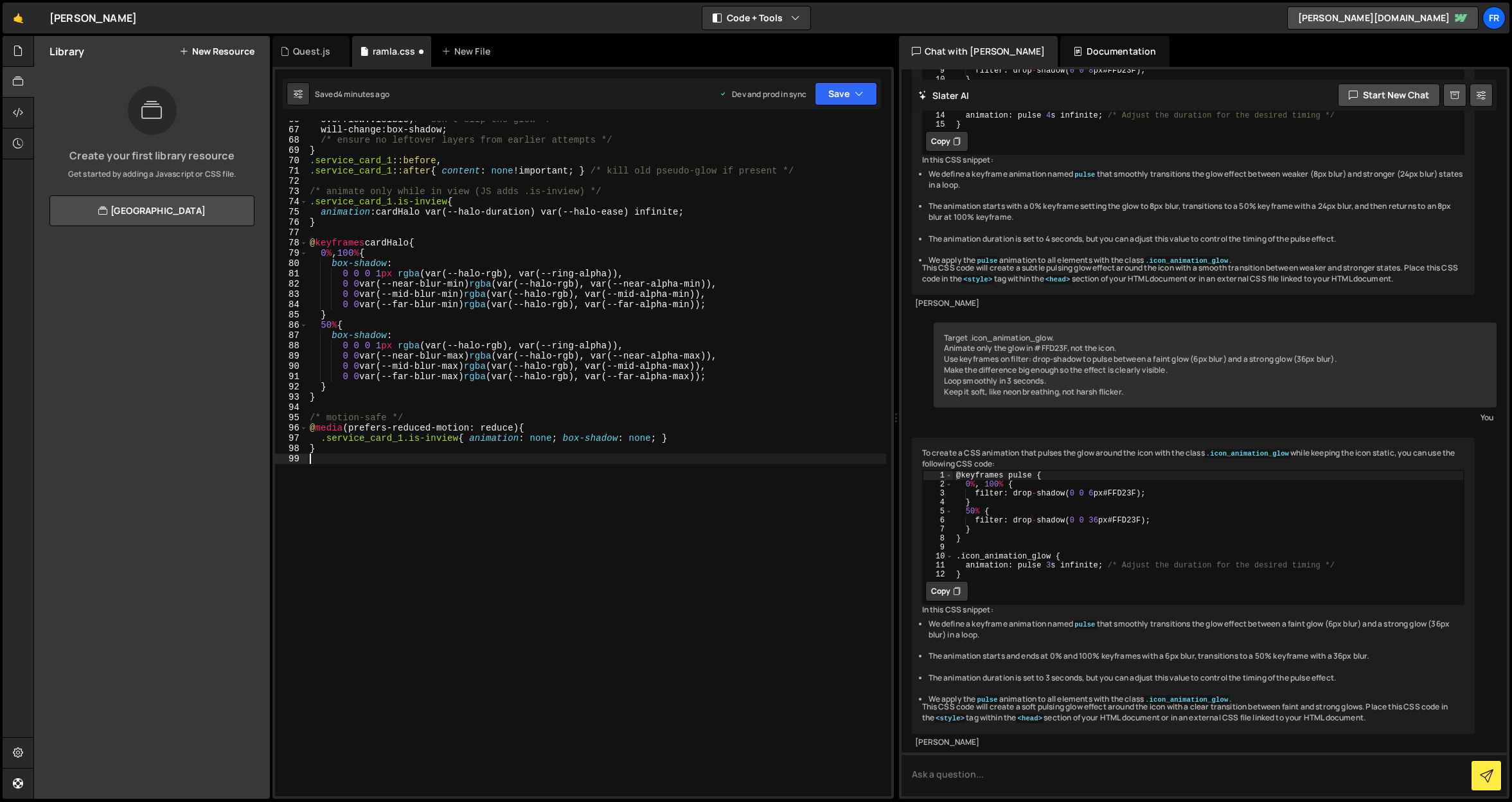
scroll to position [675, 0]
click at [837, 94] on button "Save" at bounding box center [846, 94] width 63 height 23
click at [793, 167] on div "Save to Production S" at bounding box center [803, 167] width 134 height 13
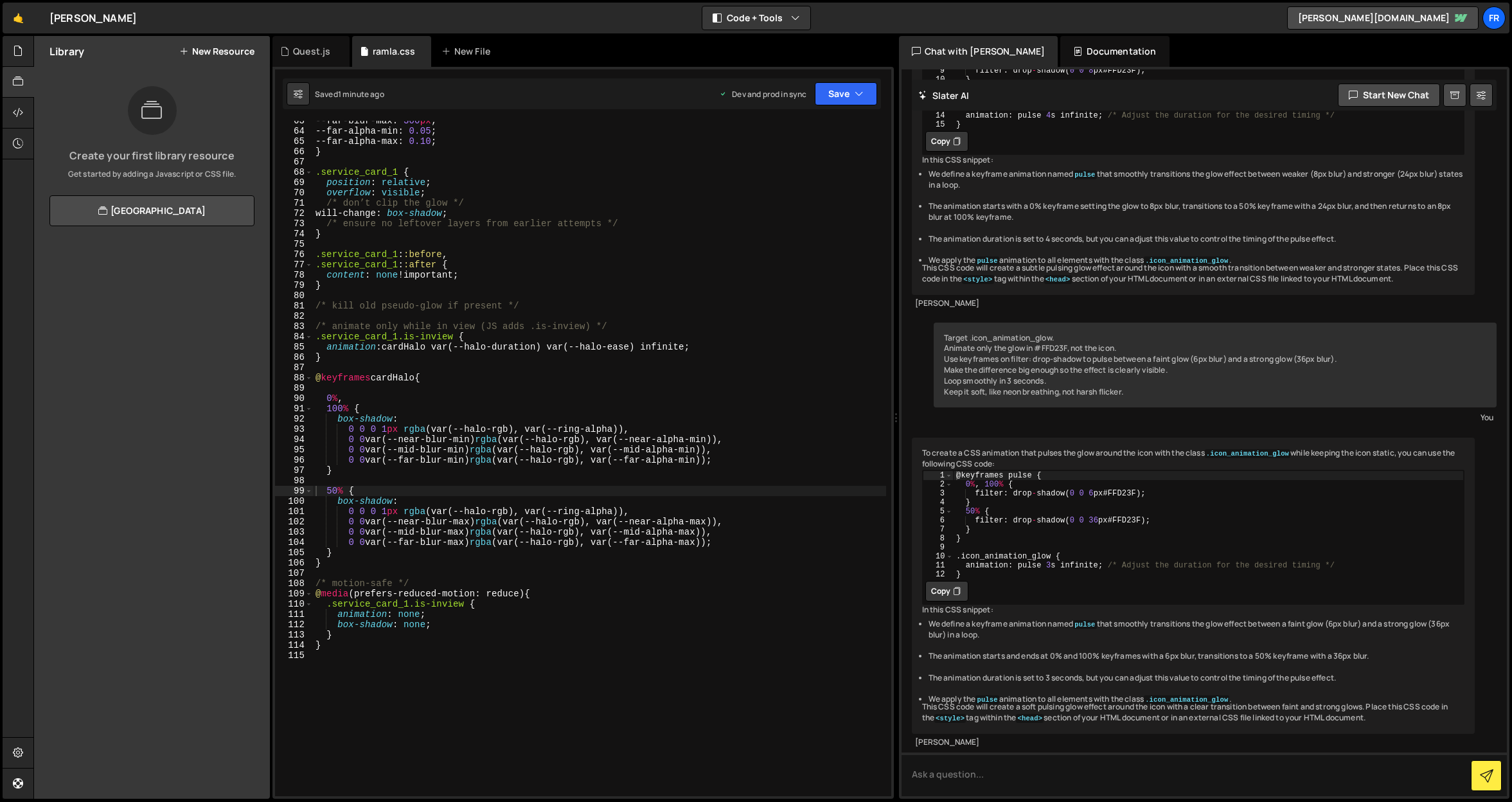
scroll to position [637, 0]
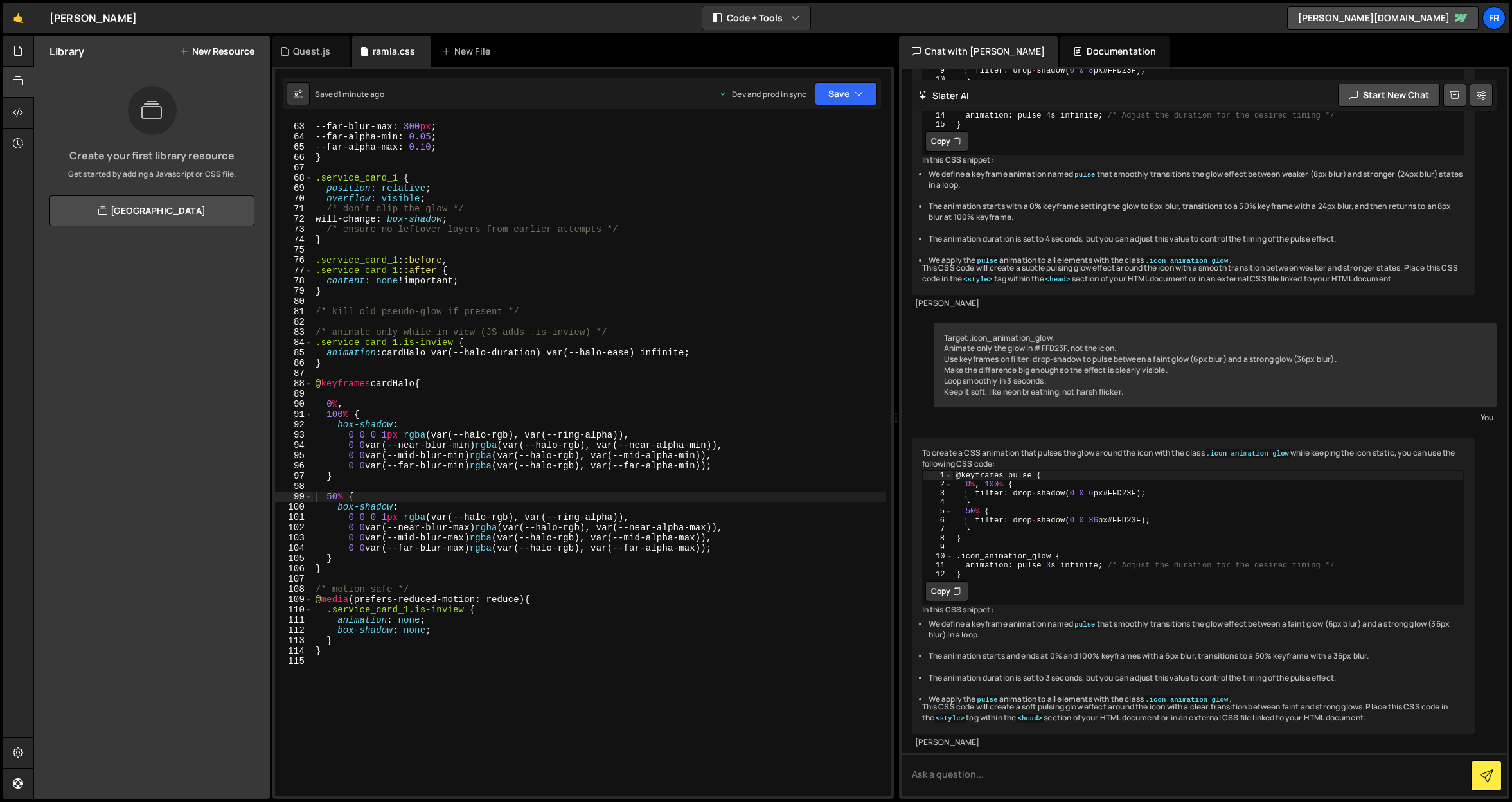
click at [329, 495] on div "--far-blur-min : 220 px ; --far-blur-max : 300 px ; --far-alpha-min : 0.05 ; --…" at bounding box center [599, 459] width 573 height 696
click at [839, 93] on button "Save" at bounding box center [846, 94] width 63 height 23
click at [823, 178] on div "Saved 1 minute ago" at bounding box center [803, 182] width 134 height 15
click at [354, 496] on div "--far-blur-min : 220 px ; --far-blur-max : 300 px ; --far-alpha-min : 0.05 ; --…" at bounding box center [599, 459] width 573 height 696
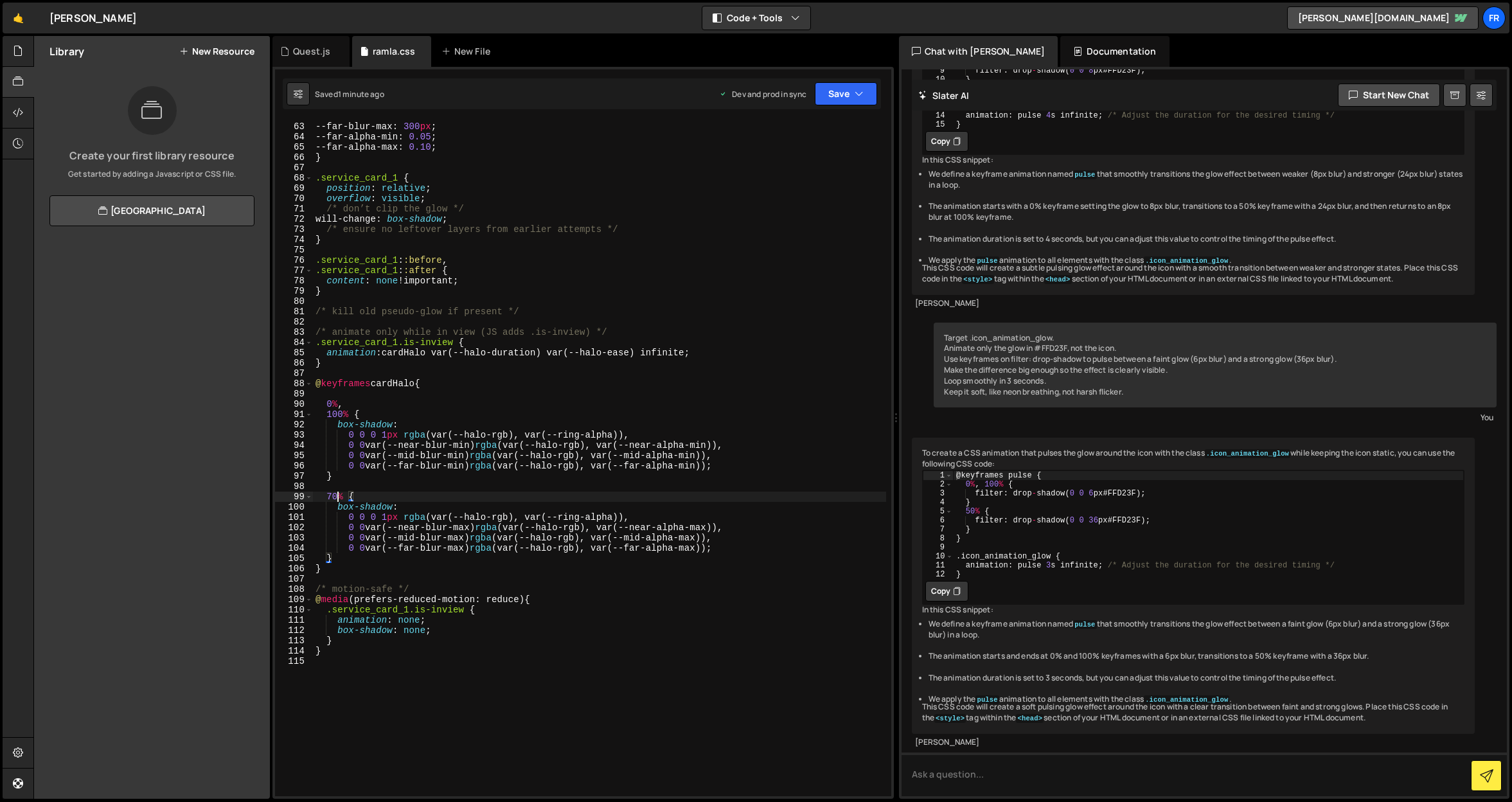
click at [336, 497] on div "--far-blur-min : 220 px ; --far-blur-max : 300 px ; --far-alpha-min : 0.05 ; --…" at bounding box center [599, 459] width 573 height 696
type textarea "10% {"
click at [440, 488] on div "--far-blur-min : 220 px ; --far-blur-max : 300 px ; --far-alpha-min : 0.05 ; --…" at bounding box center [599, 459] width 573 height 696
click at [841, 98] on button "Save" at bounding box center [846, 94] width 63 height 23
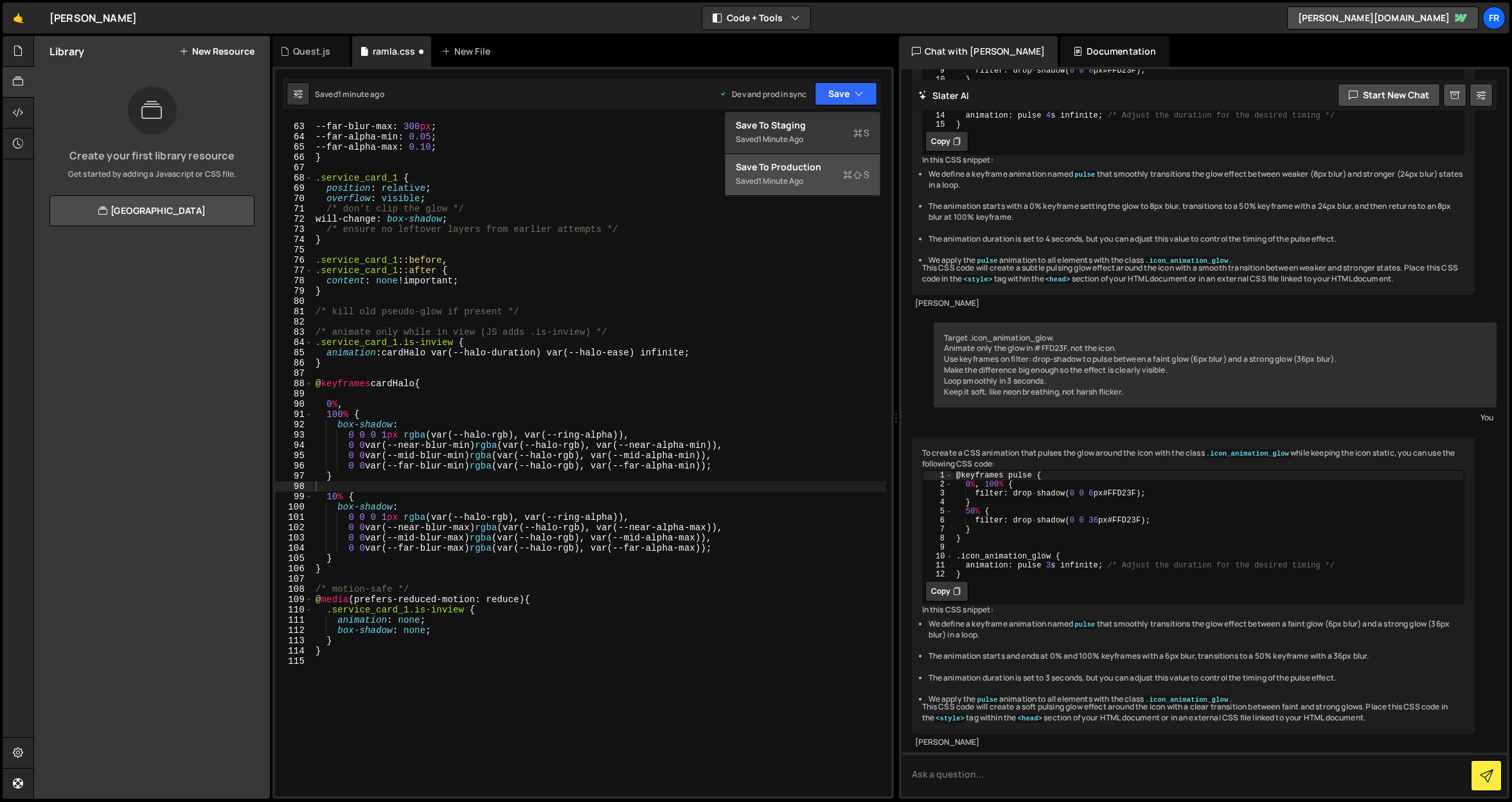
click at [802, 172] on div "Save to Production S" at bounding box center [803, 167] width 134 height 13
click at [332, 492] on div "--far-blur-min : 220 px ; --far-blur-max : 300 px ; --far-alpha-min : 0.05 ; --…" at bounding box center [599, 459] width 573 height 696
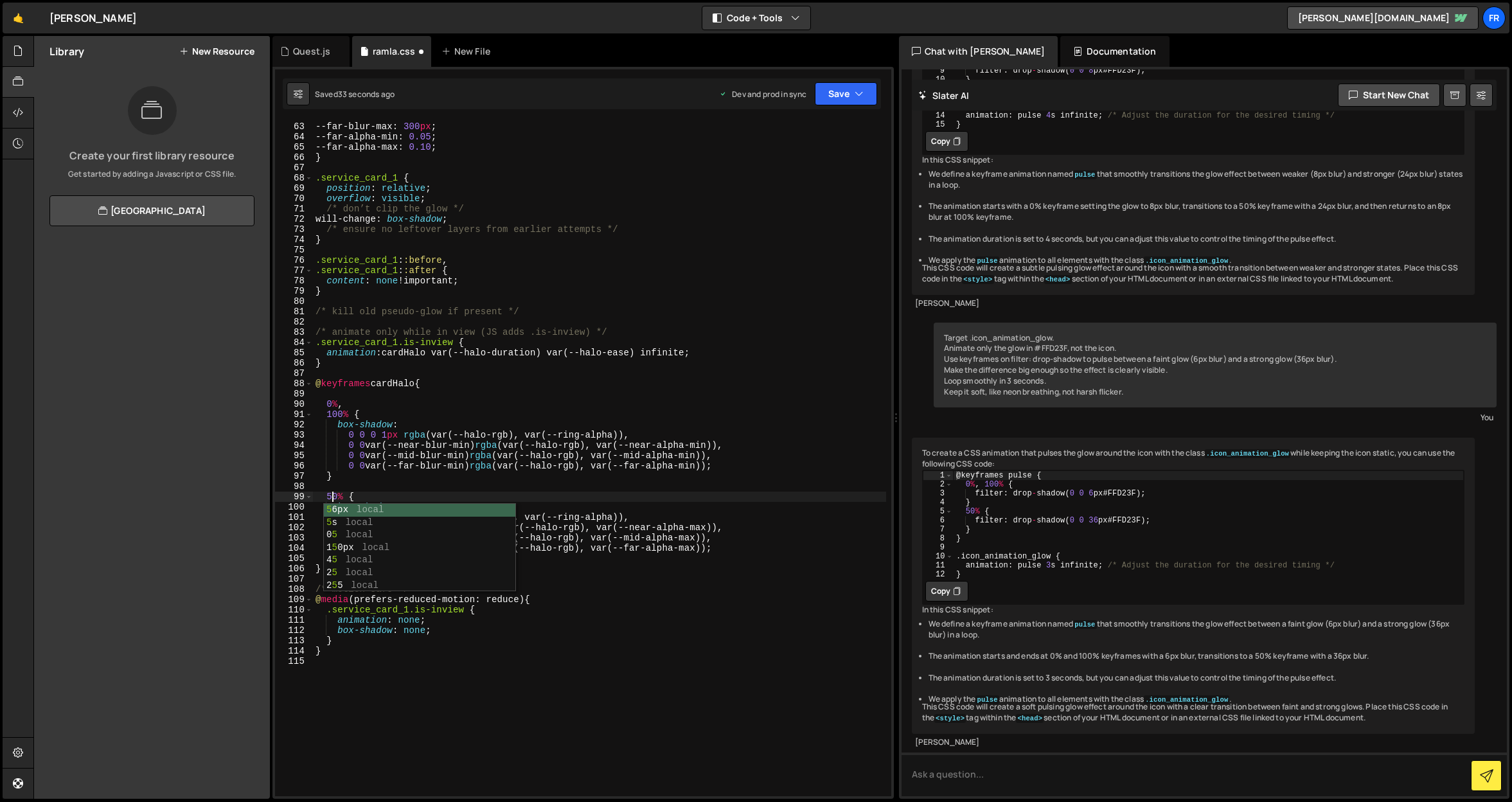
click at [366, 445] on div "--far-blur-min : 220 px ; --far-blur-max : 300 px ; --far-alpha-min : 0.05 ; --…" at bounding box center [599, 459] width 573 height 696
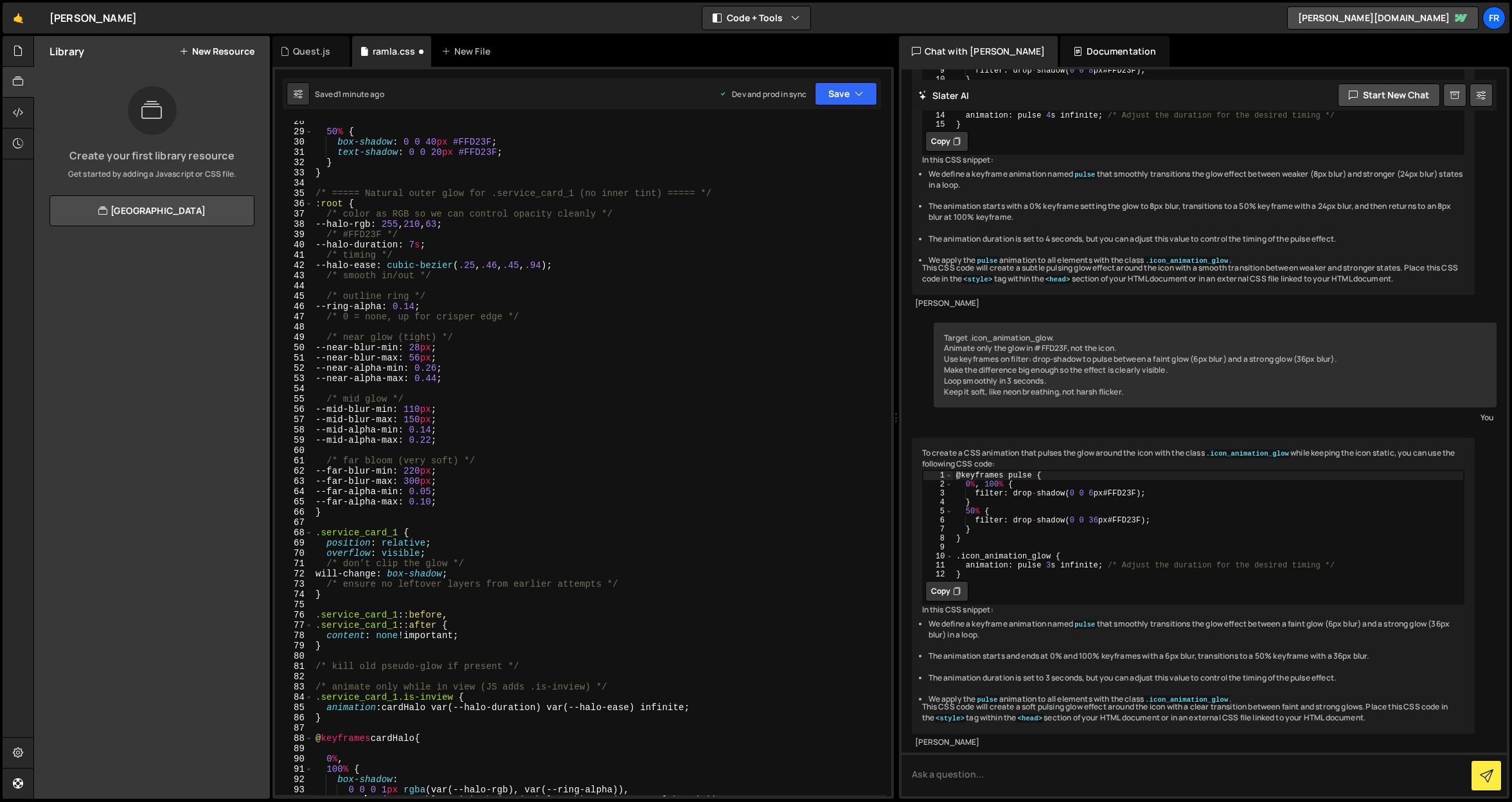
scroll to position [290, 0]
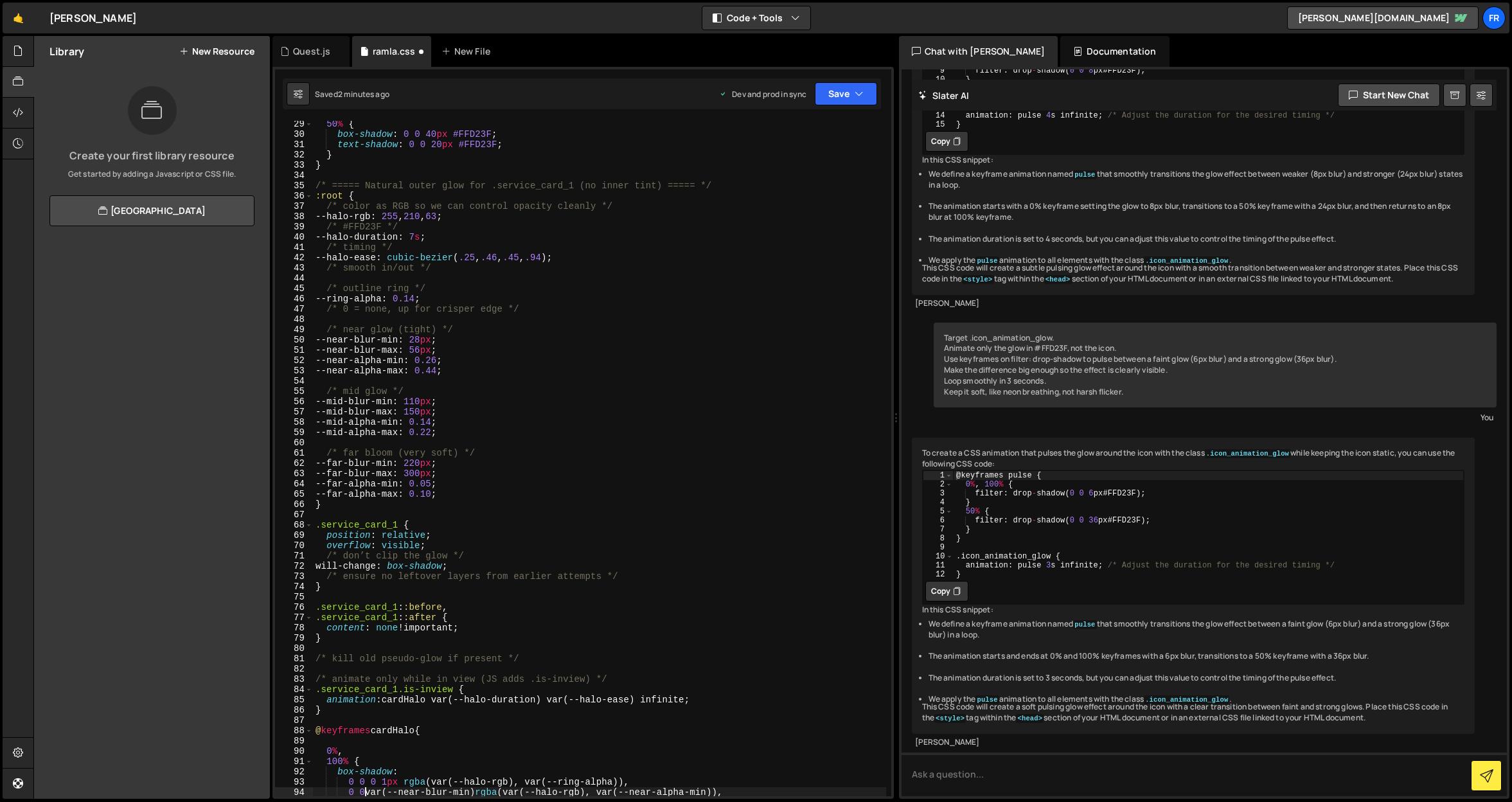
click at [502, 325] on div "50 % { box-shadow : 0 0 40 px #FFD23F ; text-shadow : 0 0 20 px #FFD23F ; } } /…" at bounding box center [599, 466] width 573 height 696
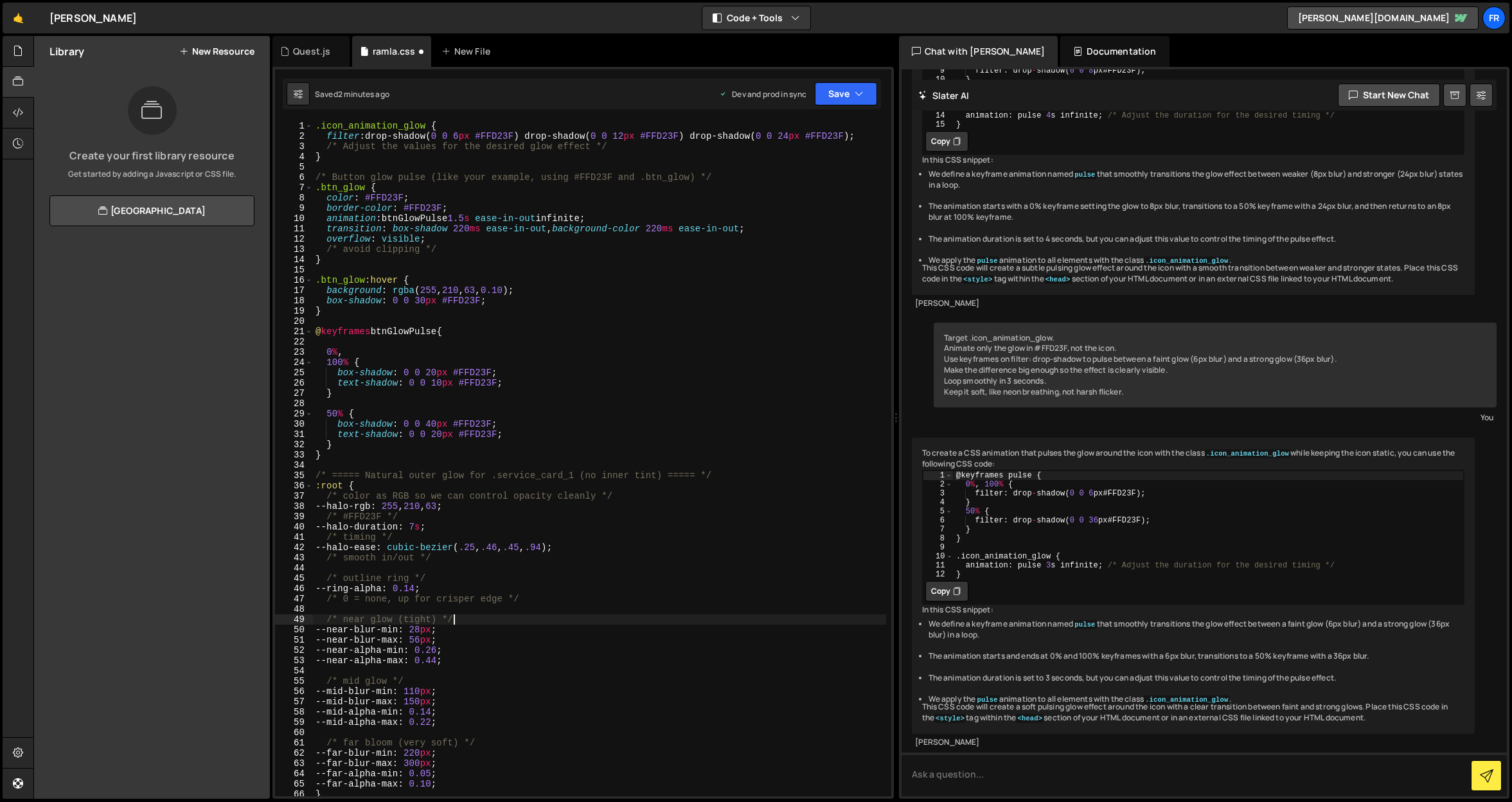
scroll to position [0, 0]
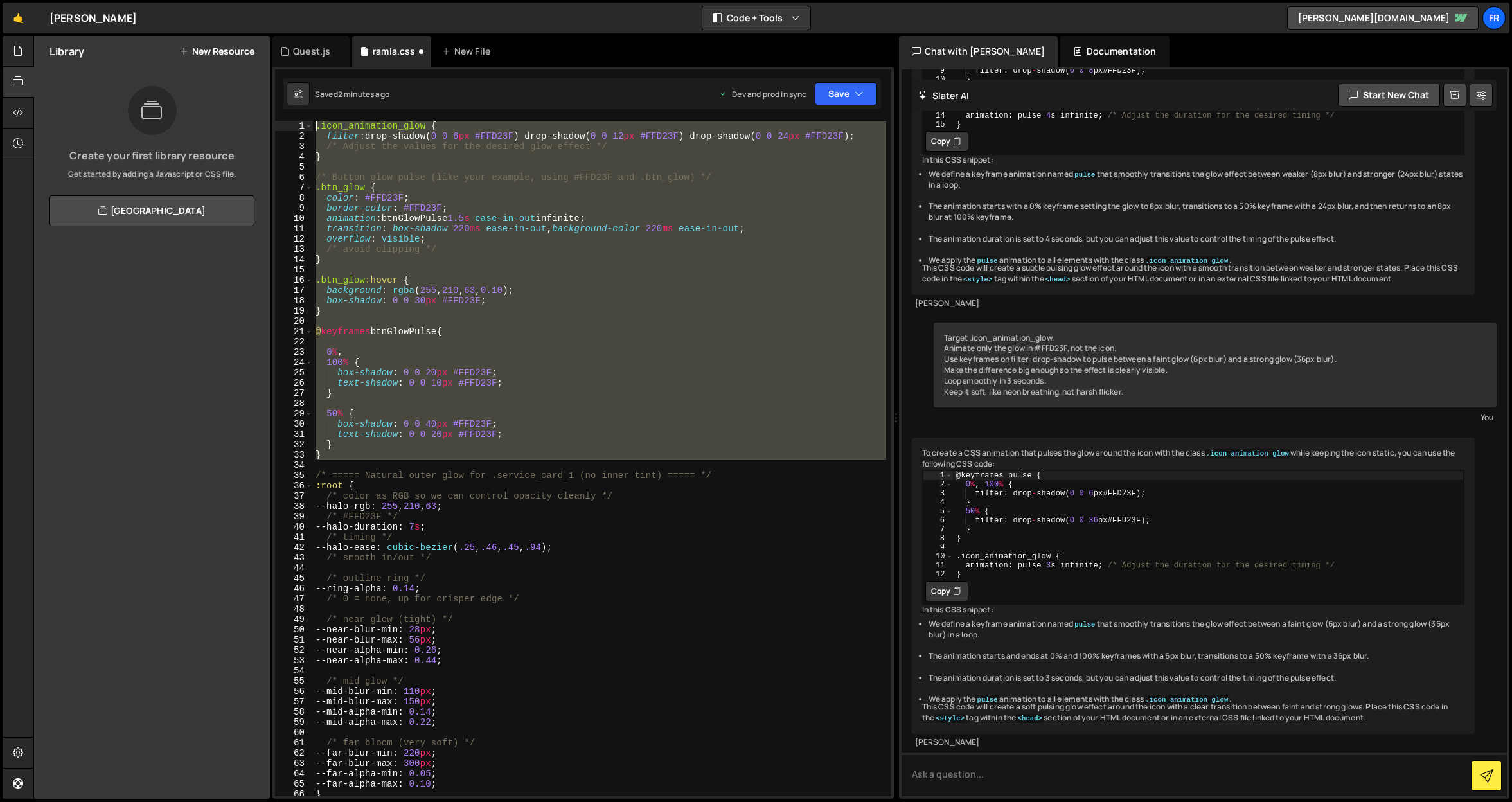
drag, startPoint x: 336, startPoint y: 462, endPoint x: 241, endPoint y: 93, distance: 381.0
click at [241, 93] on div "Files New File Javascript files 1 Quest.js 0 CSS files ramla.css 0 Copy share l…" at bounding box center [772, 417] width 1478 height 763
type textarea ".icon_animation_glow { filter: drop-shadow(0 0 6px #FFD23F) drop-shadow(0 0 12p…"
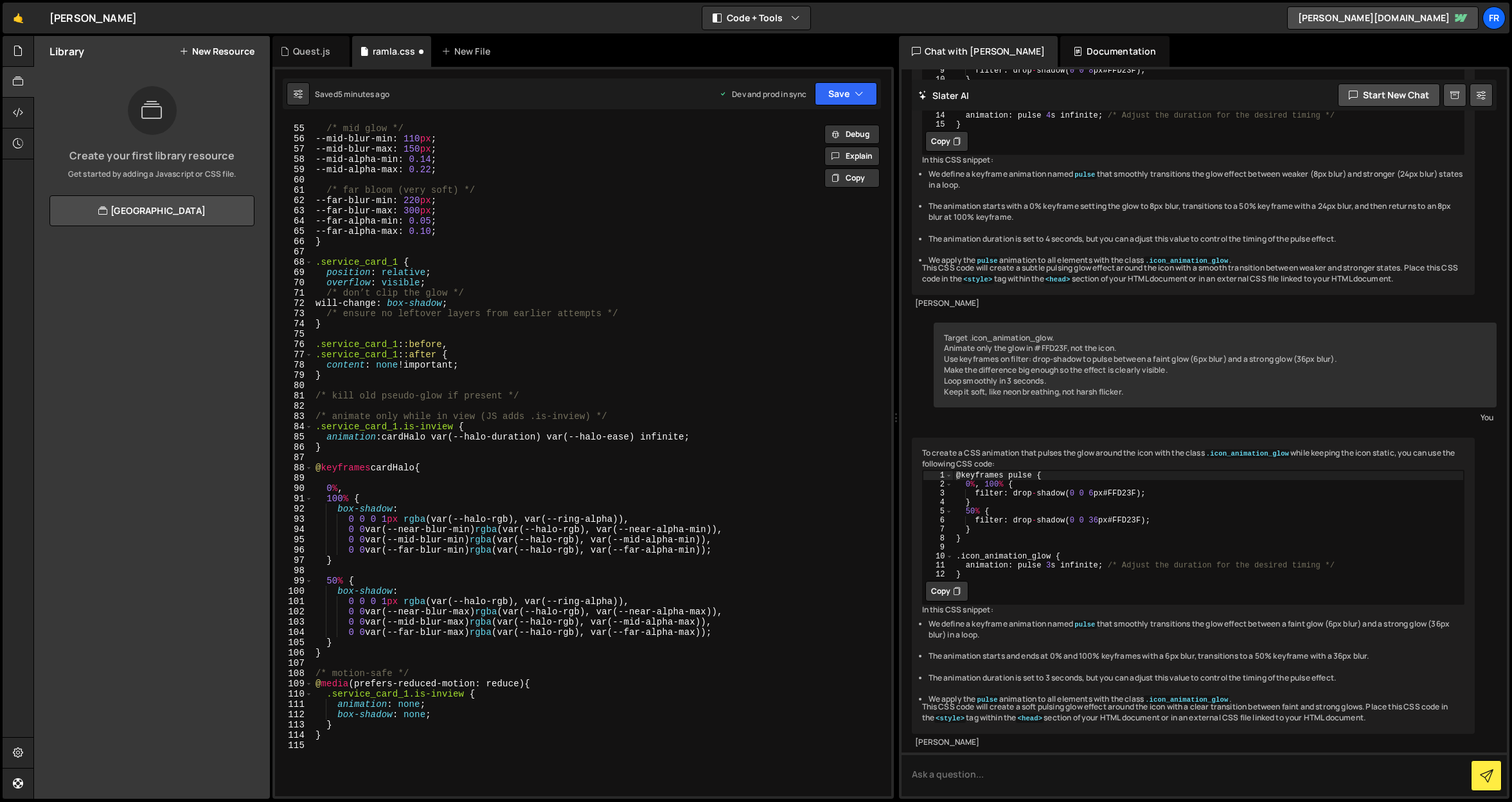
scroll to position [514, 0]
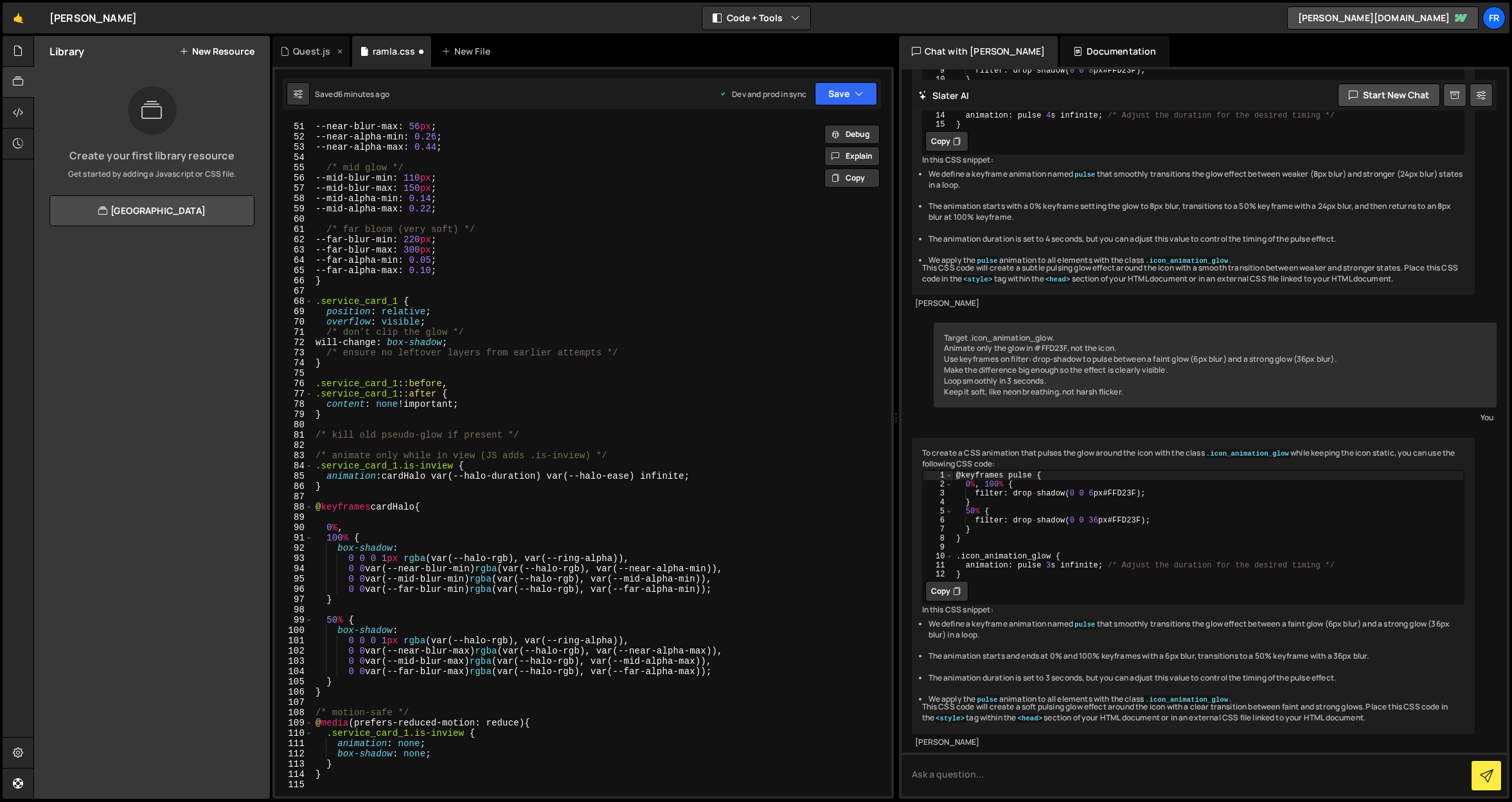
click at [307, 54] on div "Quest.js" at bounding box center [311, 51] width 37 height 13
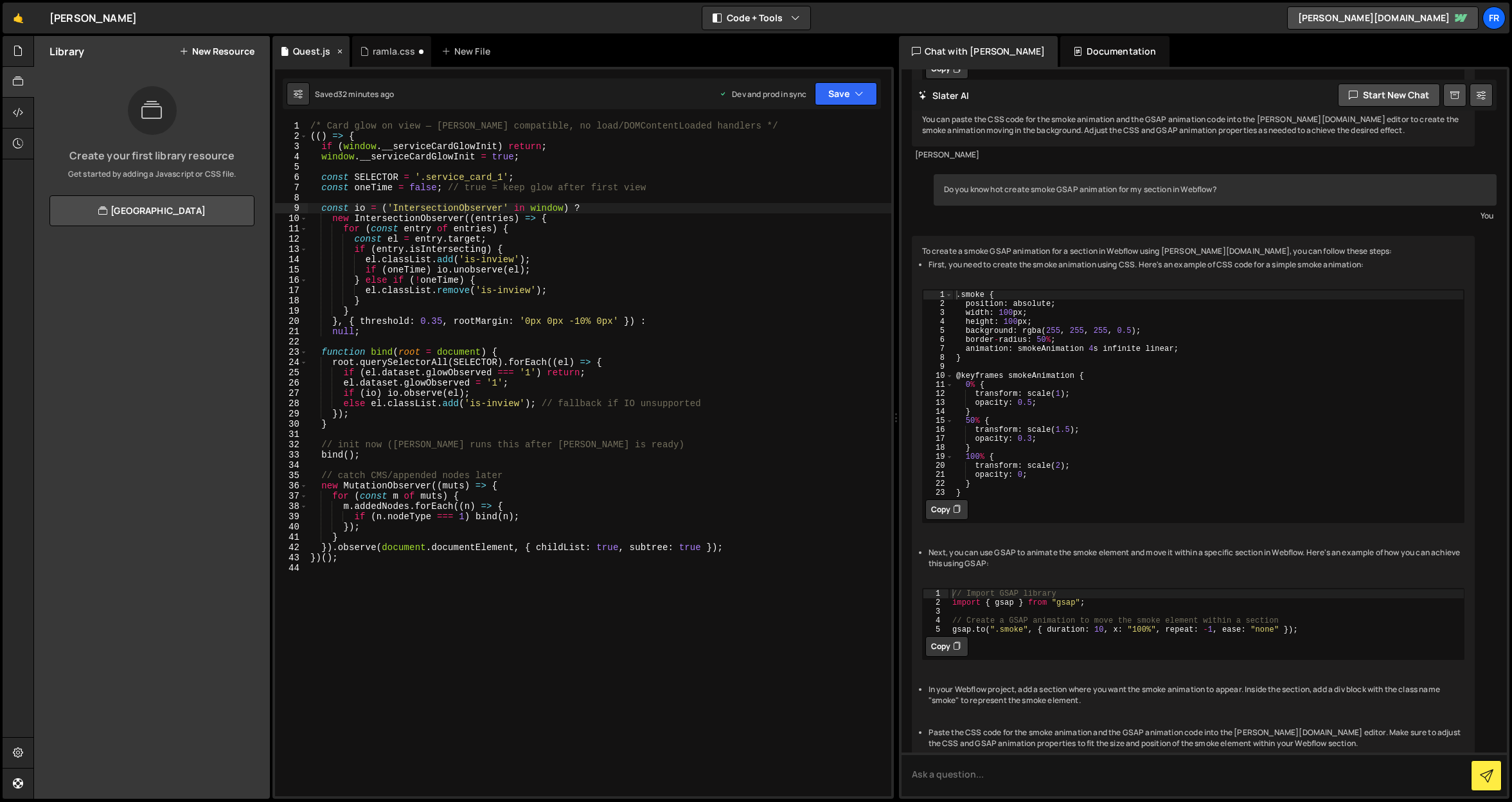
scroll to position [3190, 0]
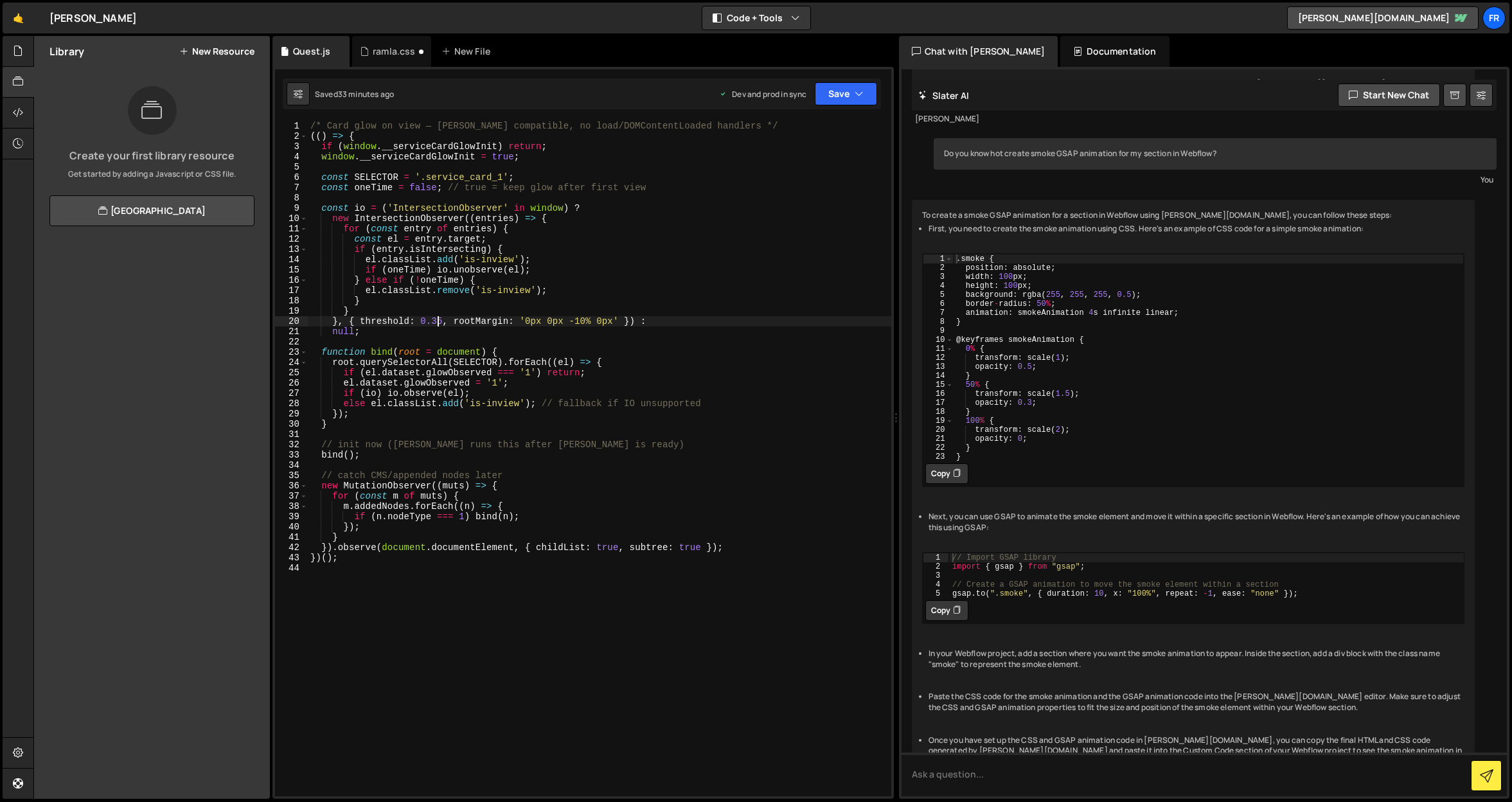
click at [436, 324] on div "/* Card glow on view — Slater compatible, no load/DOMContentLoaded handlers */ …" at bounding box center [599, 469] width 583 height 696
type textarea "}, { threshold: 0.55, rootMargin: '0px 0px -10% 0px' }) :"
click at [832, 101] on button "Save" at bounding box center [846, 94] width 63 height 23
click at [787, 174] on div "Saved 32 minutes ago" at bounding box center [803, 182] width 134 height 15
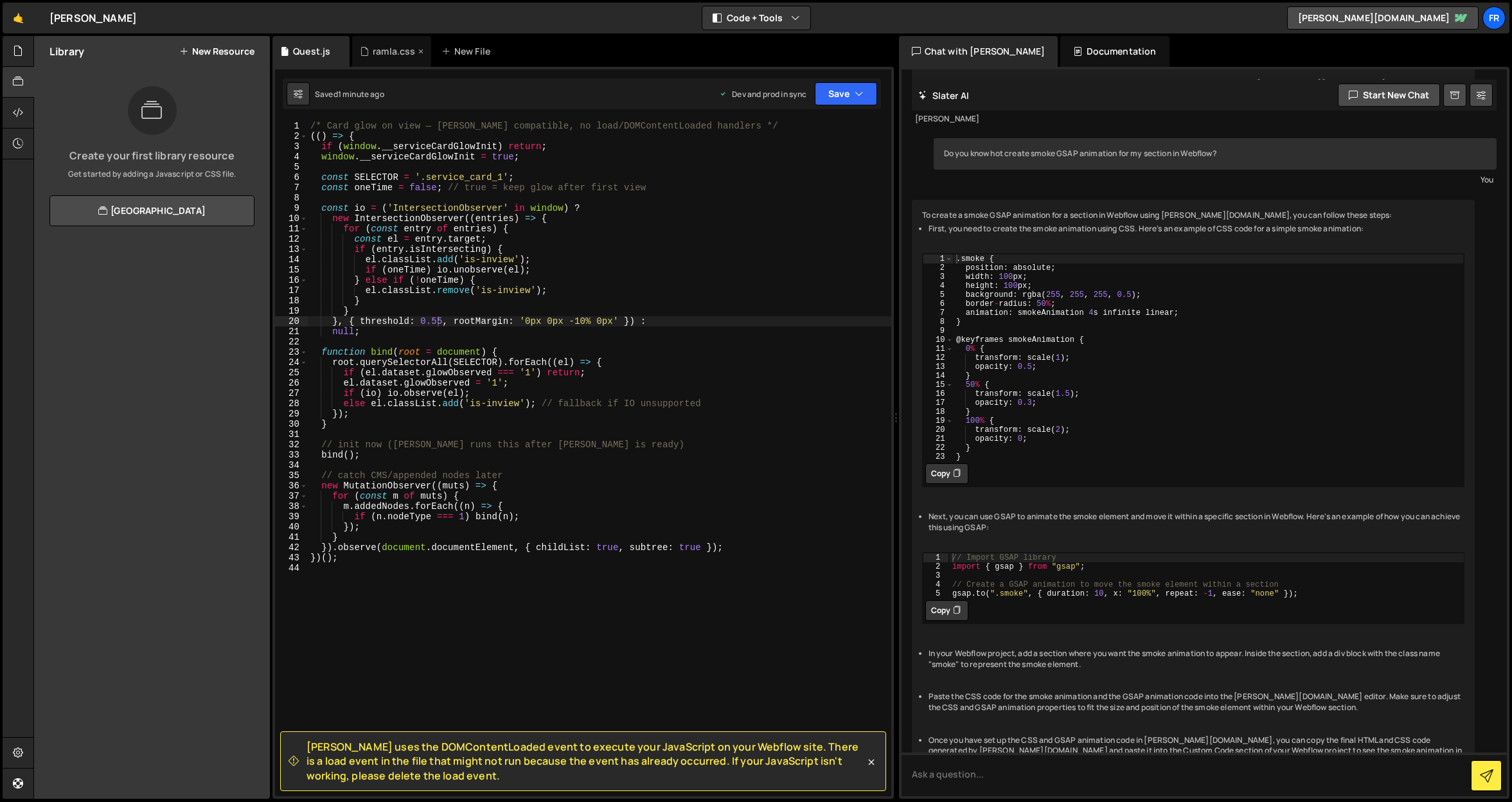
click at [395, 43] on div "ramla.css" at bounding box center [391, 51] width 79 height 31
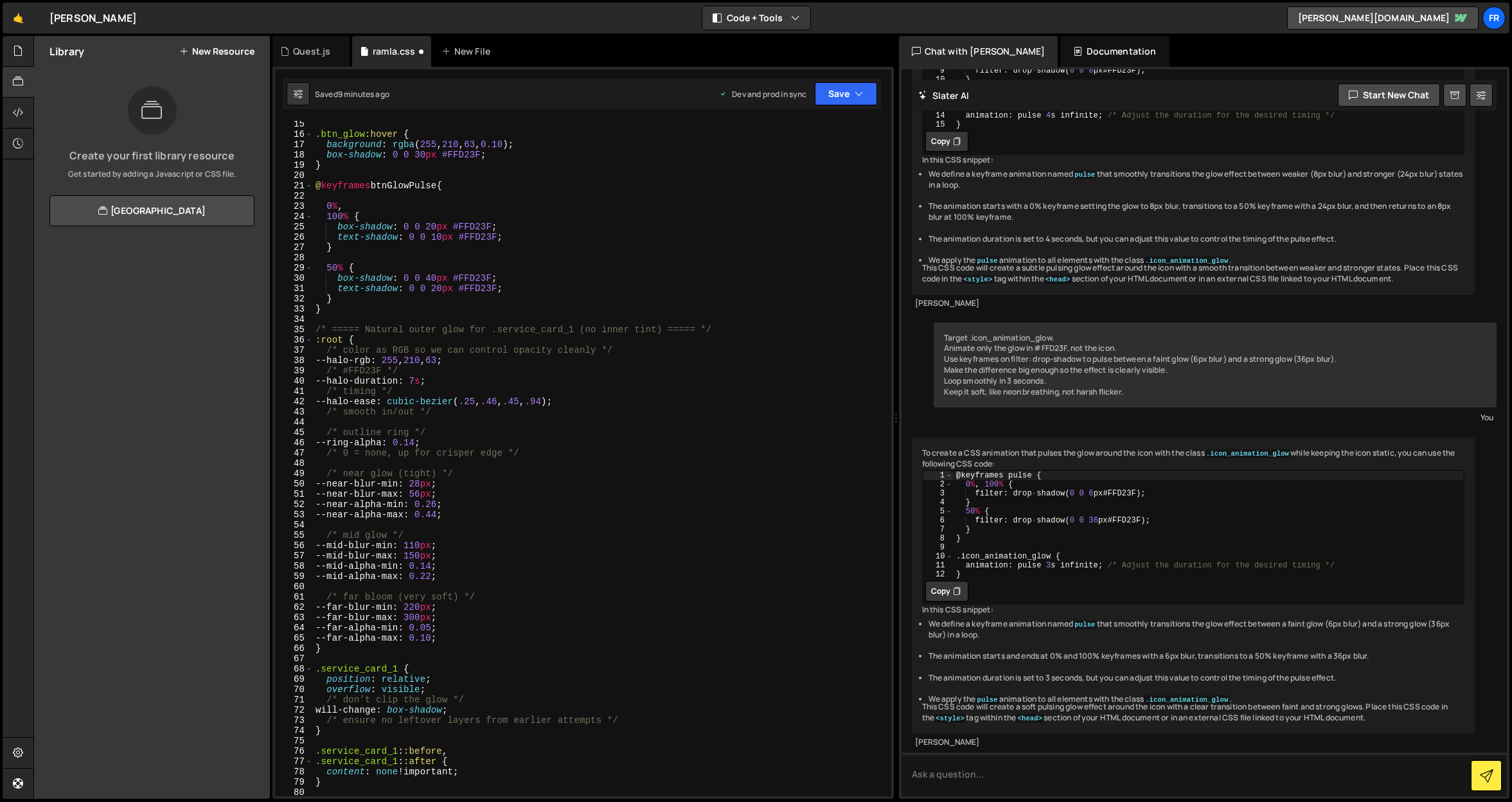
scroll to position [146, 0]
drag, startPoint x: 416, startPoint y: 440, endPoint x: 425, endPoint y: 441, distance: 9.1
click at [425, 441] on div ".btn_glow :hover { background : rgba ( 255 , 210 , 63 , 0.10 ) ; box-shadow : 0…" at bounding box center [599, 466] width 573 height 696
click at [685, 281] on div ".btn_glow :hover { background : rgba ( 255 , 210 , 63 , 0.10 ) ; box-shadow : 0…" at bounding box center [599, 466] width 573 height 696
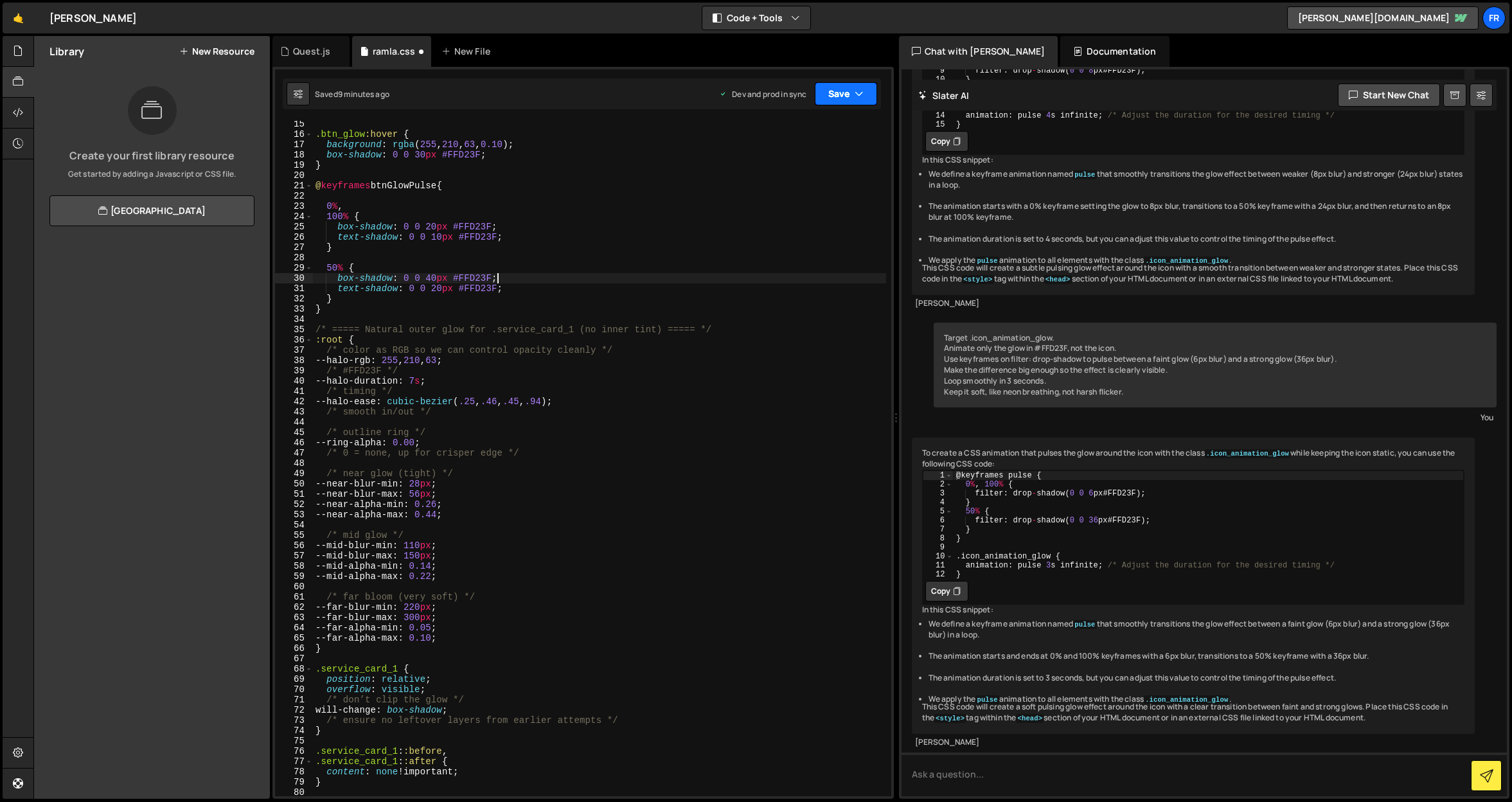
drag, startPoint x: 844, startPoint y: 94, endPoint x: 834, endPoint y: 127, distance: 34.5
click at [843, 94] on button "Save" at bounding box center [846, 94] width 63 height 23
click at [806, 177] on div "9 minutes ago" at bounding box center [782, 181] width 50 height 11
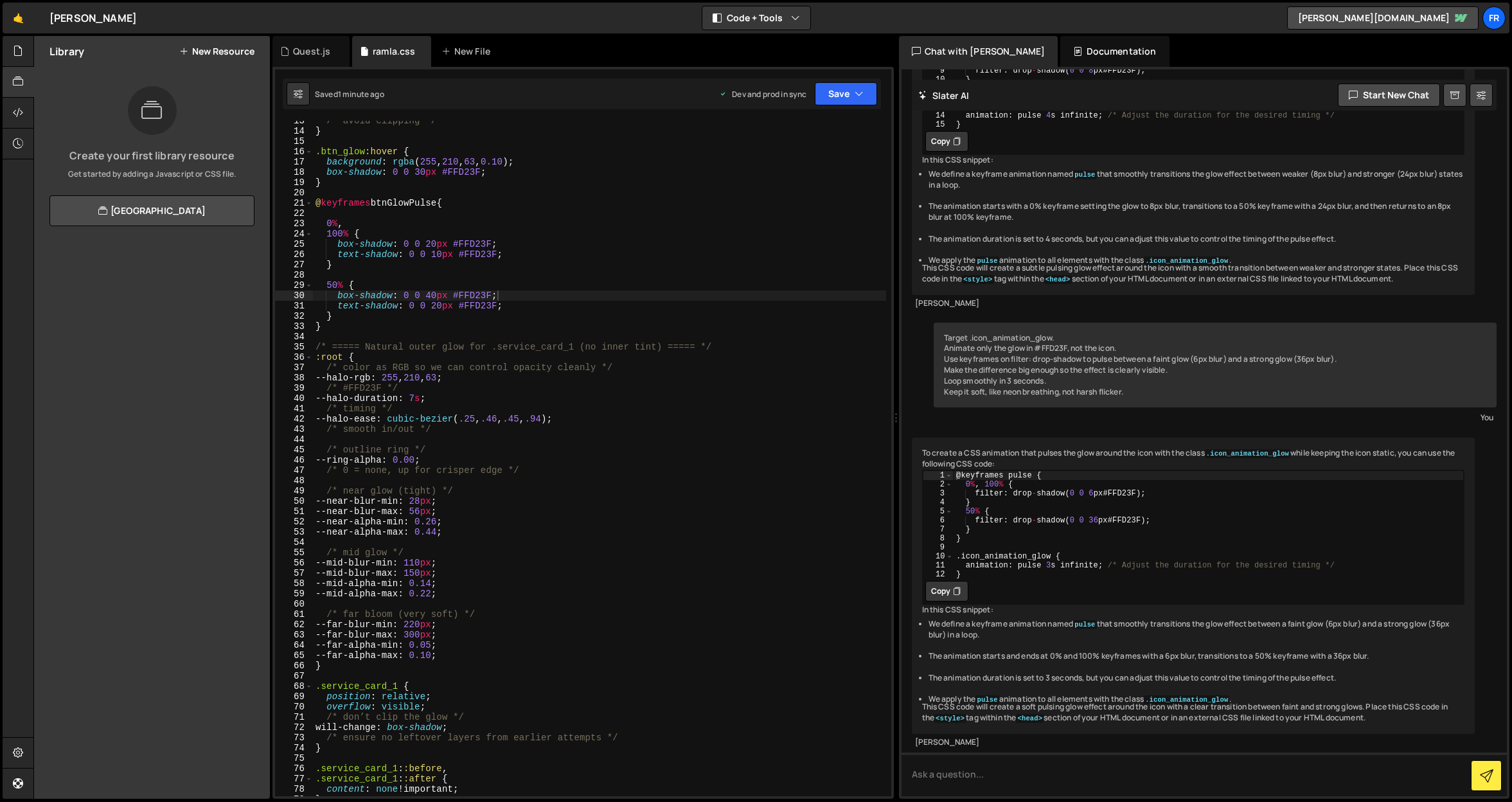
scroll to position [168, 0]
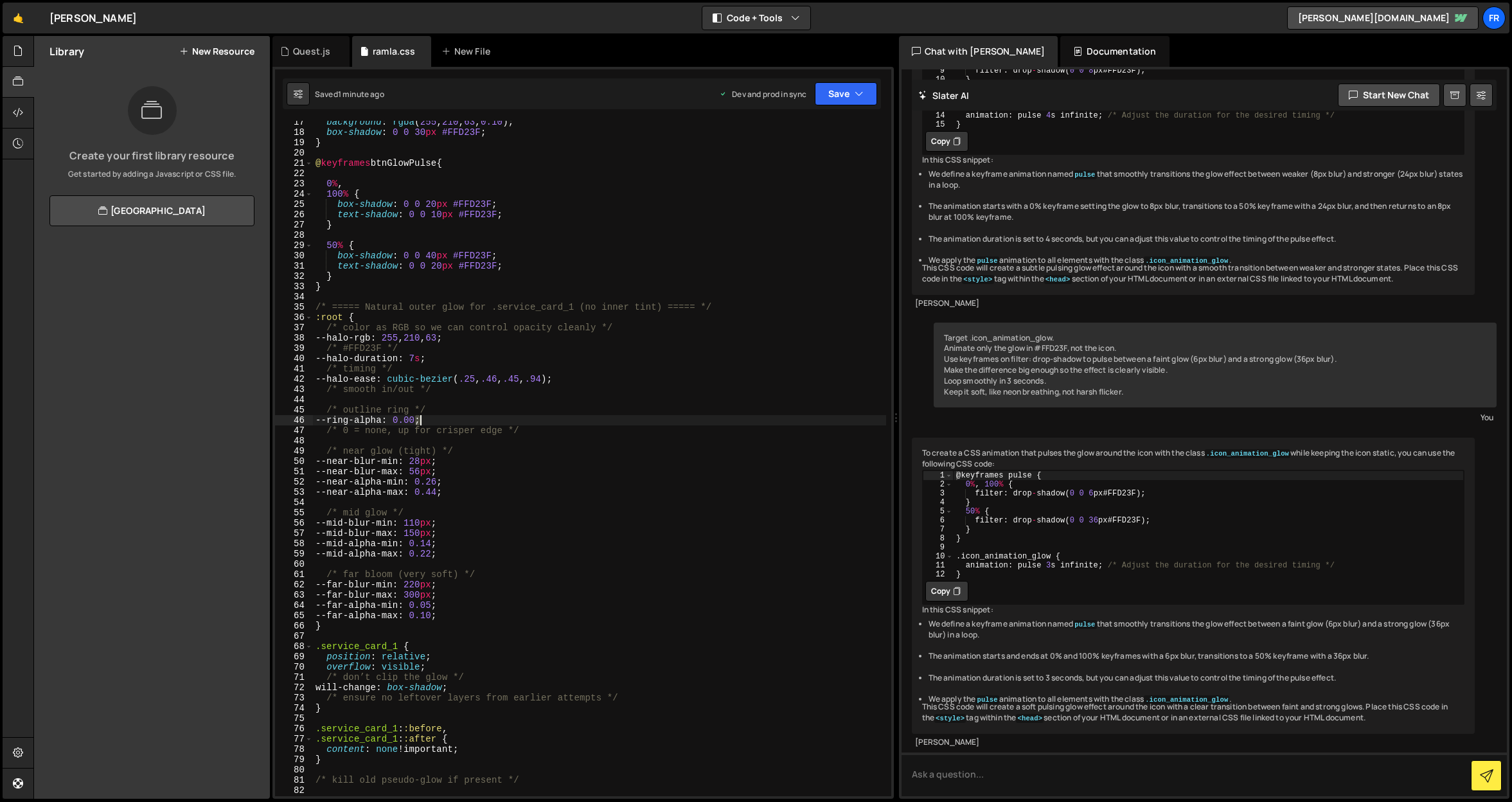
drag, startPoint x: 416, startPoint y: 418, endPoint x: 422, endPoint y: 417, distance: 6.1
click at [422, 417] on div "background : rgba ( 255 , 210 , 63 , 0.10 ) ; box-shadow : 0 0 30 px #FFD23F ; …" at bounding box center [599, 464] width 573 height 696
click at [412, 419] on div "background : rgba ( 255 , 210 , 63 , 0.10 ) ; box-shadow : 0 0 30 px #FFD23F ; …" at bounding box center [599, 459] width 573 height 675
click at [425, 417] on div "background : rgba ( 255 , 210 , 63 , 0.10 ) ; box-shadow : 0 0 30 px #FFD23F ; …" at bounding box center [599, 464] width 573 height 696
click at [423, 420] on div "background : rgba ( 255 , 210 , 63 , 0.10 ) ; box-shadow : 0 0 30 px #FFD23F ; …" at bounding box center [599, 464] width 573 height 696
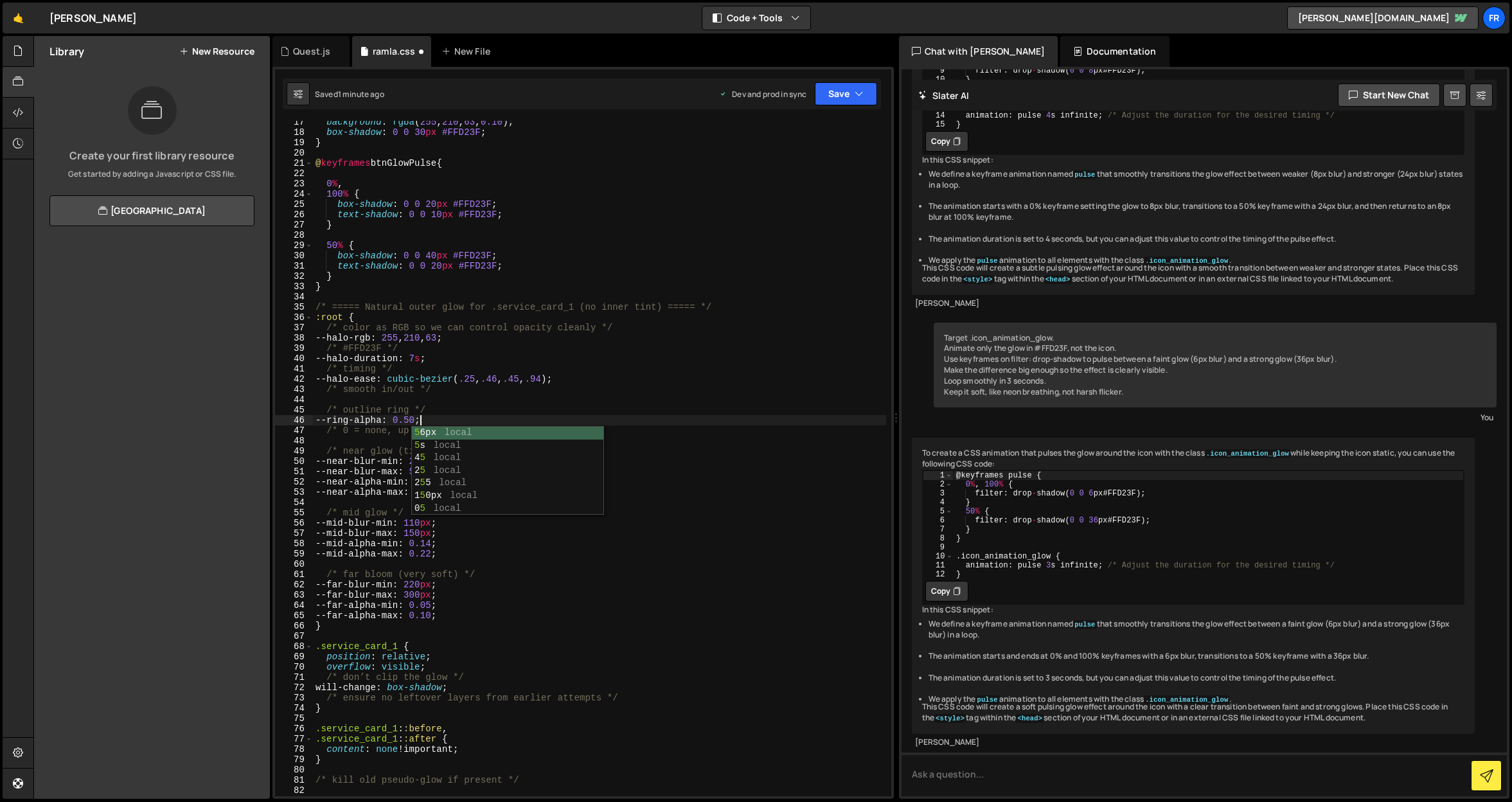
type textarea "--ring-alpha: 0.50;"
click at [838, 106] on div "Saved 1 minute ago Dev and prod in sync Upgrade to Edit Save Save to Staging S …" at bounding box center [582, 94] width 598 height 31
click at [834, 96] on button "Save" at bounding box center [846, 94] width 63 height 23
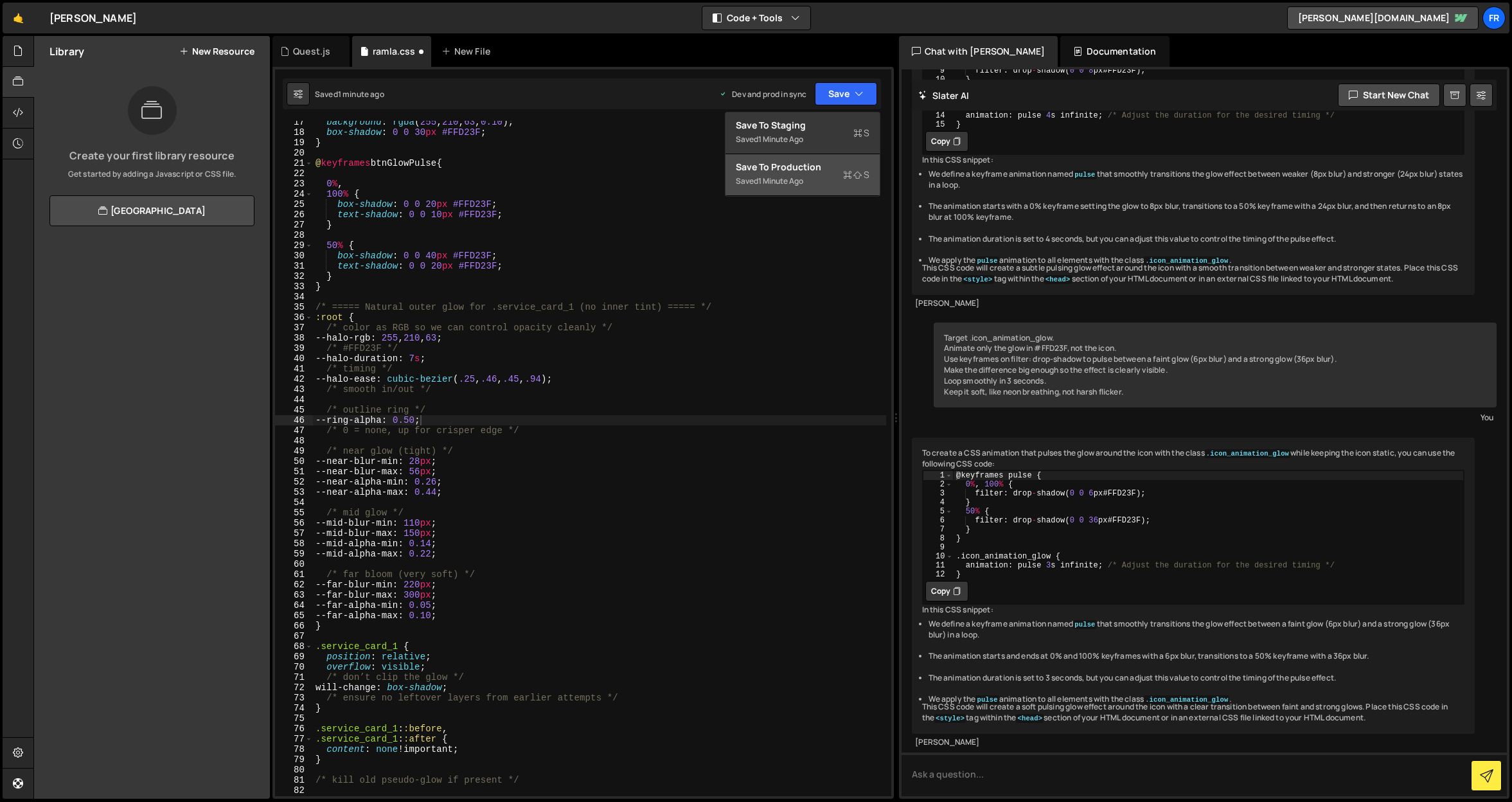
click at [812, 163] on div "Save to Production S" at bounding box center [803, 167] width 134 height 13
click at [591, 302] on div "background : rgba ( 255 , 210 , 63 , 0.10 ) ; box-shadow : 0 0 30 px #FFD23F ; …" at bounding box center [599, 464] width 573 height 696
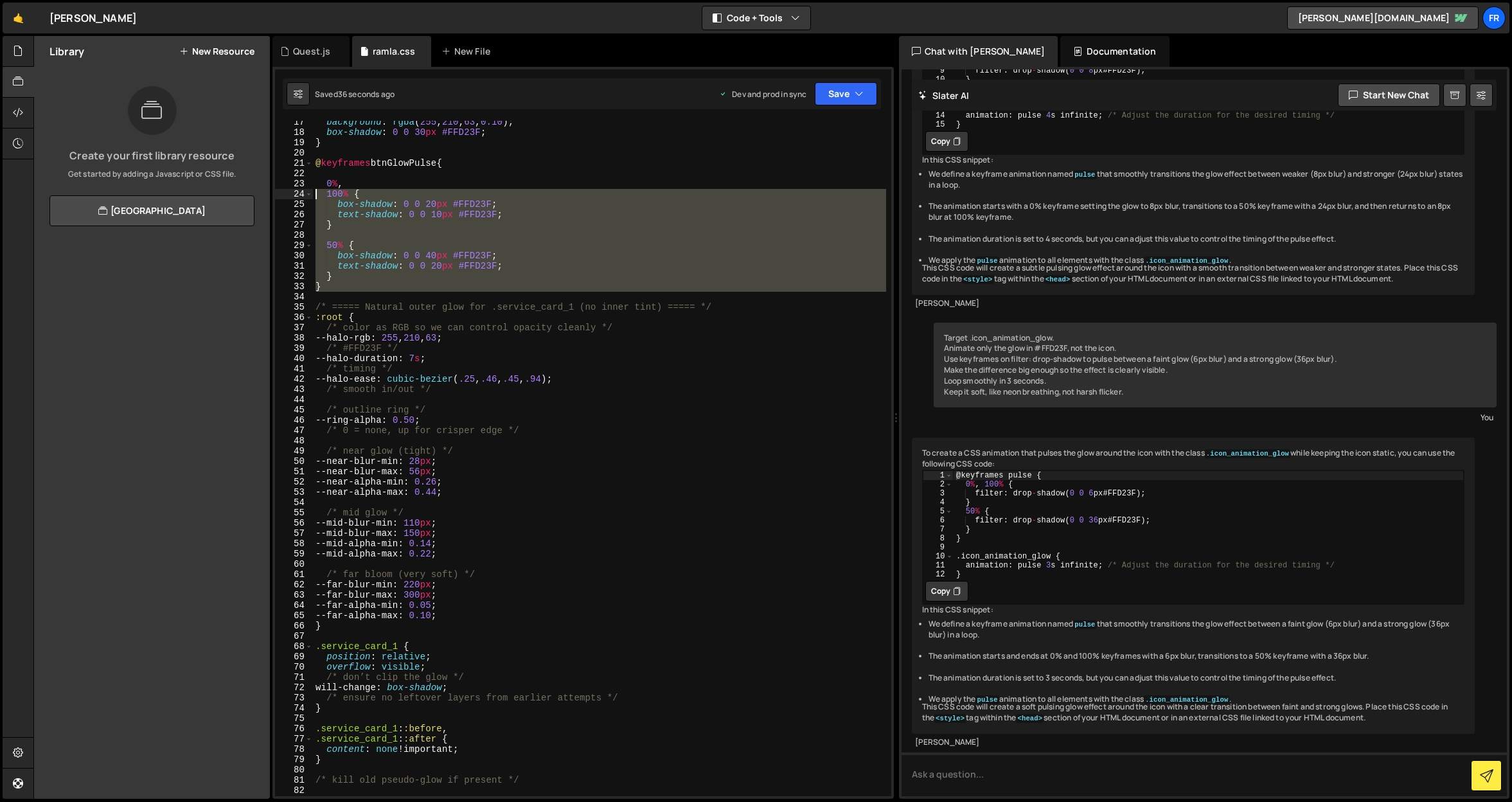
scroll to position [0, 0]
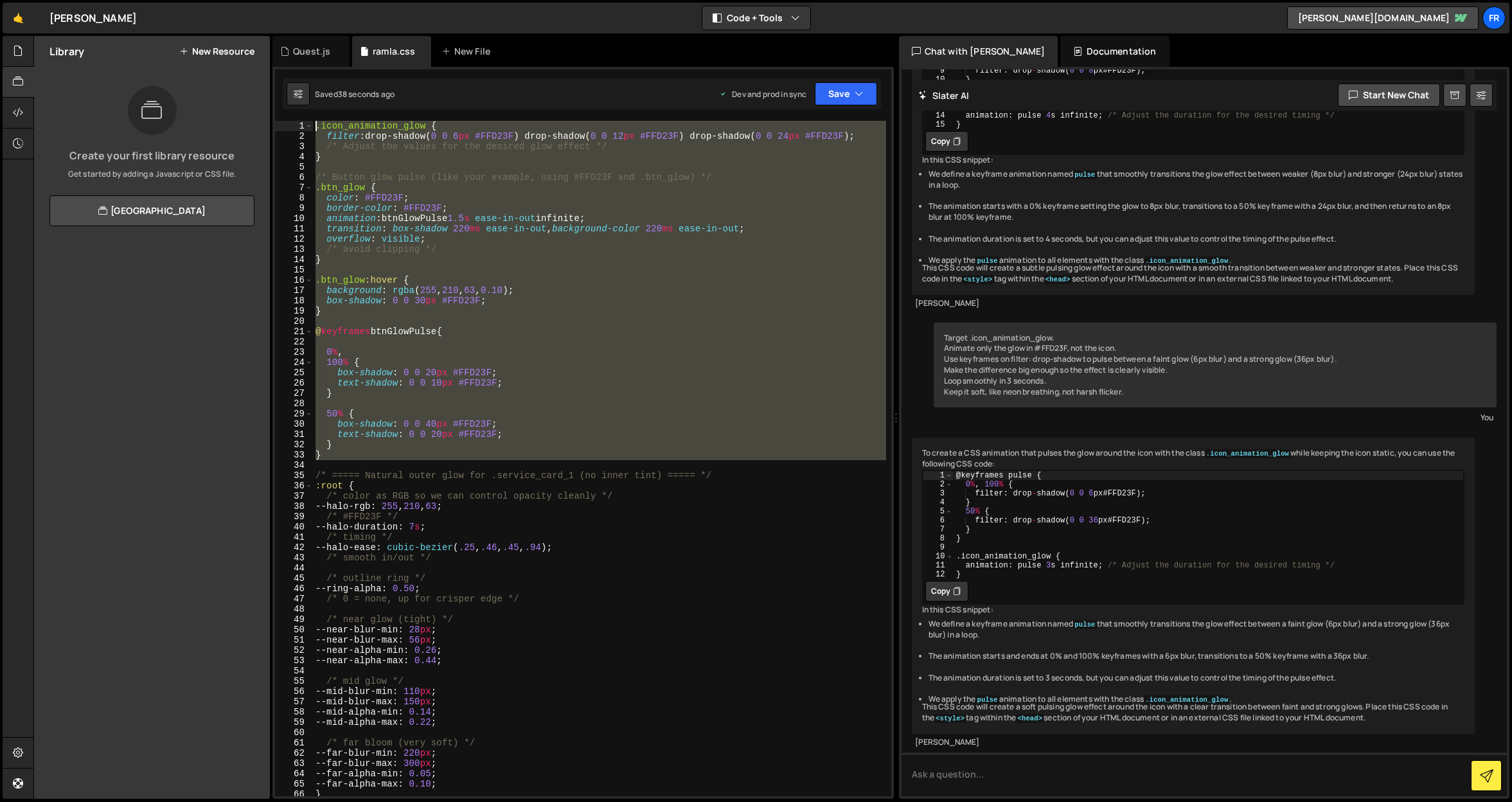
drag, startPoint x: 341, startPoint y: 292, endPoint x: 258, endPoint y: 79, distance: 228.6
click at [258, 79] on div "Files New File Javascript files 1 Quest.js 0 CSS files ramla.css 0 Copy share l…" at bounding box center [772, 417] width 1478 height 763
click at [330, 367] on div ".icon_animation_glow { filter : drop-shadow( 0 0 6 px #FFD23F ) drop-shadow( 0 …" at bounding box center [599, 459] width 573 height 675
drag, startPoint x: 318, startPoint y: 463, endPoint x: 276, endPoint y: 122, distance: 343.6
click at [276, 122] on div "box-shadow: 0 0 20px #FFD23F; 1 2 3 4 5 6 7 8 9 10 11 12 13 14 15 16 17 18 19 2…" at bounding box center [583, 459] width 616 height 675
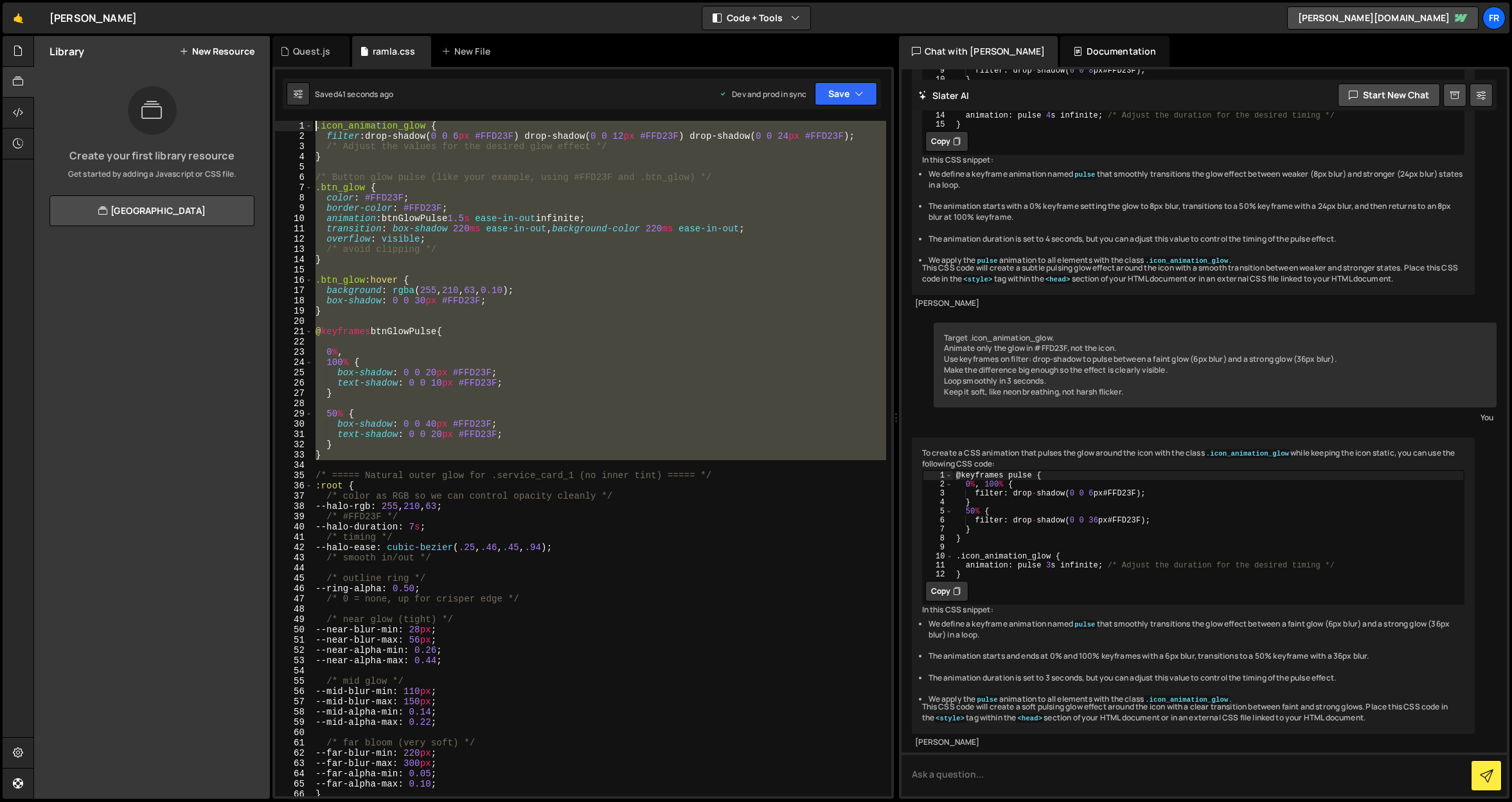
type textarea ".icon_animation_glow { filter: drop-shadow(0 0 6px #FFD23F) drop-shadow(0 0 12p…"
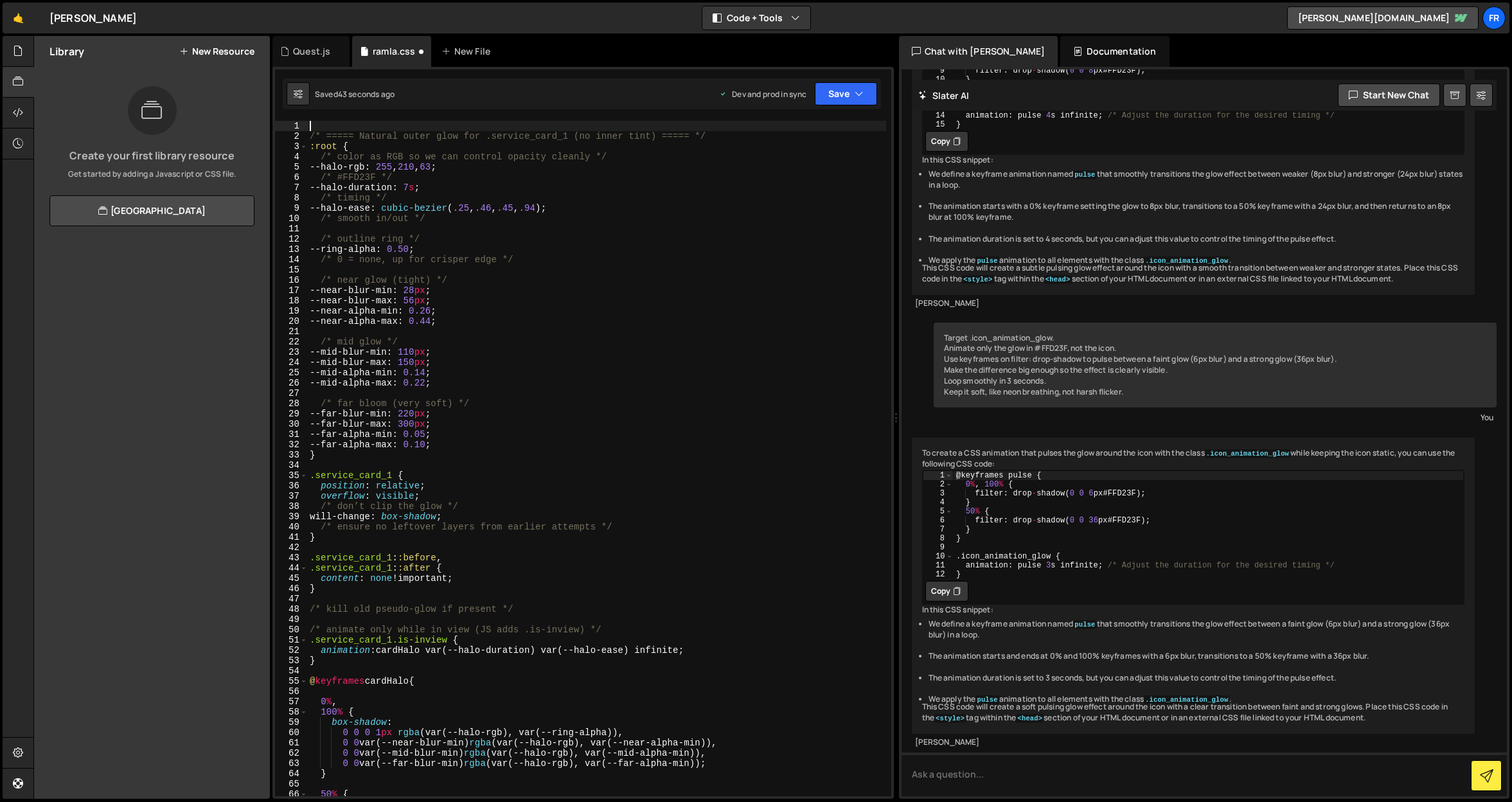
type textarea "/* ===== Natural outer glow for .service_card_1 (no inner tint) ===== */"
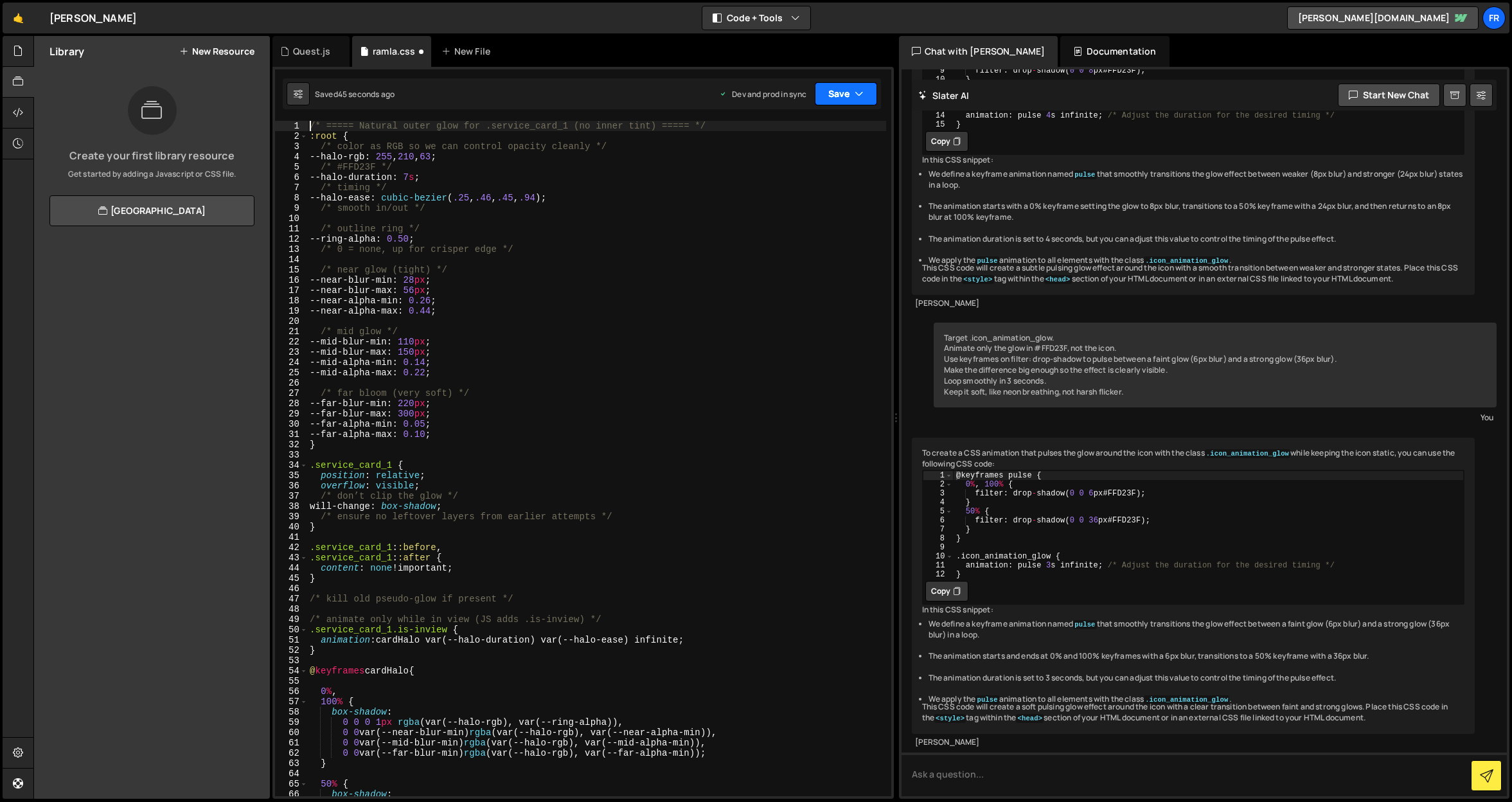
click at [853, 98] on button "Save" at bounding box center [846, 94] width 63 height 23
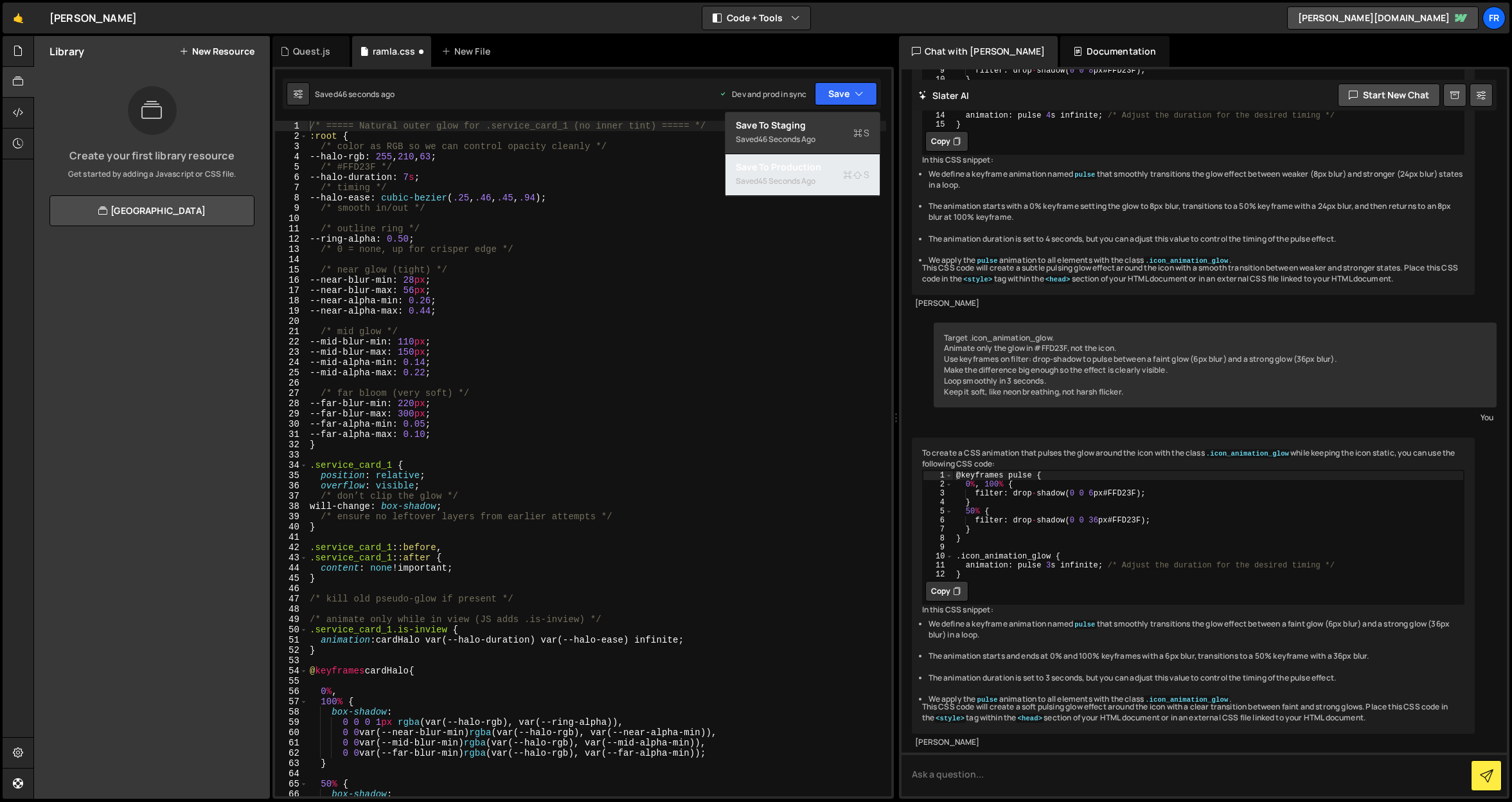
click at [813, 174] on div "Saved 45 seconds ago" at bounding box center [803, 182] width 134 height 15
